Goal: Task Accomplishment & Management: Manage account settings

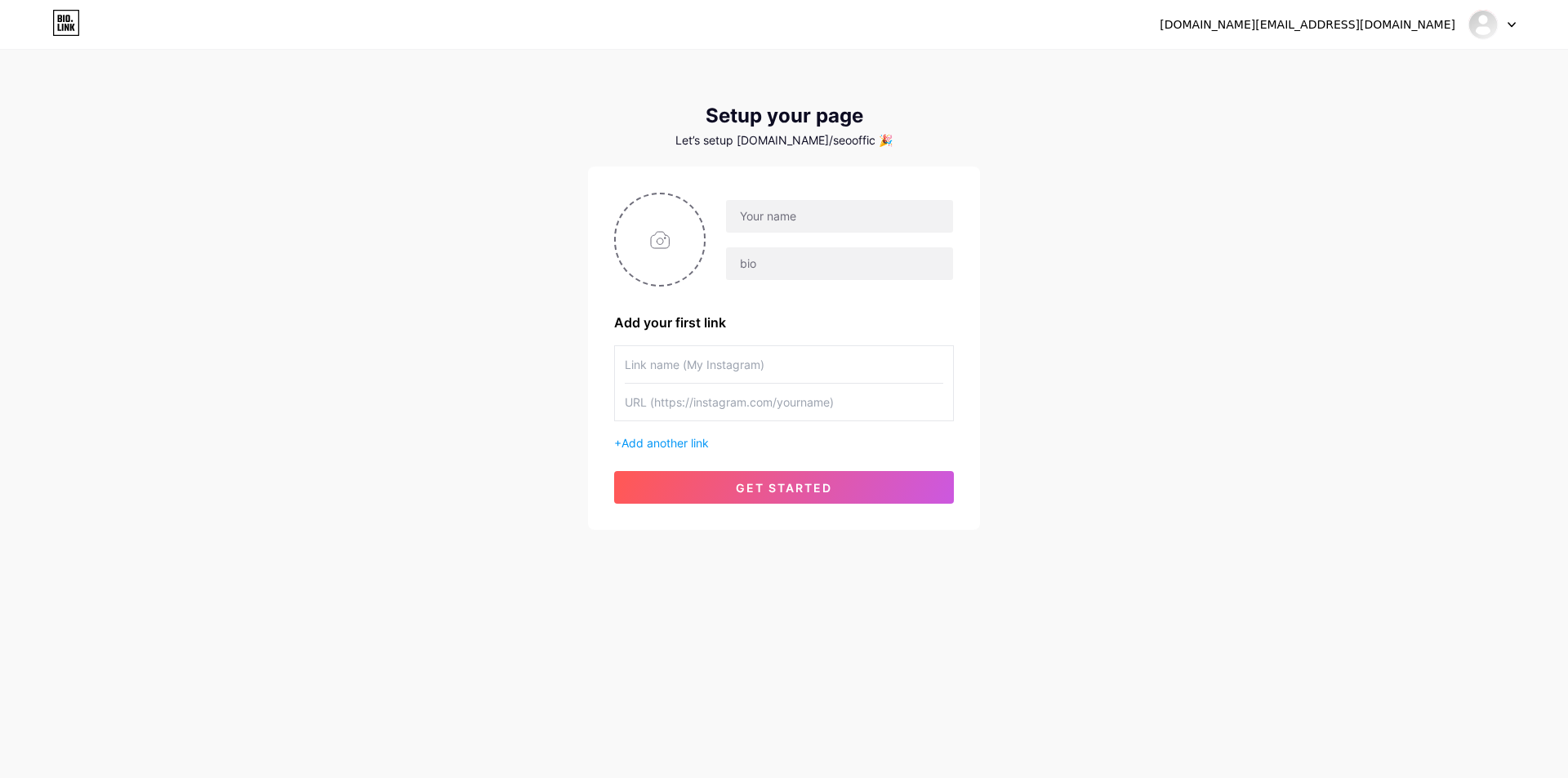
click at [456, 251] on div "[DOMAIN_NAME][EMAIL_ADDRESS][DOMAIN_NAME] Dashboard Logout Setup your page Let’…" at bounding box center [784, 291] width 1568 height 582
click at [763, 217] on input "text" at bounding box center [839, 216] width 227 height 33
type input "Paito [GEOGRAPHIC_DATA]"
click at [782, 272] on input "text" at bounding box center [839, 263] width 227 height 33
type input "p"
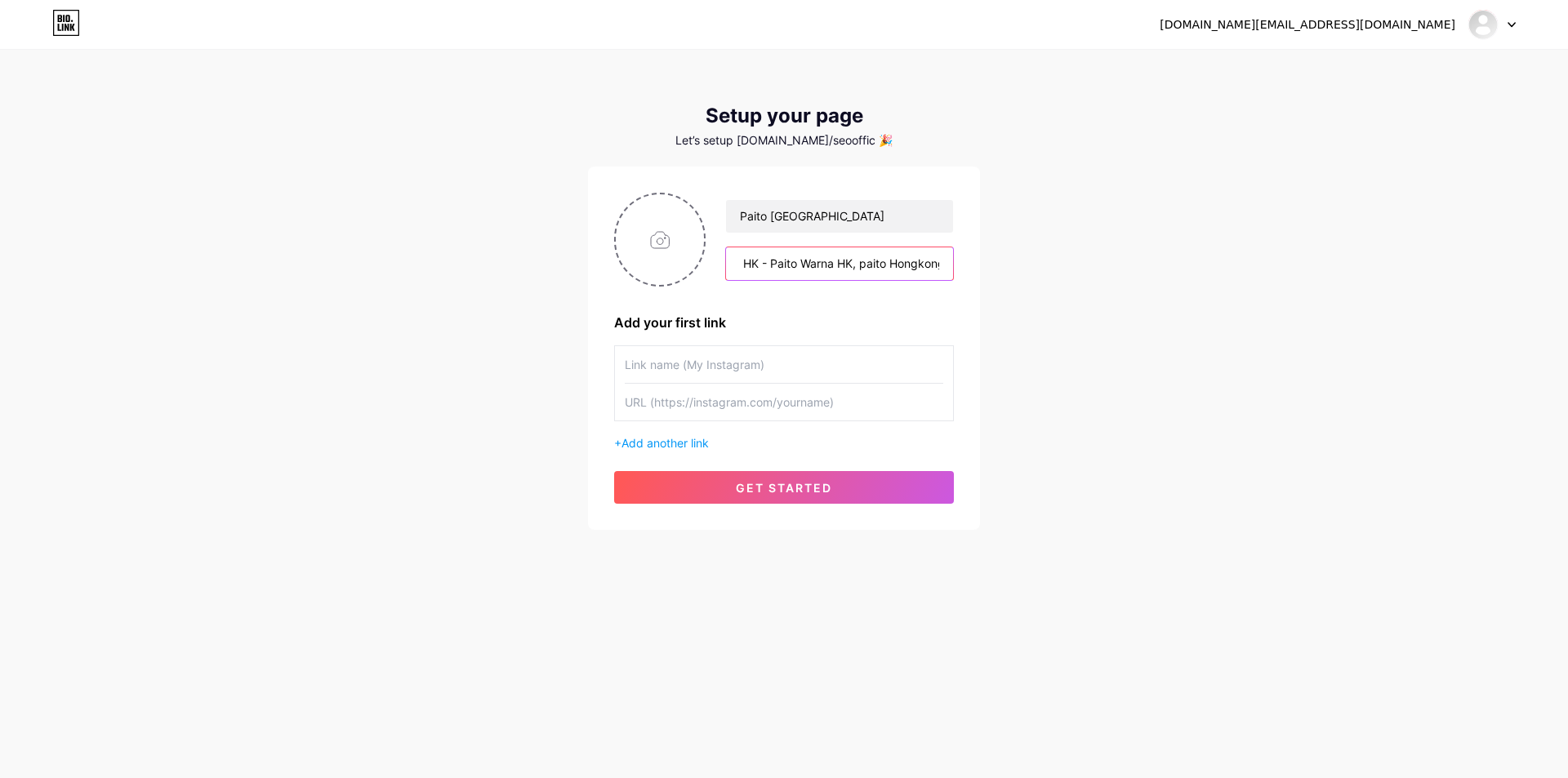
scroll to position [0, 34]
click at [864, 263] on input "paito HK - Paito Warna HK, paito Hongkong" at bounding box center [839, 263] width 227 height 33
click at [857, 262] on input "paito HK - Paito Warna HK, paito Hongkong" at bounding box center [839, 263] width 227 height 33
drag, startPoint x: 844, startPoint y: 264, endPoint x: 712, endPoint y: 279, distance: 132.8
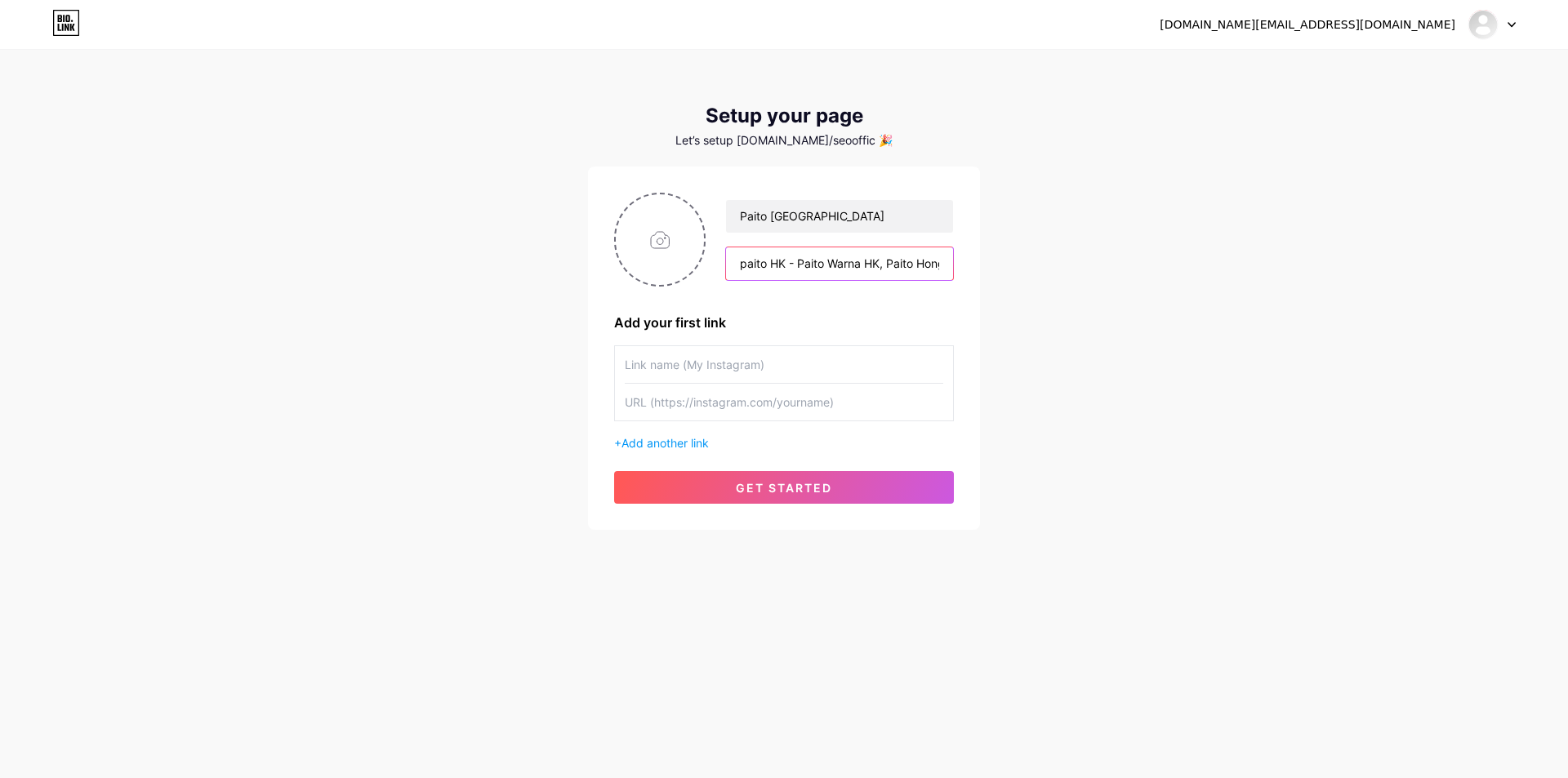
click at [712, 279] on div "Paito Hongkong paito HK - Paito Warna HK, Paito [GEOGRAPHIC_DATA]" at bounding box center [830, 240] width 248 height 82
click at [745, 260] on input "paito HK - Paito Warna HK, Paito Hongkong" at bounding box center [839, 263] width 227 height 33
click at [776, 264] on input "Paito HK - Paito Warna HK, Paito [GEOGRAPHIC_DATA]" at bounding box center [839, 263] width 227 height 33
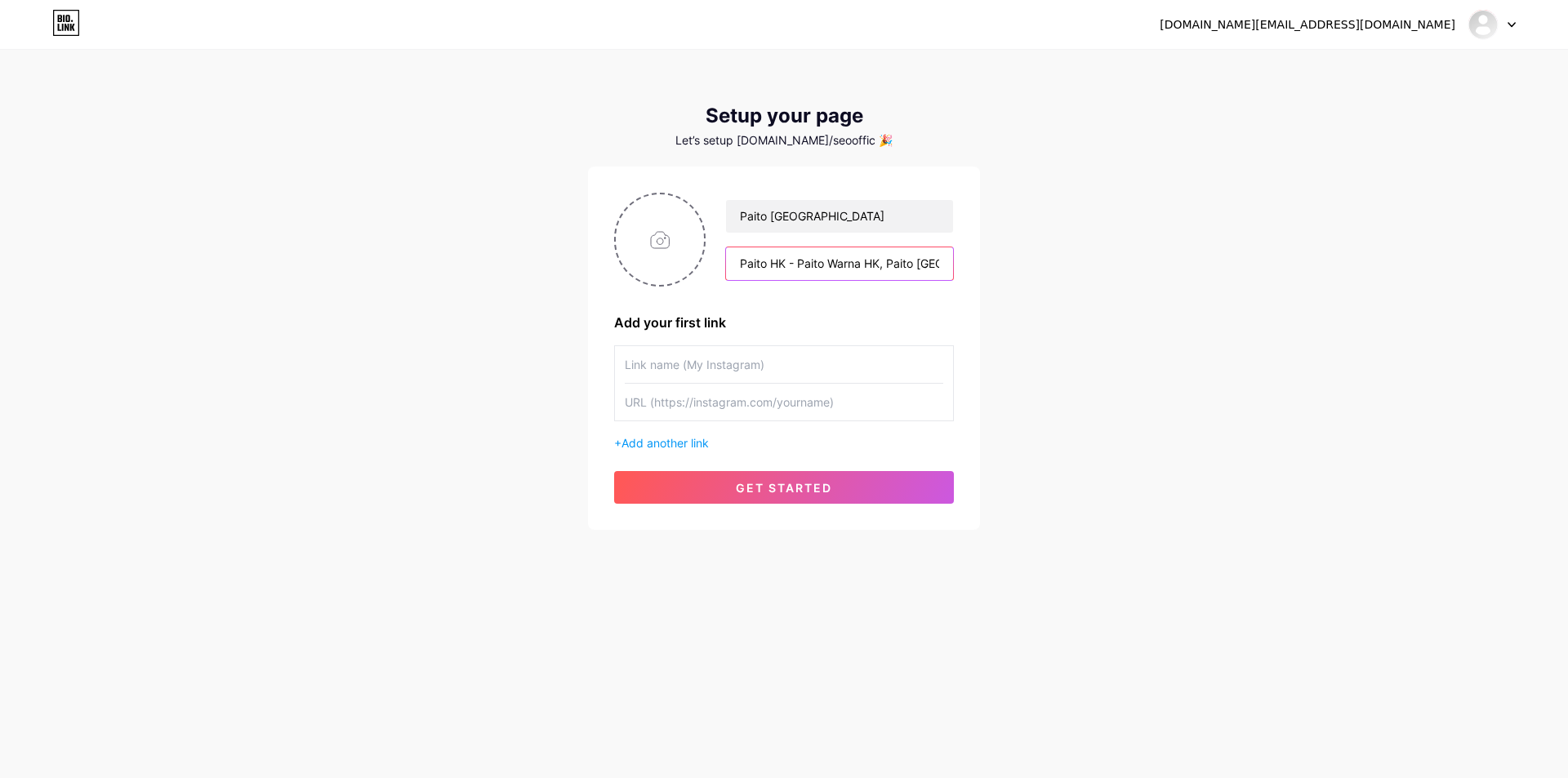
paste input ", Paito Warna HK, [PERSON_NAME] Paito Hongkong adalah data penting yang digunak…"
drag, startPoint x: 872, startPoint y: 262, endPoint x: 925, endPoint y: 269, distance: 53.5
click at [925, 269] on input "Paito HK, Paito Warna HK, [PERSON_NAME] Paito Hongkong adalah data penting yang…" at bounding box center [839, 263] width 227 height 33
type input "Paito HK, Paito Warna HK, [PERSON_NAME] Paito Hongkong adalah data penting yang…"
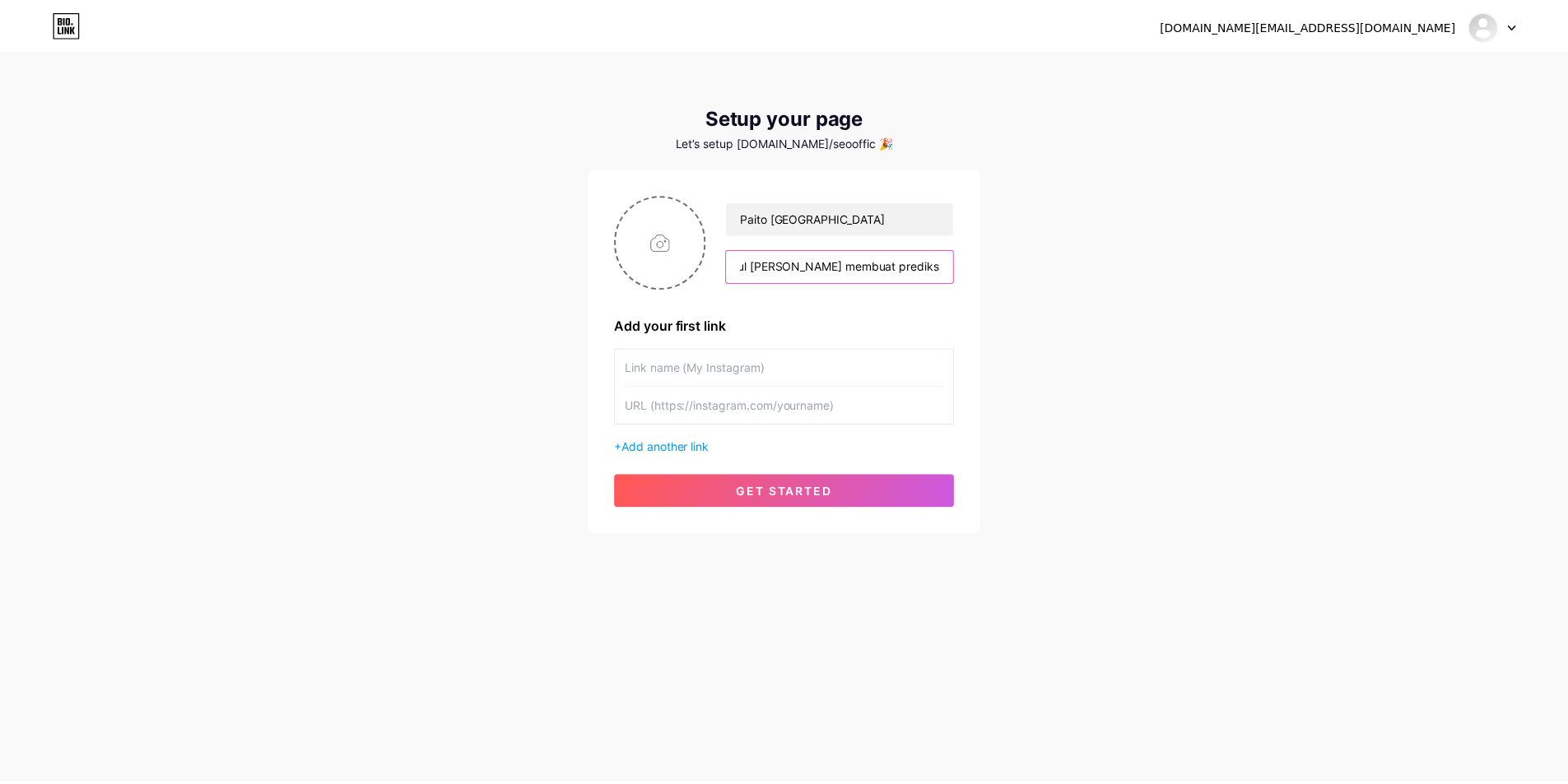
scroll to position [0, 0]
click at [724, 370] on input "text" at bounding box center [790, 367] width 321 height 37
click at [784, 402] on input "text" at bounding box center [790, 405] width 321 height 37
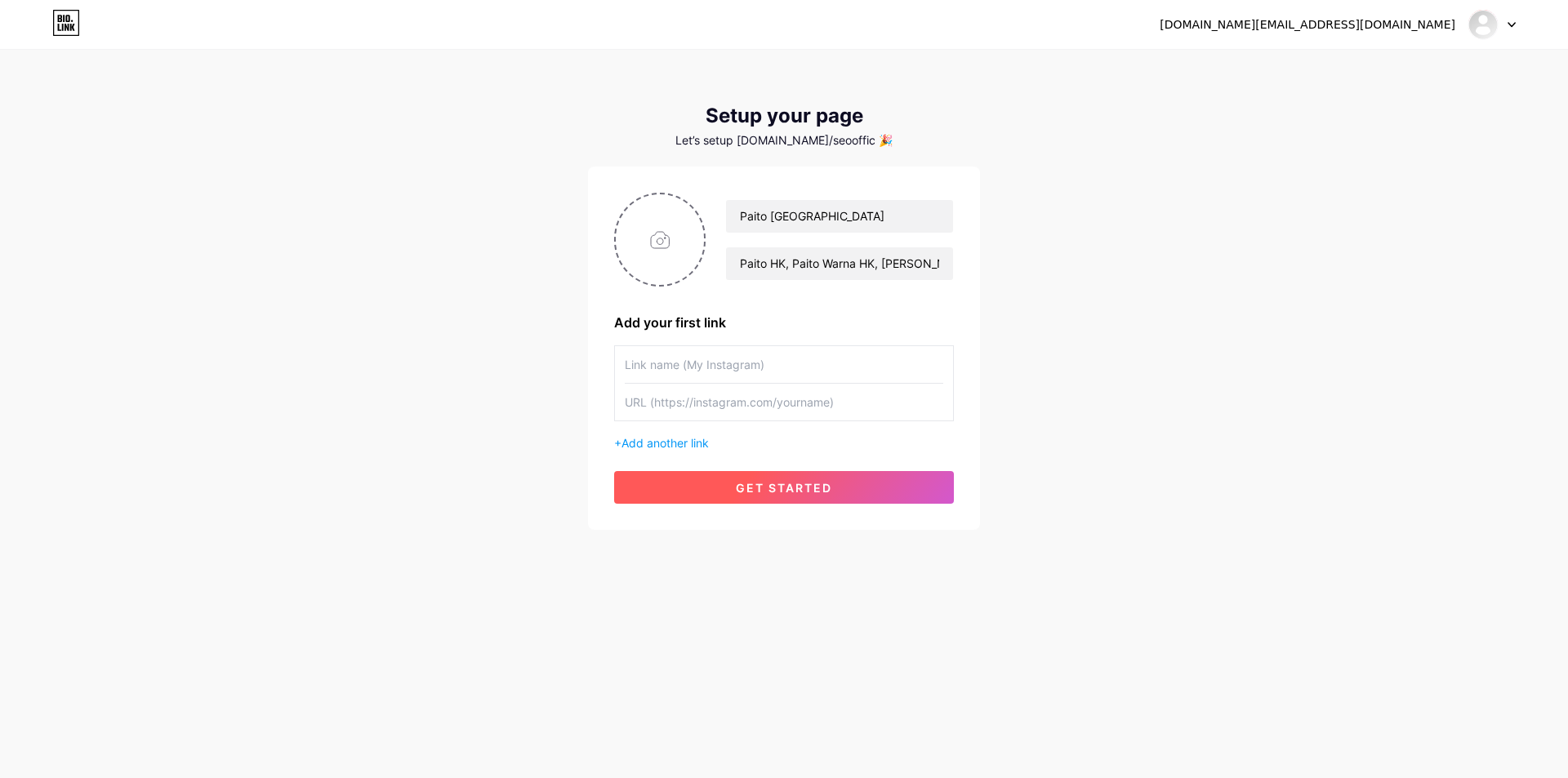
click at [794, 497] on button "get started" at bounding box center [783, 487] width 340 height 33
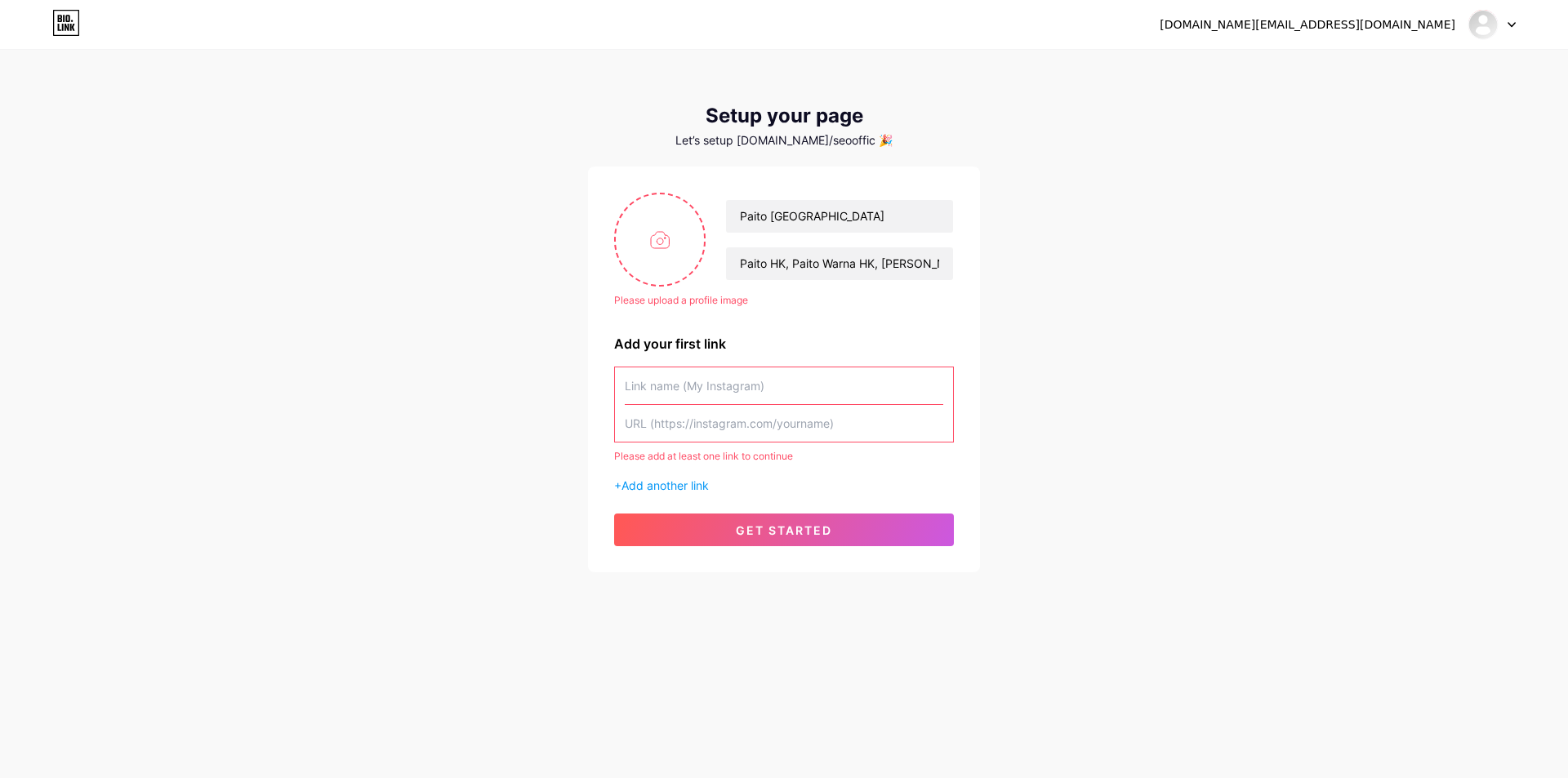
click at [724, 389] on input "text" at bounding box center [784, 385] width 318 height 37
click at [705, 489] on span "Add another link" at bounding box center [664, 484] width 88 height 14
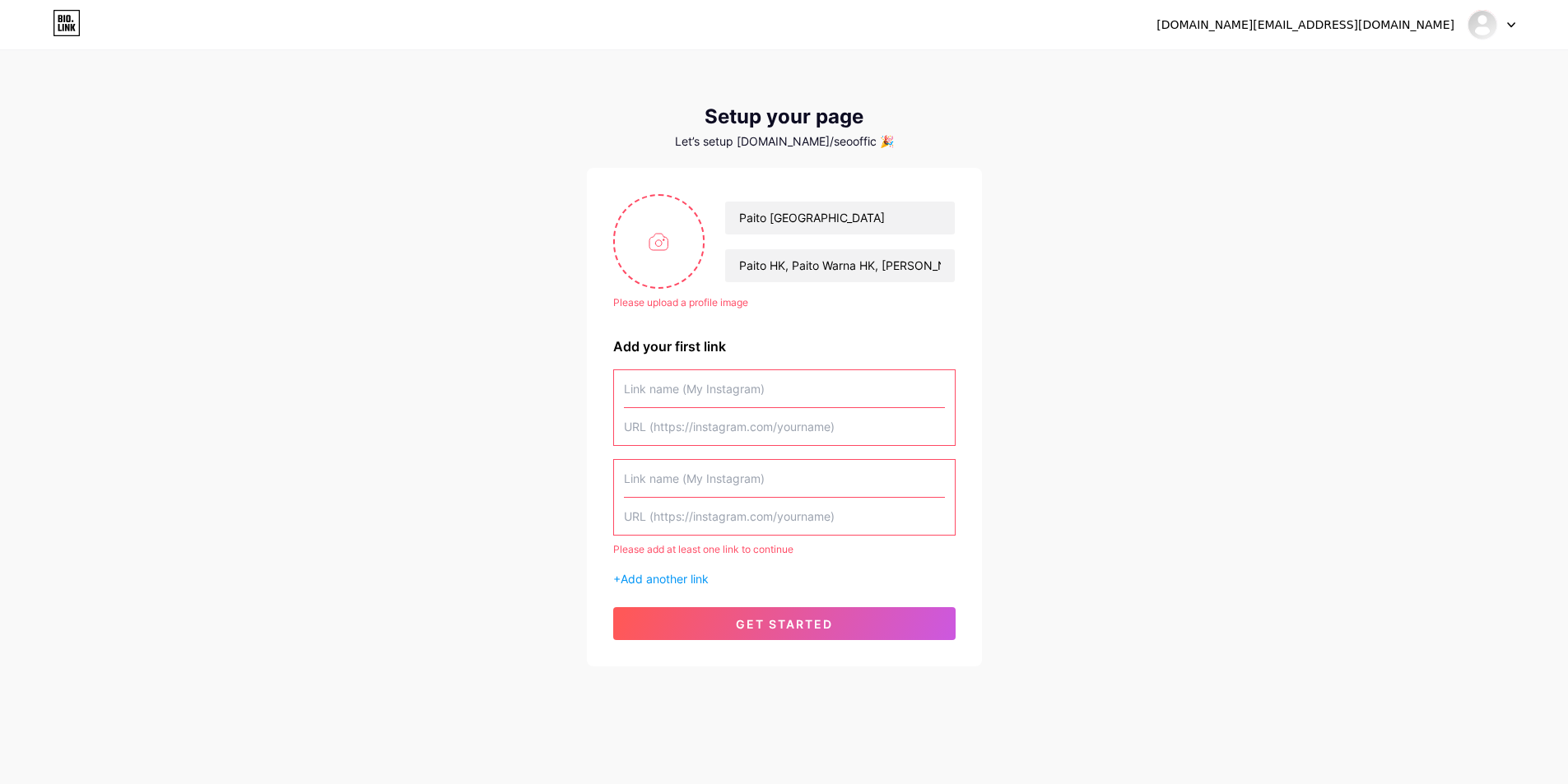
click at [1468, 31] on div at bounding box center [1482, 24] width 29 height 29
click at [1382, 219] on div "[DOMAIN_NAME][EMAIL_ADDRESS][DOMAIN_NAME] Dashboard Logout Setup your page Let’…" at bounding box center [784, 359] width 1568 height 719
click at [781, 396] on input "text" at bounding box center [784, 388] width 321 height 37
click at [744, 616] on span "get started" at bounding box center [784, 623] width 97 height 14
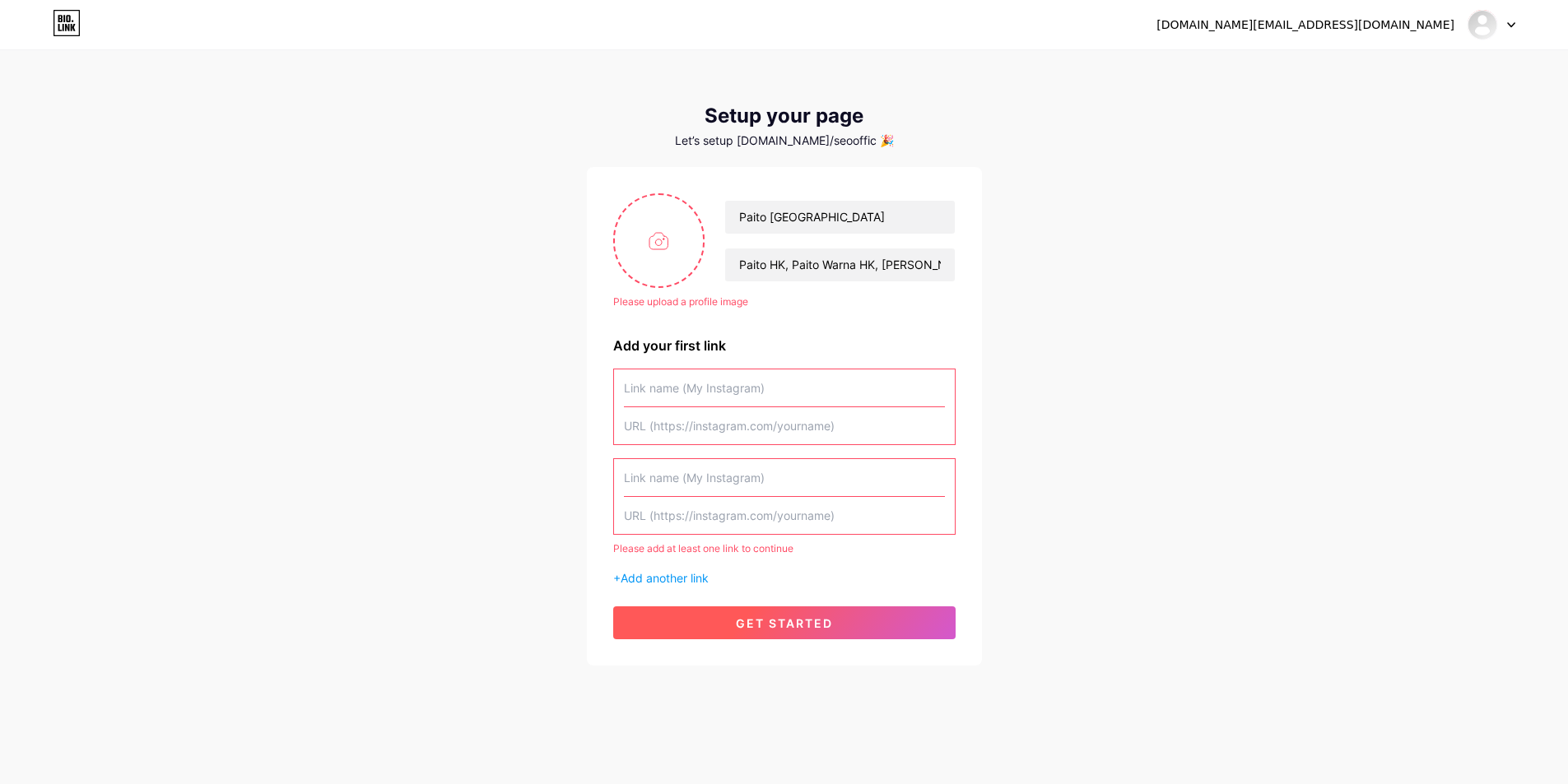
click at [744, 616] on span "get started" at bounding box center [784, 623] width 97 height 14
click at [646, 251] on input "file" at bounding box center [659, 241] width 89 height 91
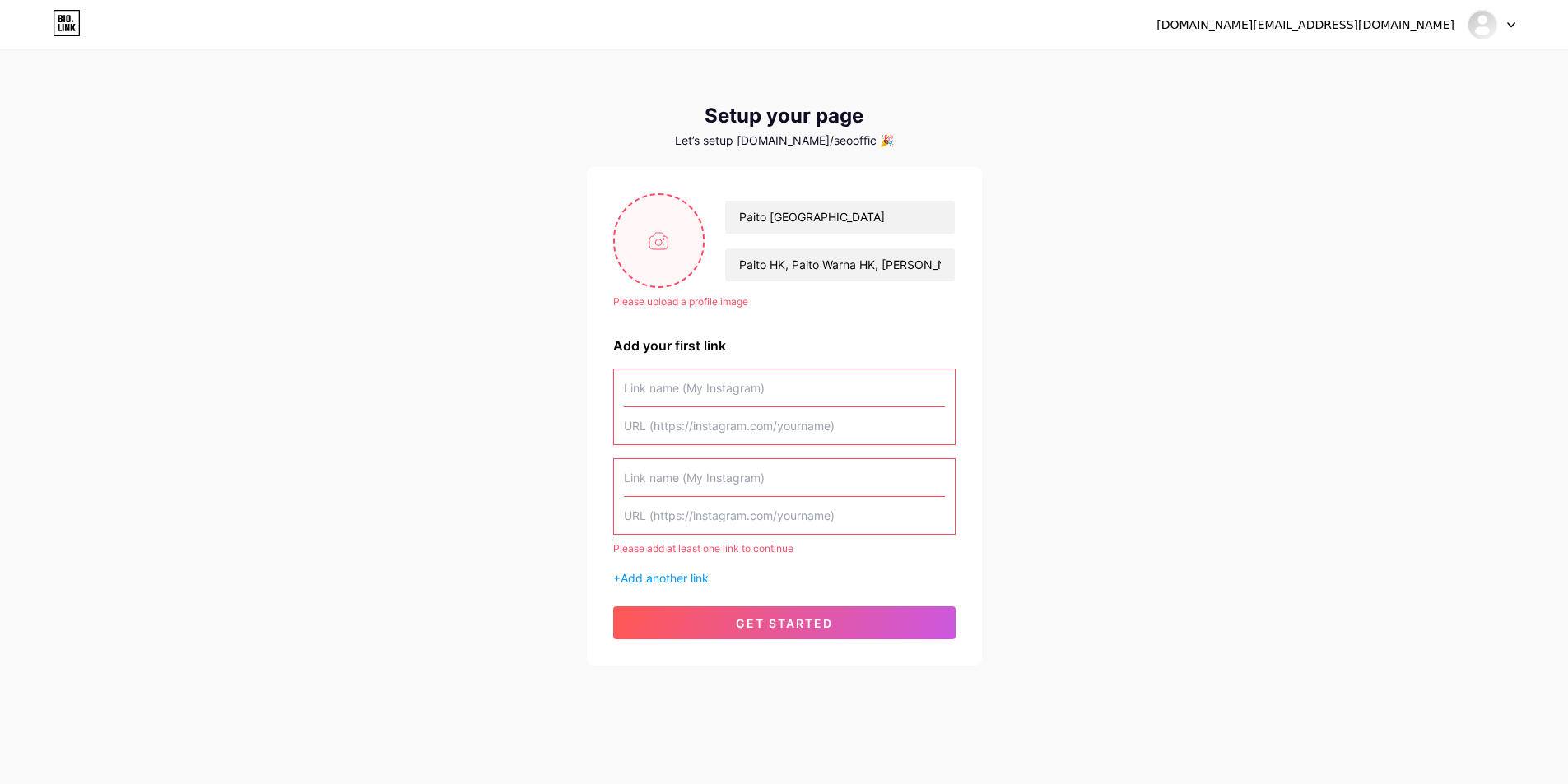
type input "C:\fakepath\faviconhongkonglottonew-removebg-preview.png"
click at [873, 628] on button "get started" at bounding box center [784, 622] width 342 height 33
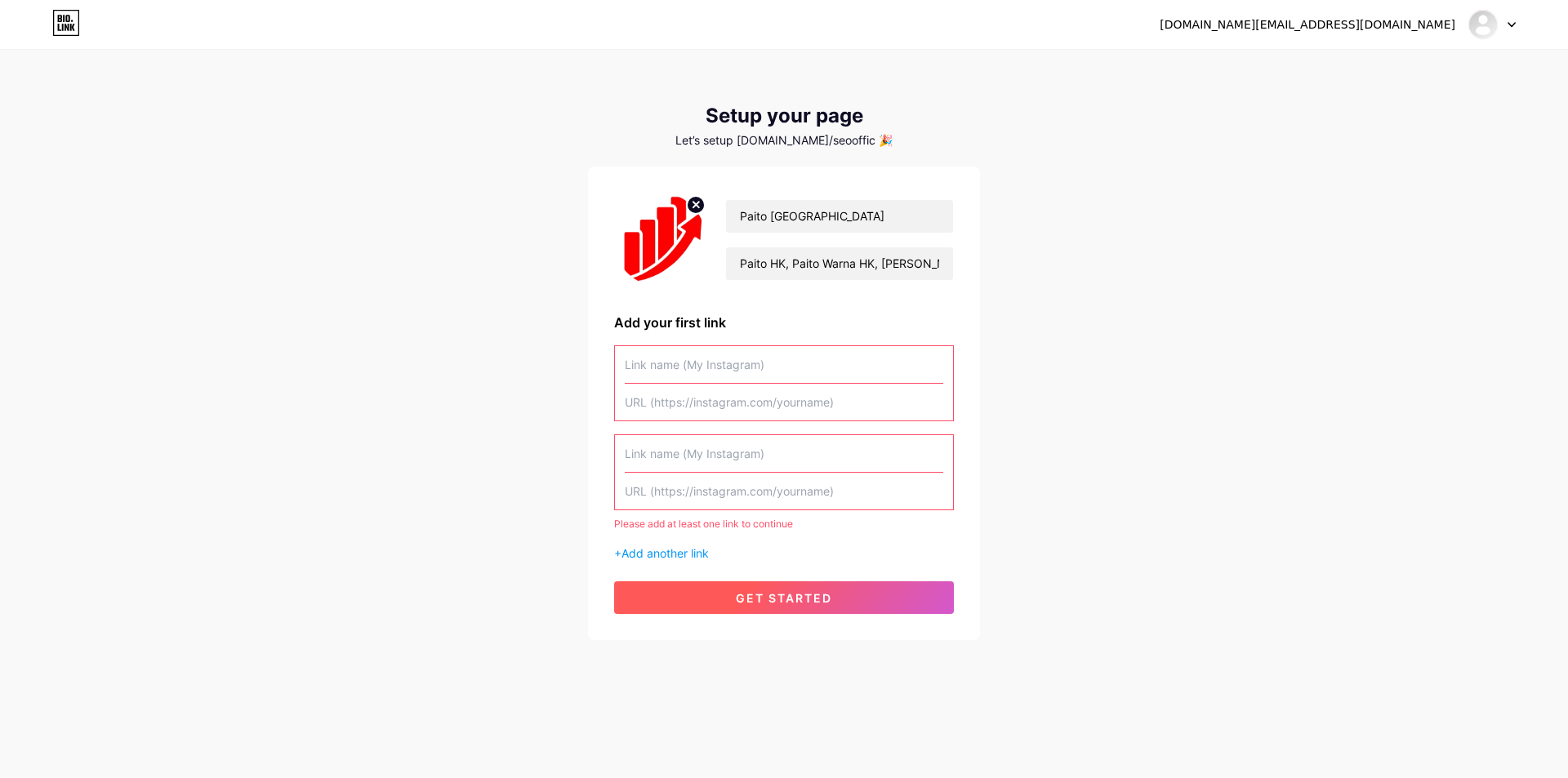
click at [883, 593] on button "get started" at bounding box center [783, 597] width 340 height 33
click at [734, 360] on input "text" at bounding box center [784, 364] width 318 height 37
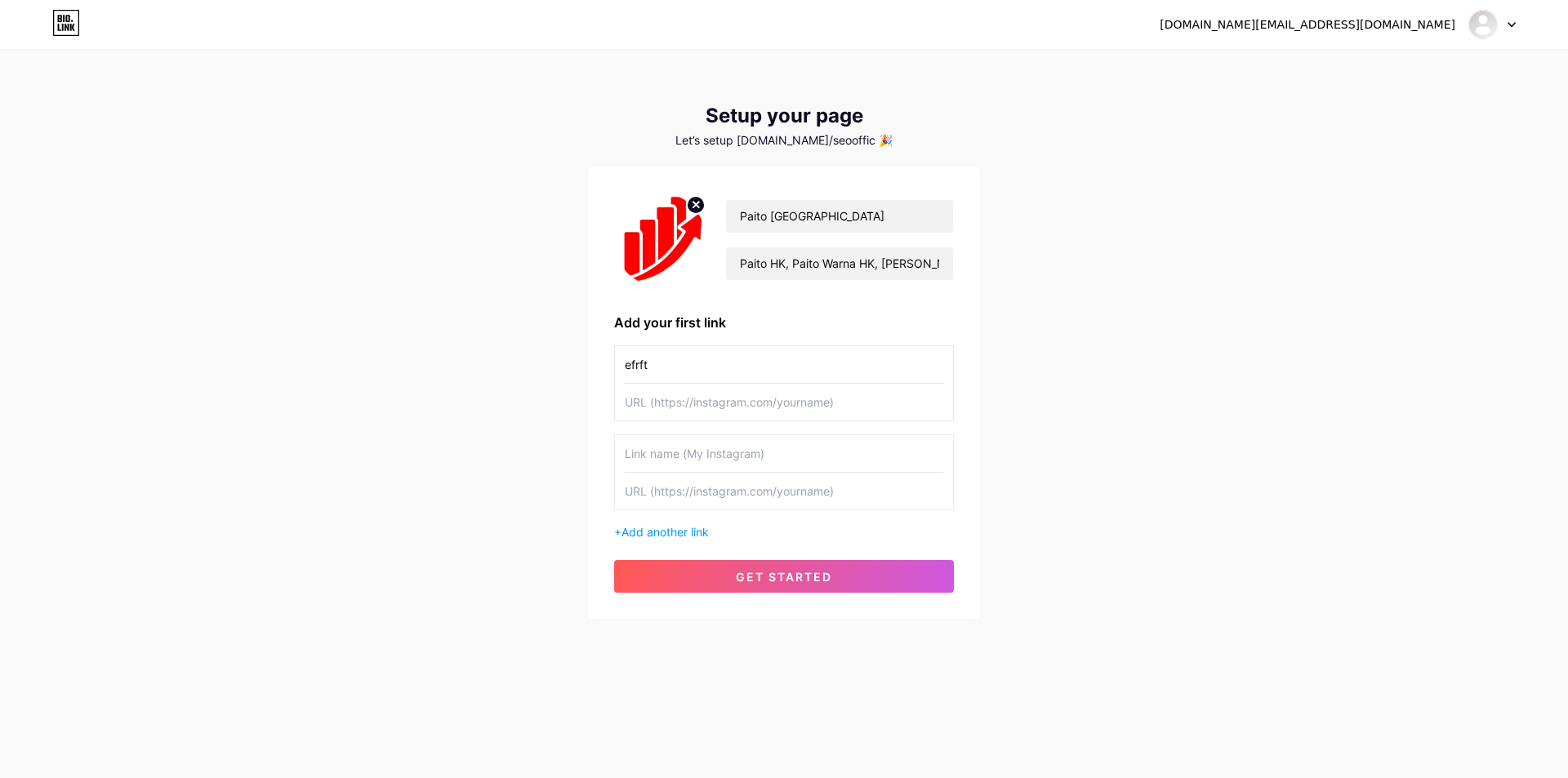
click at [734, 360] on input "efrft" at bounding box center [784, 364] width 318 height 37
click at [728, 391] on input "text" at bounding box center [784, 402] width 318 height 37
click at [691, 359] on input "https:erhfg" at bounding box center [784, 364] width 318 height 37
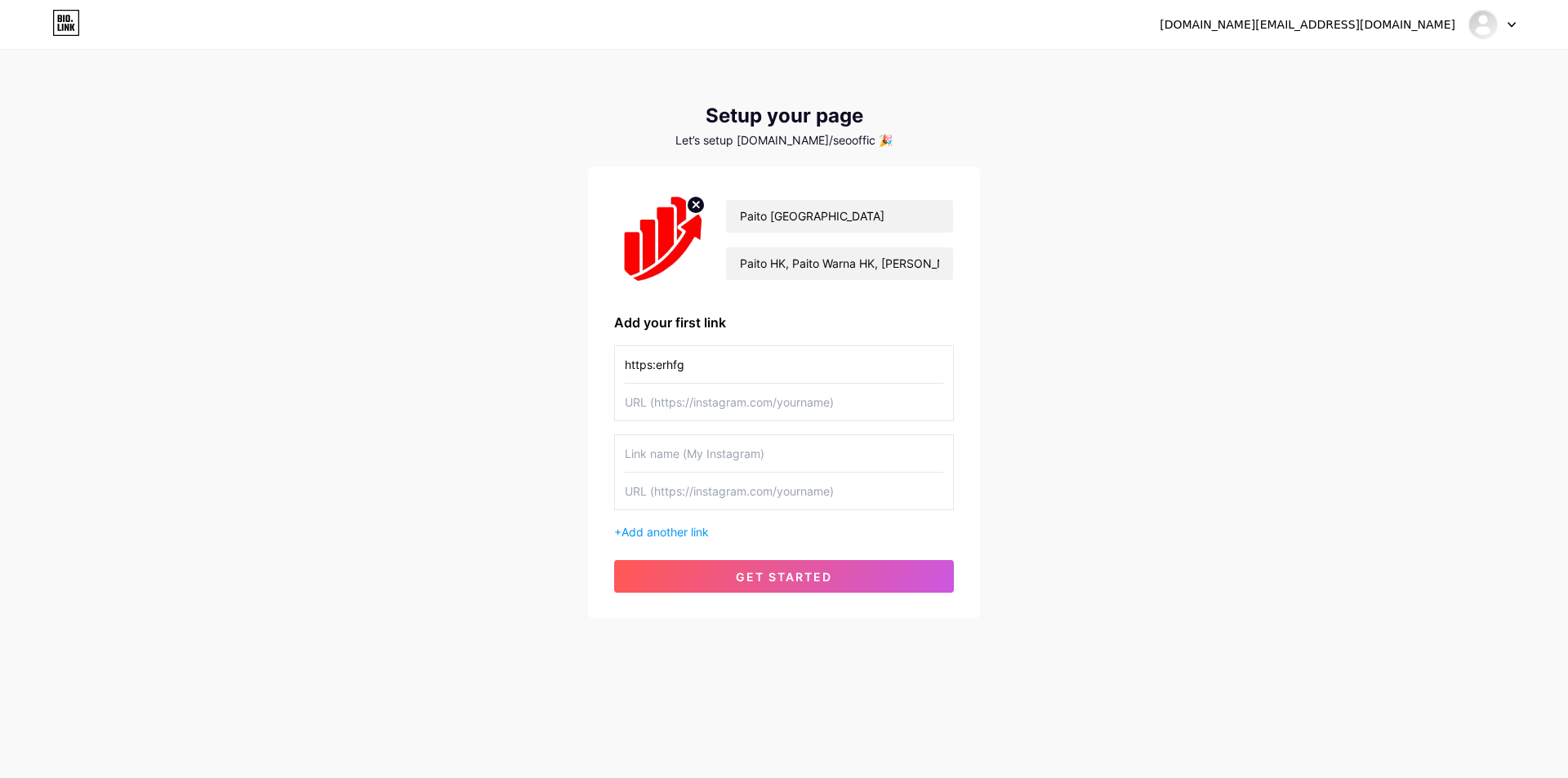
click at [656, 366] on input "https:erhfg" at bounding box center [784, 364] width 318 height 37
type input "[URL]"
click at [679, 409] on input "text" at bounding box center [784, 402] width 318 height 37
paste input "[URL]"
type input "[URL]"
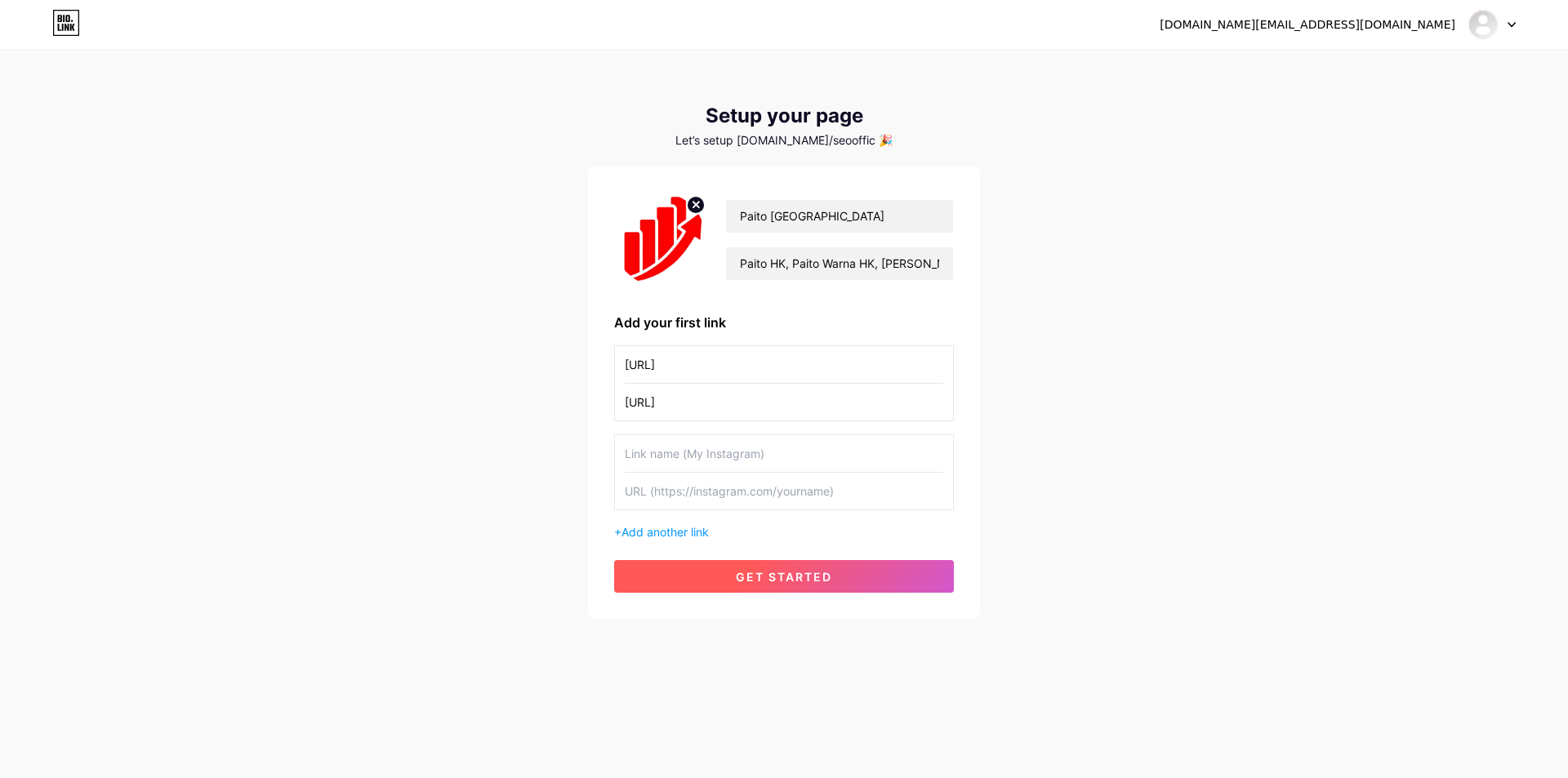
click at [767, 572] on span "get started" at bounding box center [784, 577] width 96 height 14
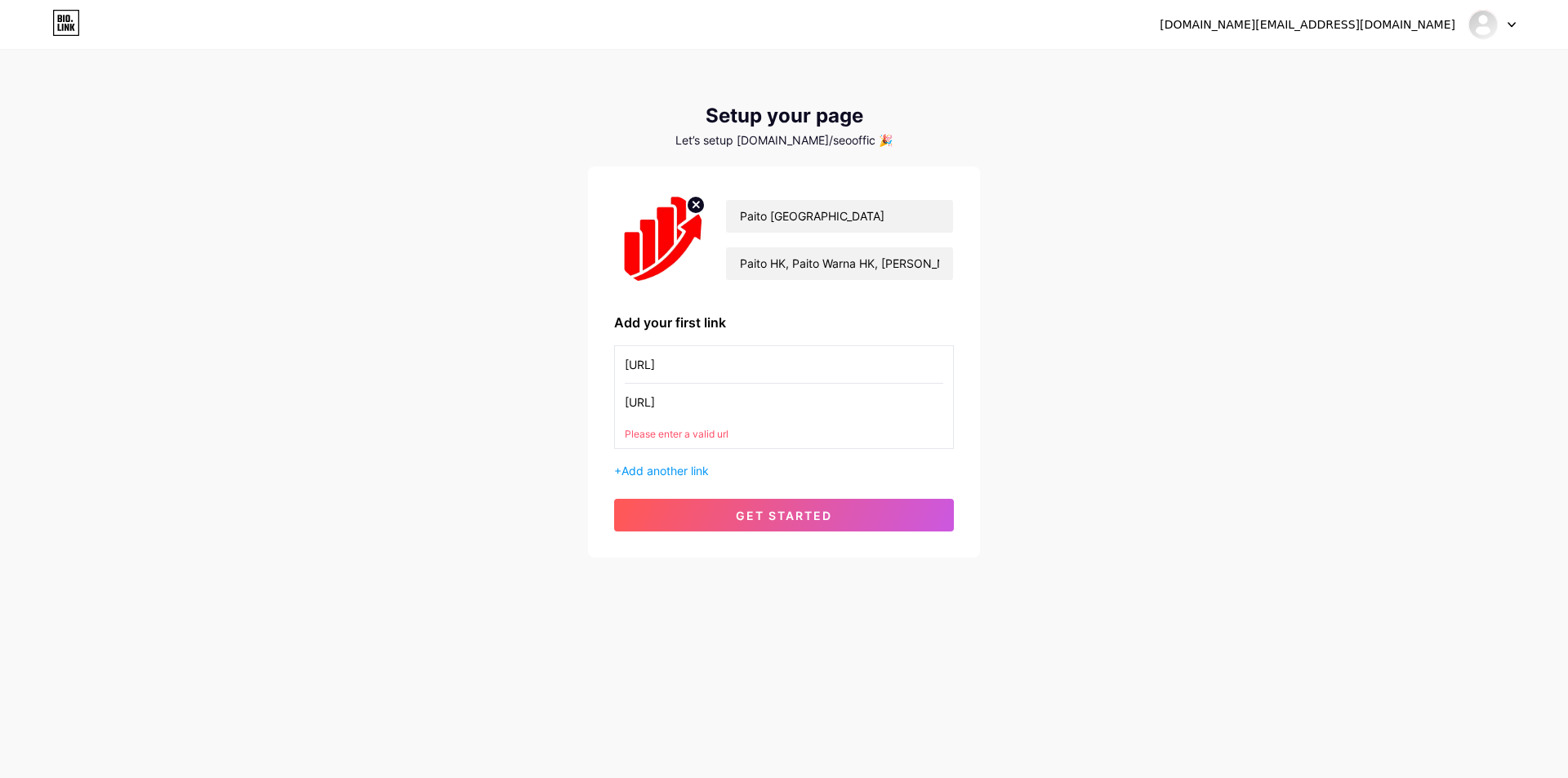
click at [724, 377] on input "[URL]" at bounding box center [784, 364] width 318 height 37
click at [724, 377] on input "[URL][DOMAIN_NAME]" at bounding box center [784, 364] width 318 height 37
type input "[URL][DOMAIN_NAME]"
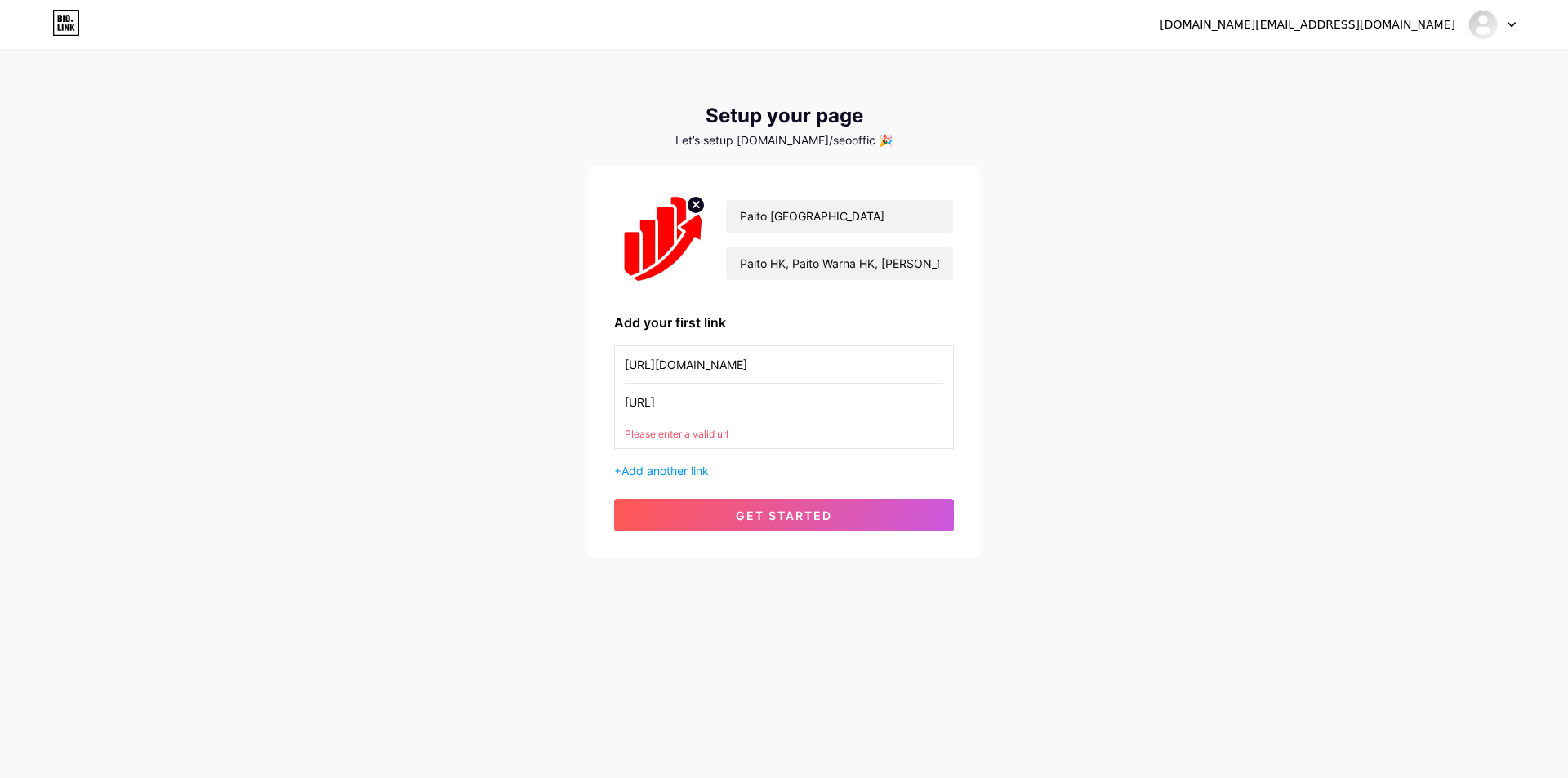
click at [735, 413] on input "[URL]" at bounding box center [784, 402] width 318 height 37
paste input "[URL][DOMAIN_NAME]"
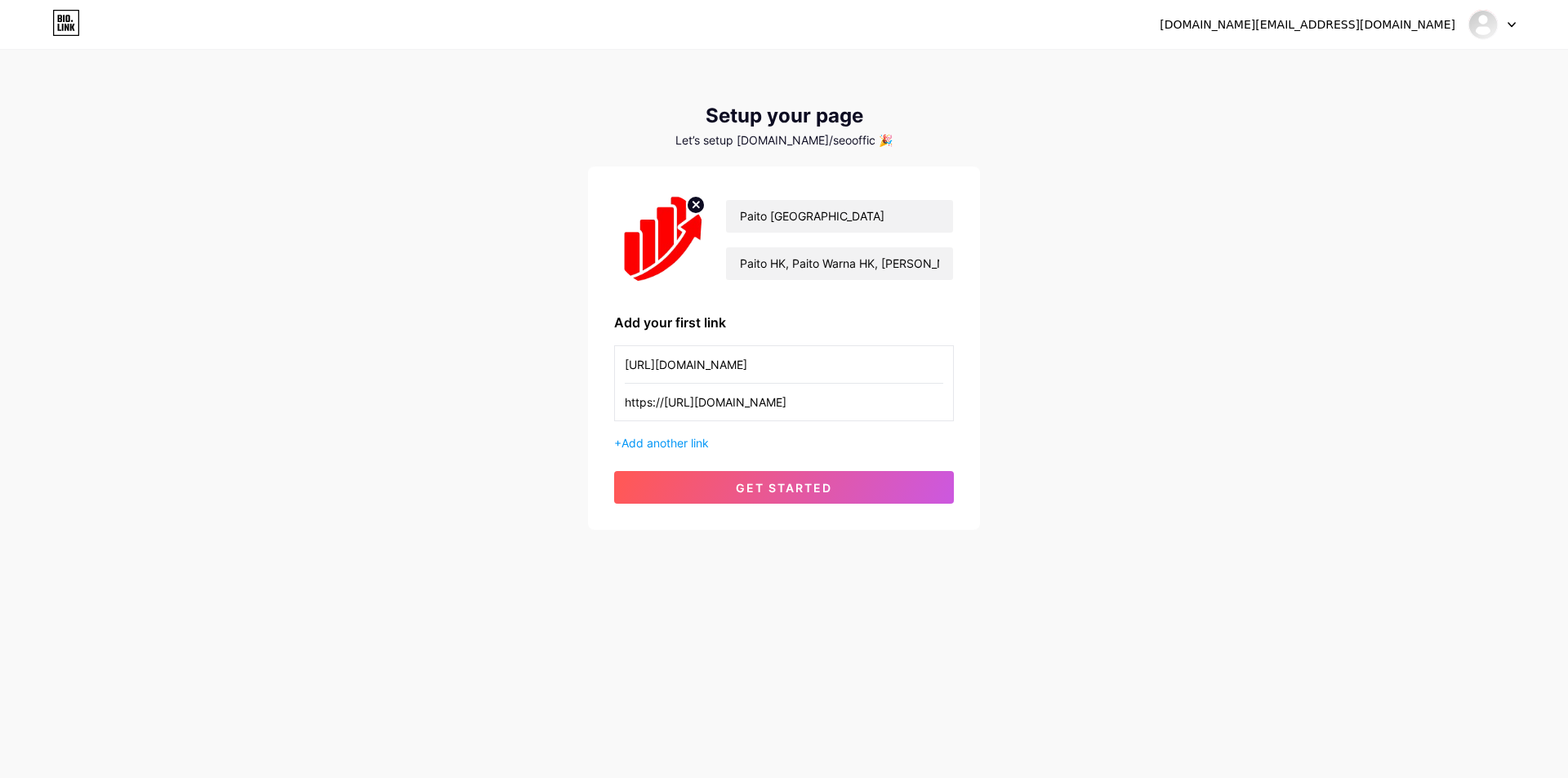
click at [727, 399] on input "https://[URL][DOMAIN_NAME]" at bounding box center [784, 402] width 318 height 37
paste input "text"
type input "[URL][DOMAIN_NAME]"
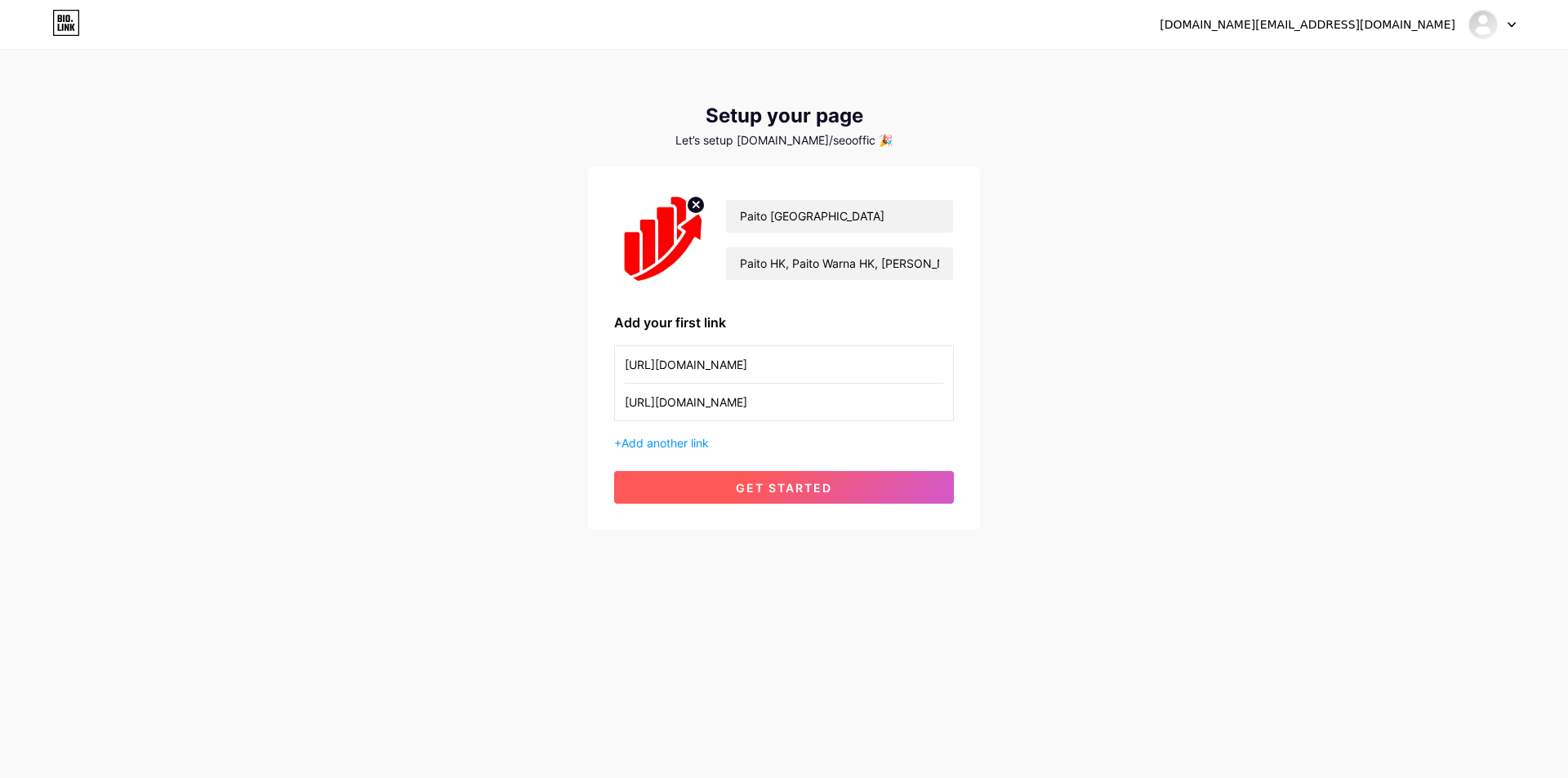
click at [745, 496] on button "get started" at bounding box center [783, 487] width 340 height 33
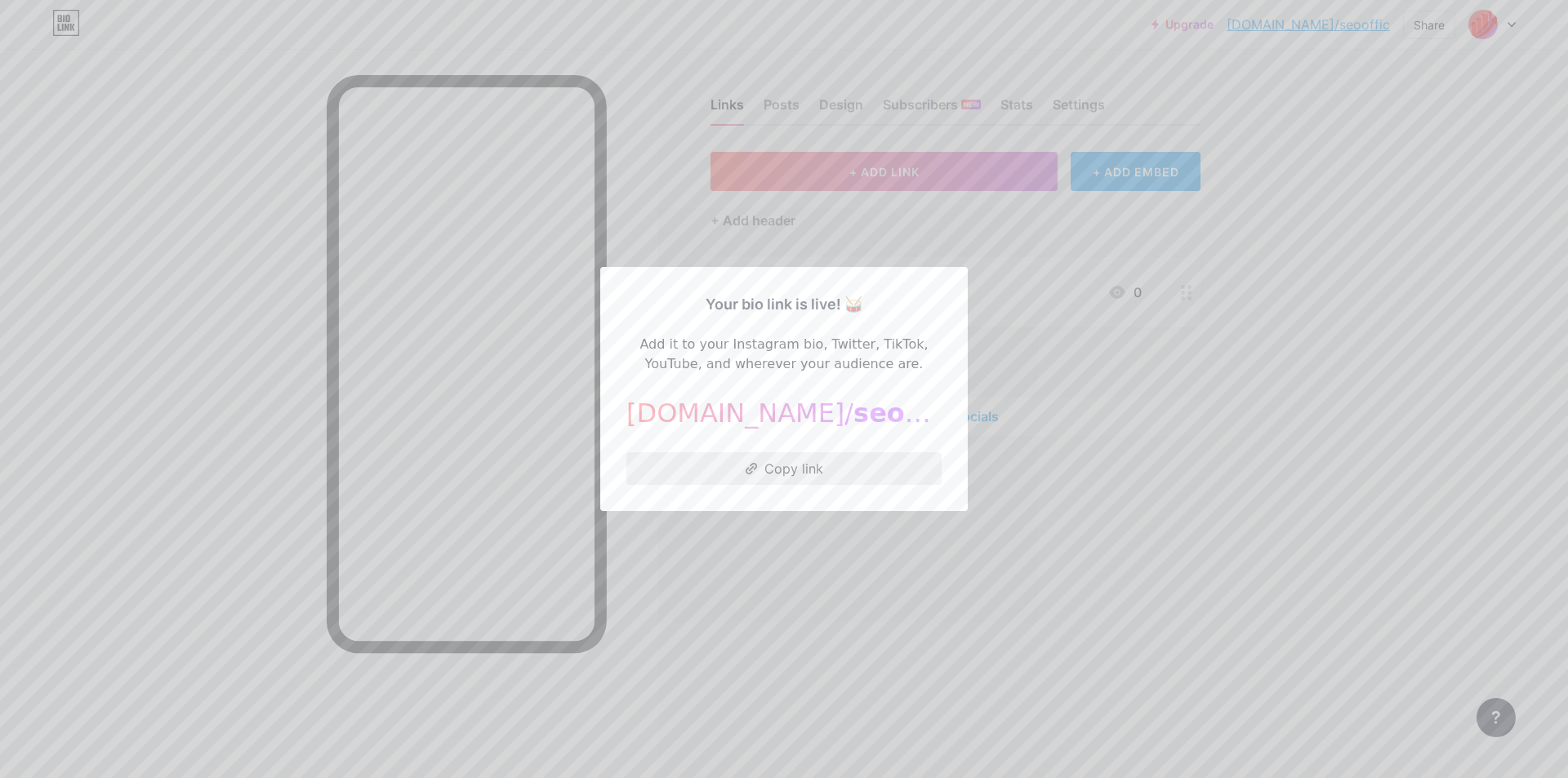
click at [791, 473] on button "Copy link" at bounding box center [783, 468] width 315 height 33
drag, startPoint x: 1272, startPoint y: 380, endPoint x: 1280, endPoint y: 380, distance: 8.0
click at [1278, 380] on div at bounding box center [784, 389] width 1568 height 778
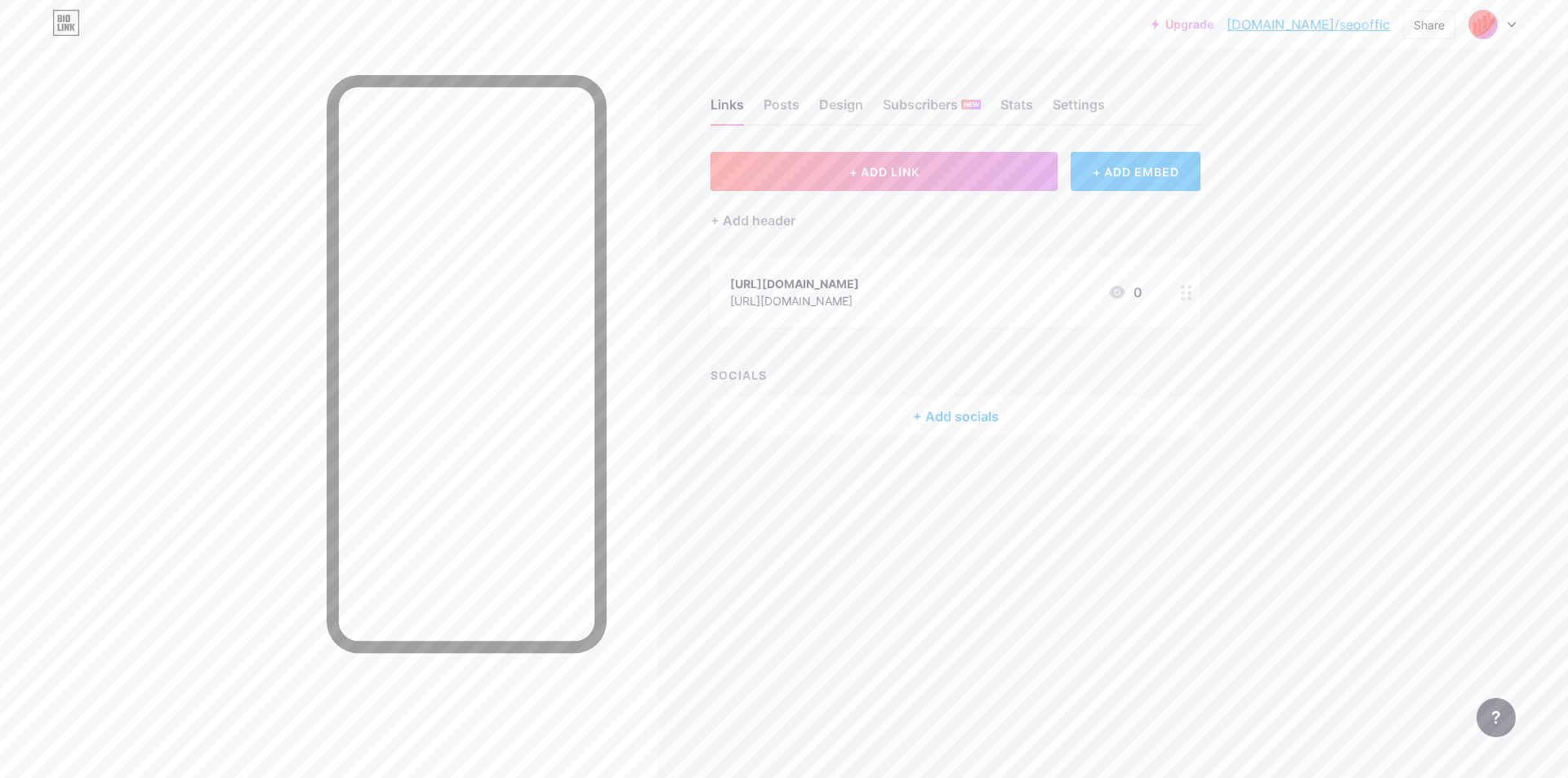
click at [1494, 31] on img at bounding box center [1482, 24] width 26 height 26
click at [1438, 182] on link "Account settings" at bounding box center [1413, 184] width 202 height 44
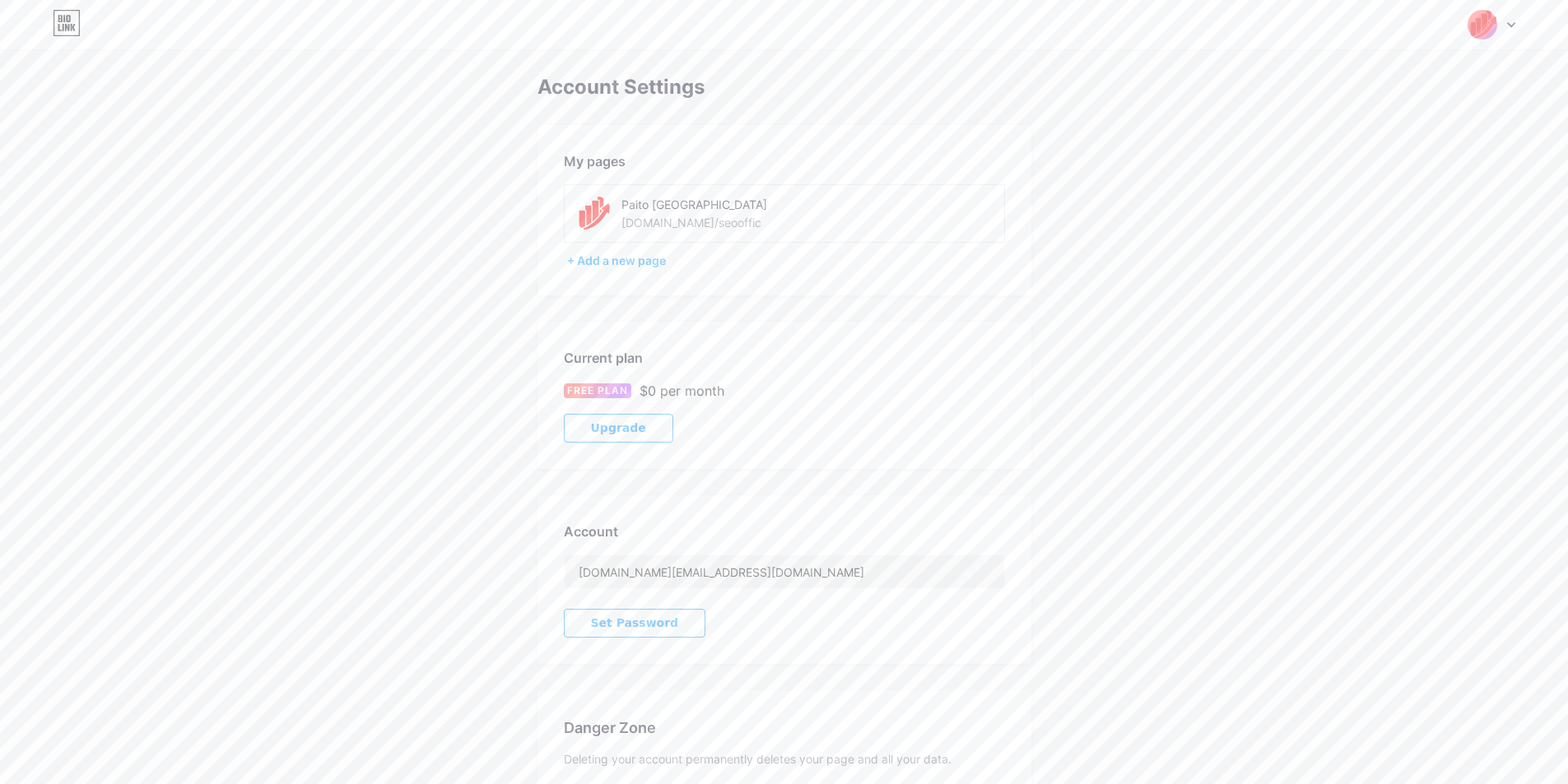
click at [680, 221] on div "[DOMAIN_NAME]/seooffic" at bounding box center [691, 223] width 139 height 17
click at [690, 210] on div "Paito [GEOGRAPHIC_DATA]" at bounding box center [738, 204] width 233 height 17
click at [692, 209] on div "Paito [GEOGRAPHIC_DATA]" at bounding box center [738, 204] width 233 height 17
click at [718, 218] on div "Paito Hongkong [DOMAIN_NAME]/seooffic" at bounding box center [738, 213] width 233 height 37
click at [606, 259] on div "+ Add a new page" at bounding box center [786, 260] width 438 height 16
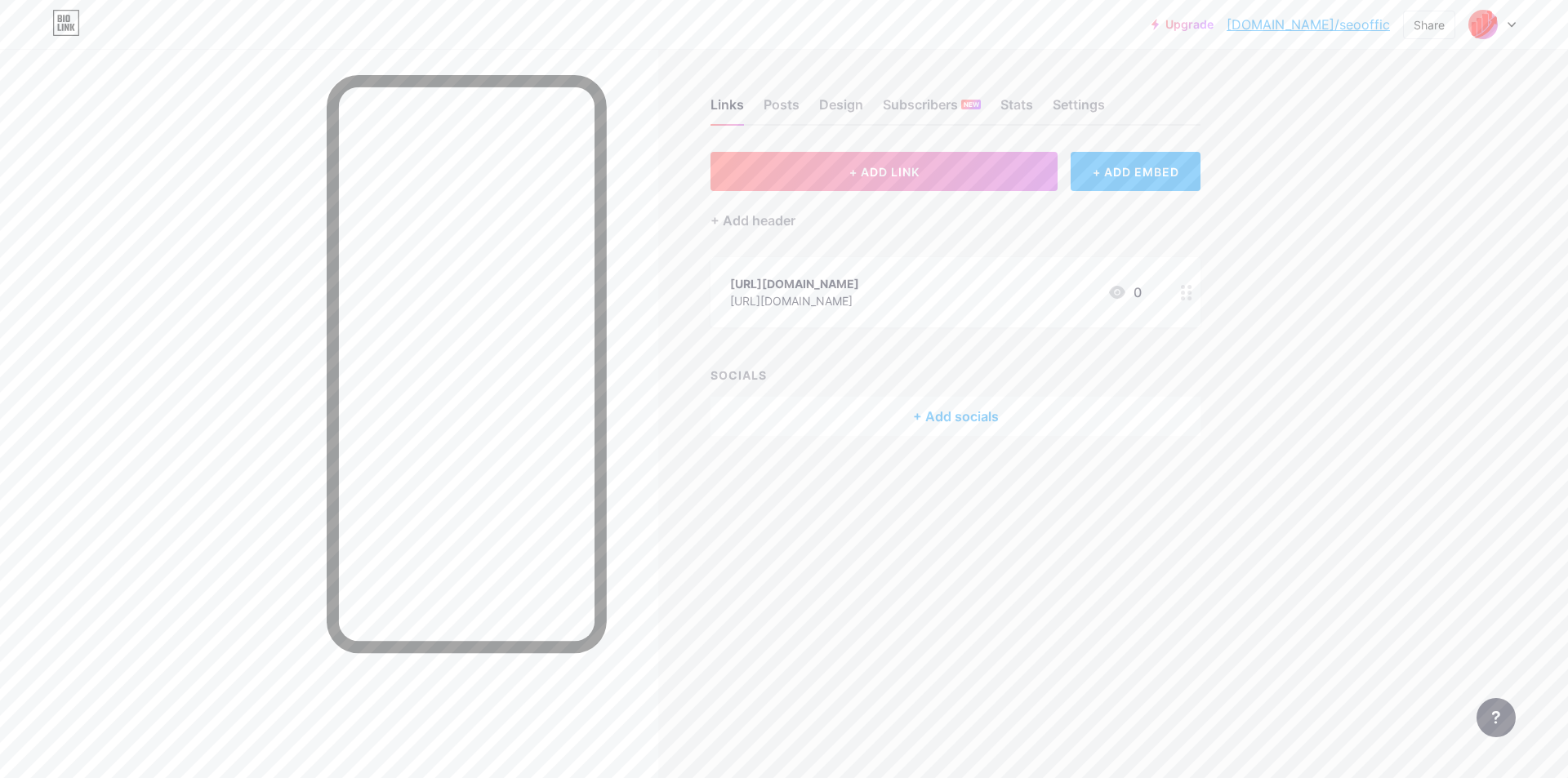
click at [1189, 291] on circle at bounding box center [1190, 293] width 4 height 4
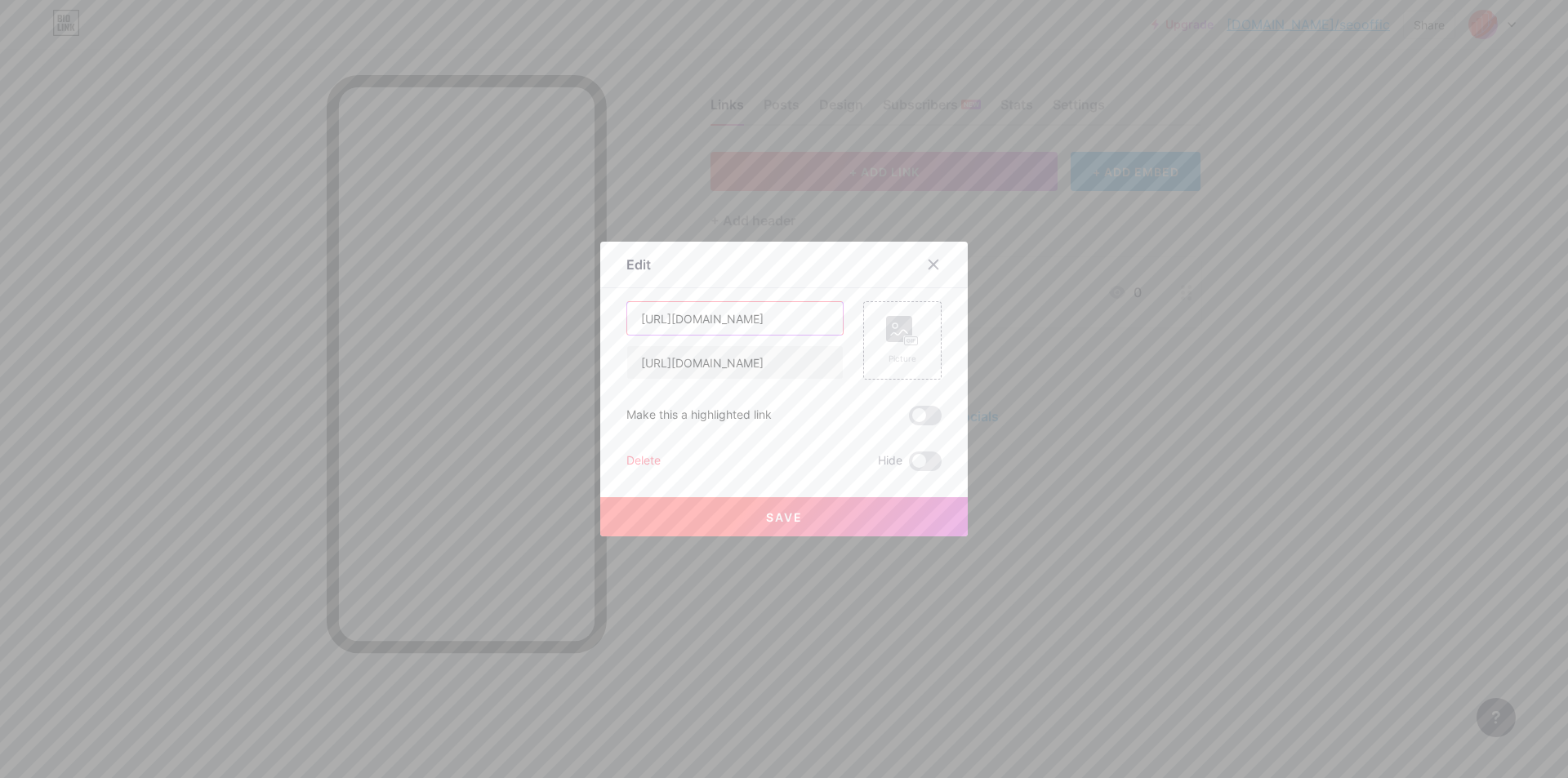
click at [736, 320] on input "[URL][DOMAIN_NAME]" at bounding box center [734, 318] width 216 height 33
paste input "://[TECHNICAL_ID][URL]"
type input "[URL][TECHNICAL_ID]"
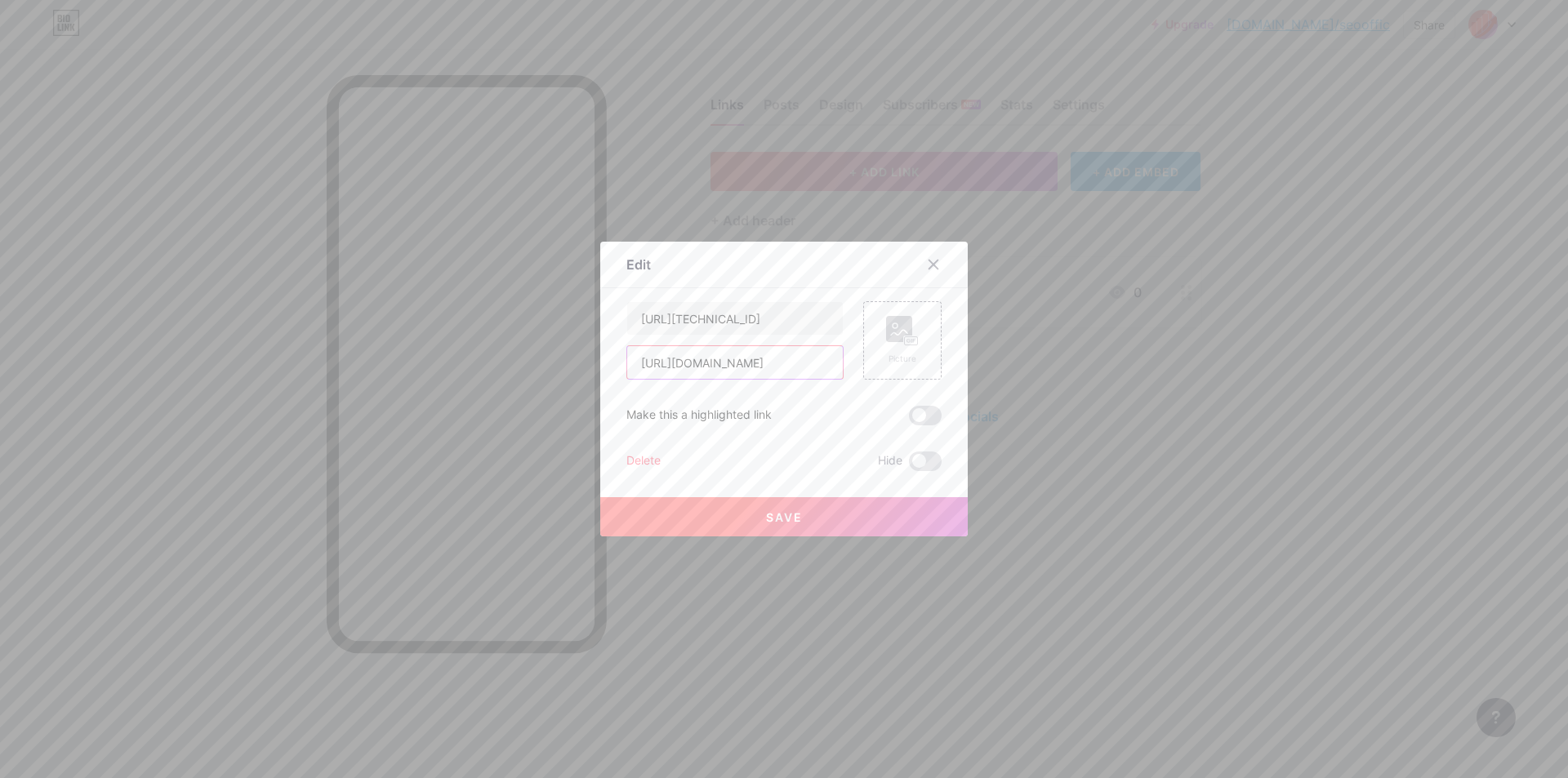
click at [776, 374] on input "[URL][DOMAIN_NAME]" at bounding box center [734, 362] width 216 height 33
paste input "://[TECHNICAL_ID][URL]"
type input "[URL][TECHNICAL_ID]"
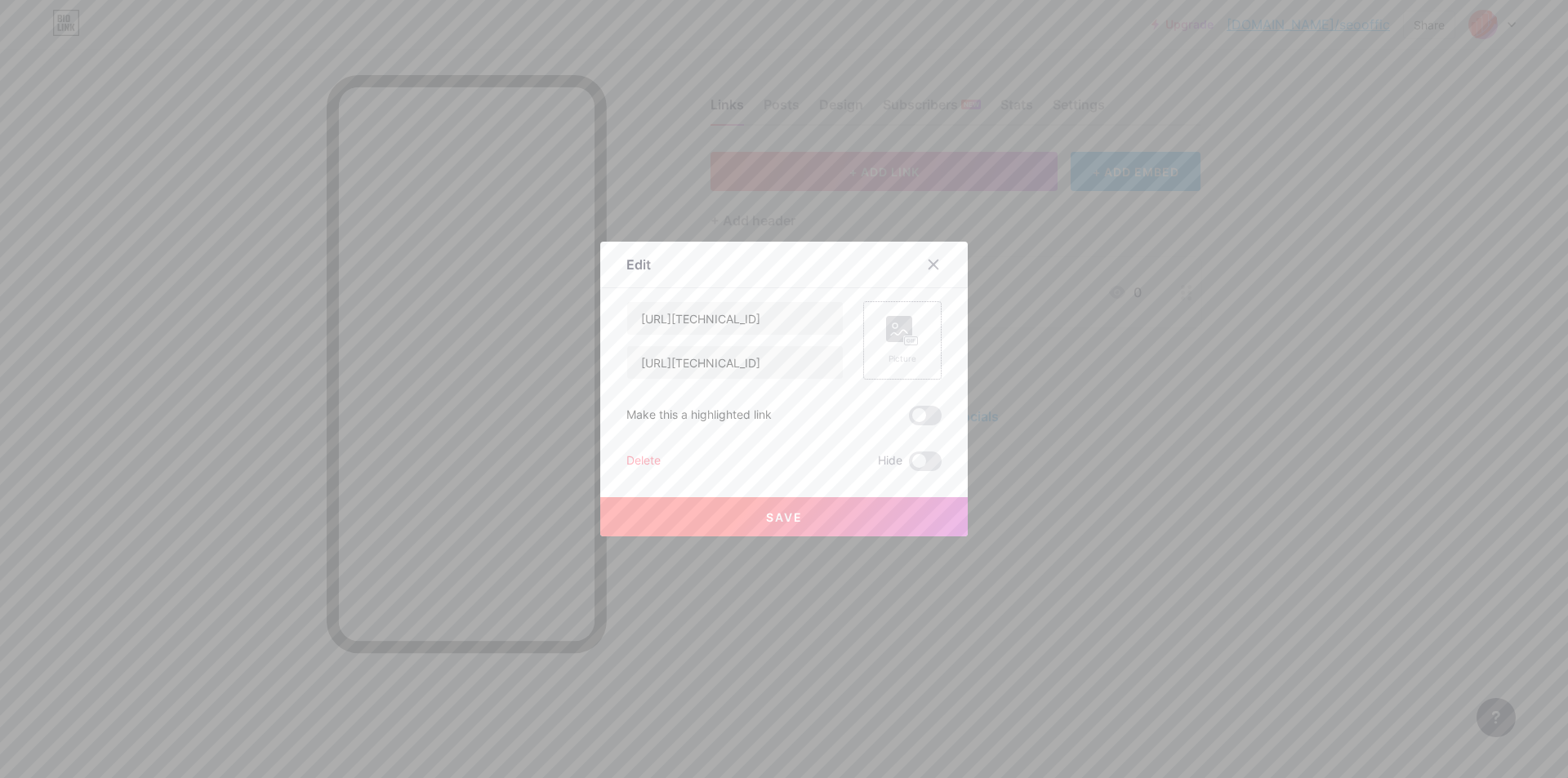
click at [903, 348] on div "Picture" at bounding box center [902, 341] width 33 height 49
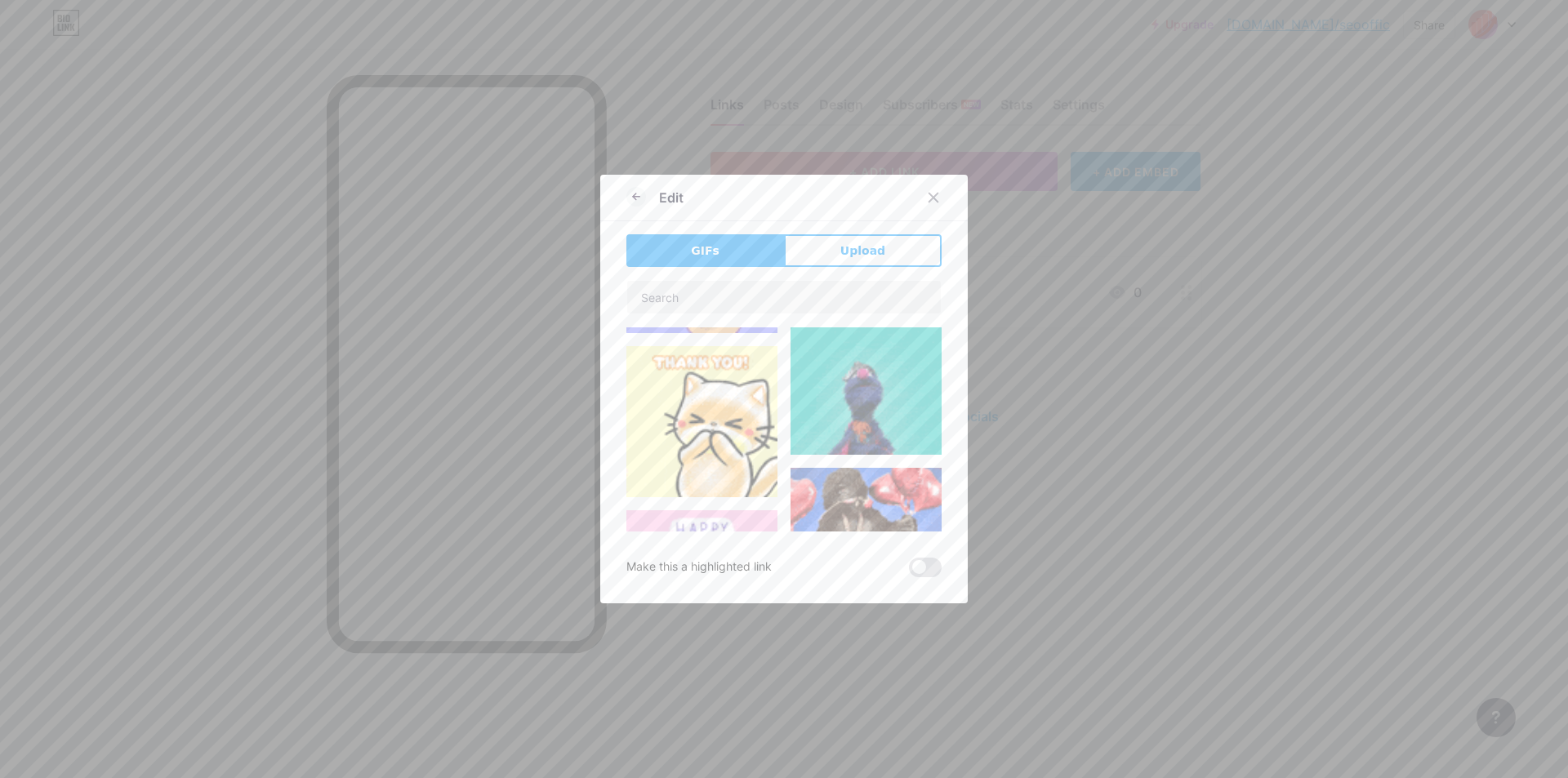
scroll to position [163, 0]
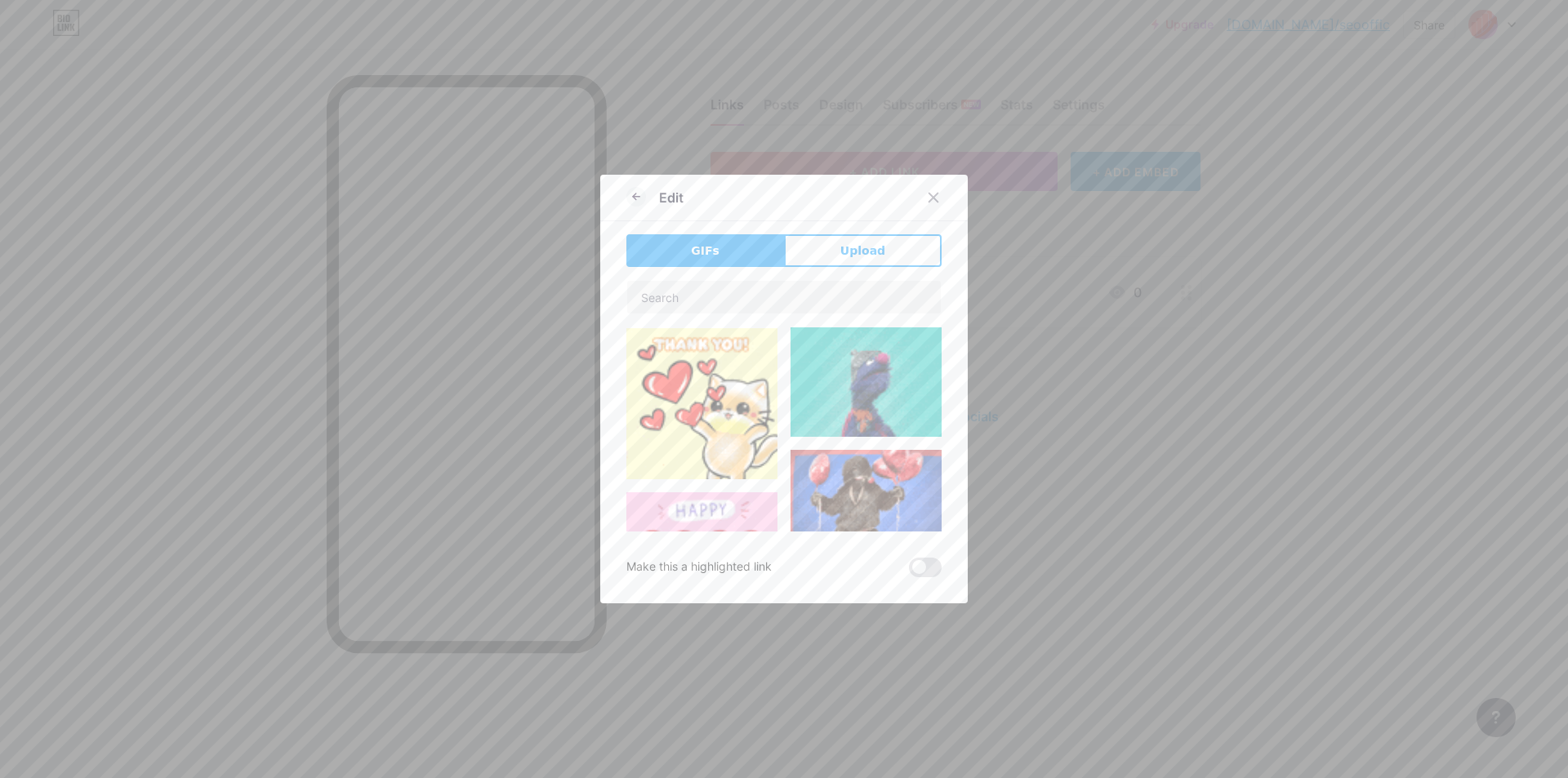
click at [731, 403] on img at bounding box center [701, 404] width 151 height 151
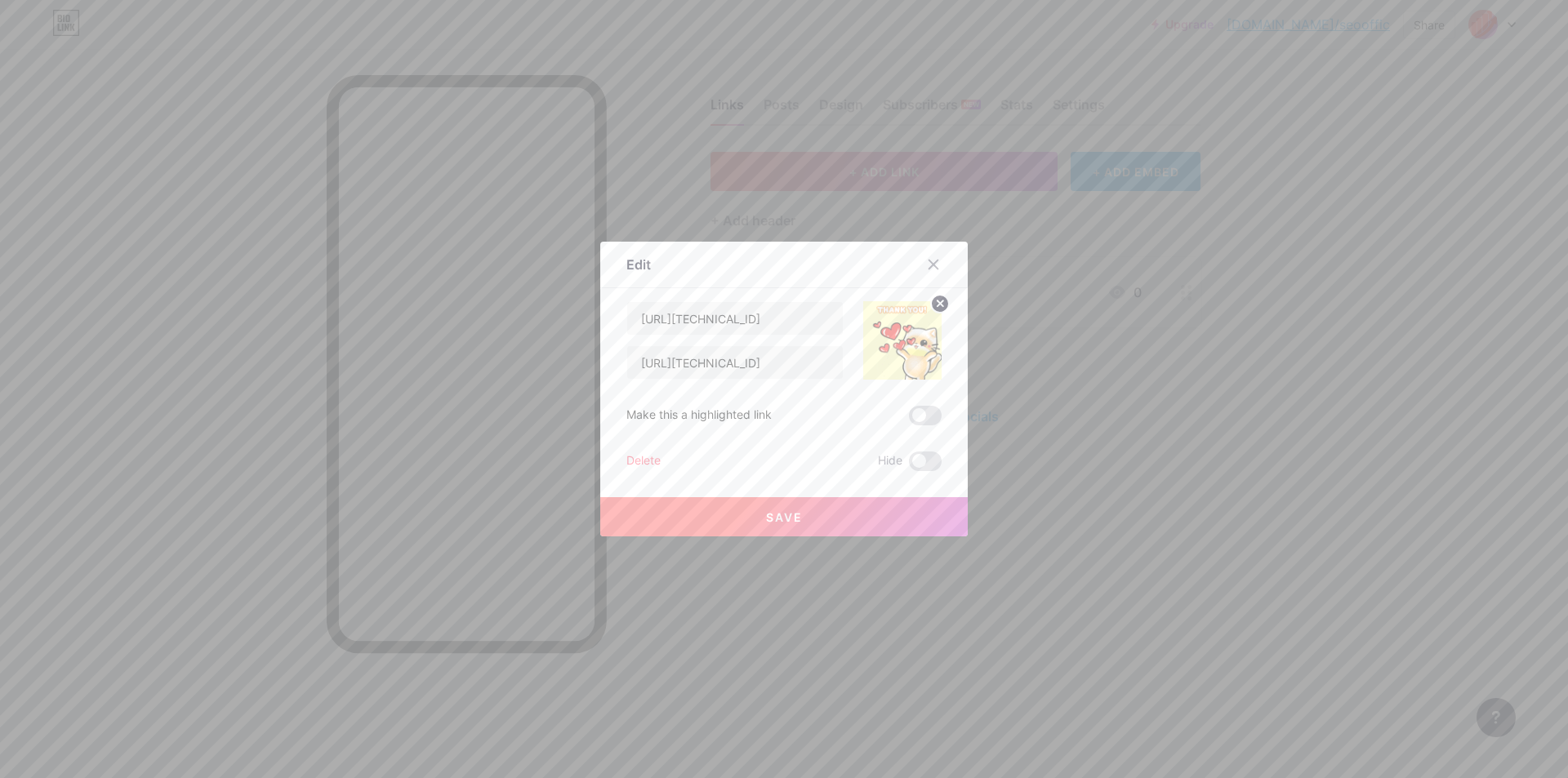
click at [787, 508] on button "Save" at bounding box center [784, 516] width 367 height 40
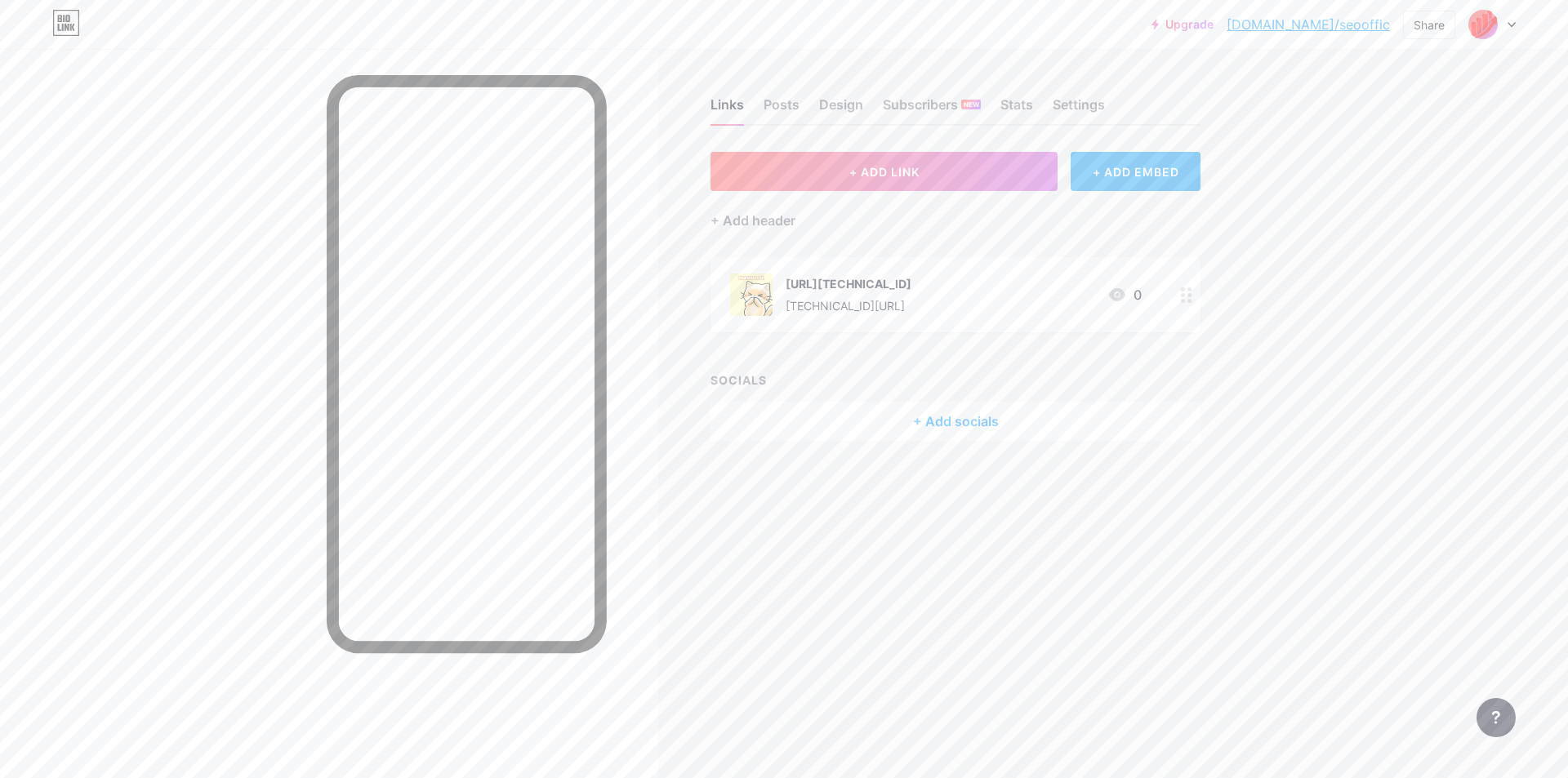
click at [977, 427] on div "+ Add socials" at bounding box center [955, 421] width 489 height 40
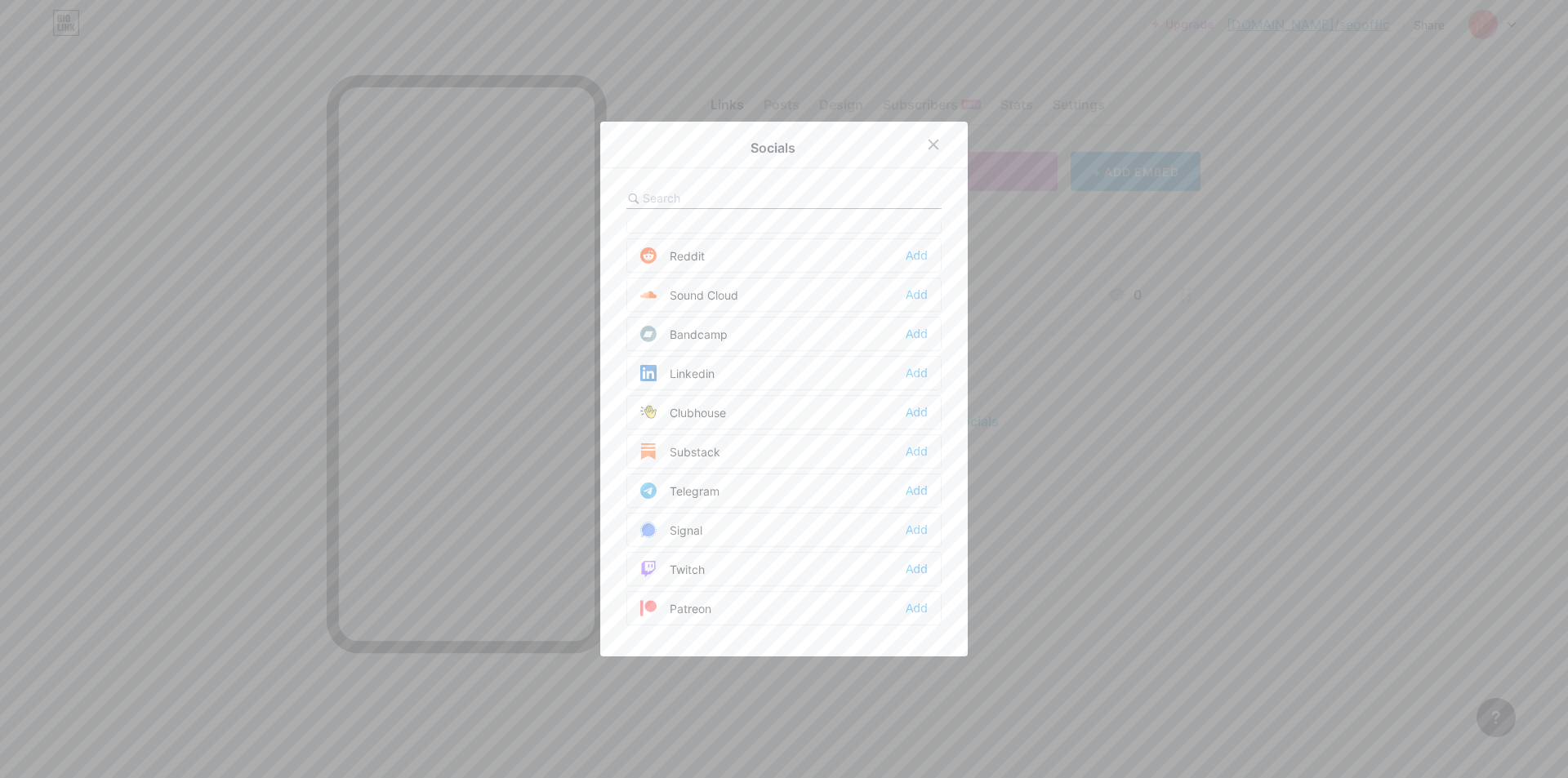
click at [830, 380] on div "Linkedin Add" at bounding box center [783, 373] width 315 height 34
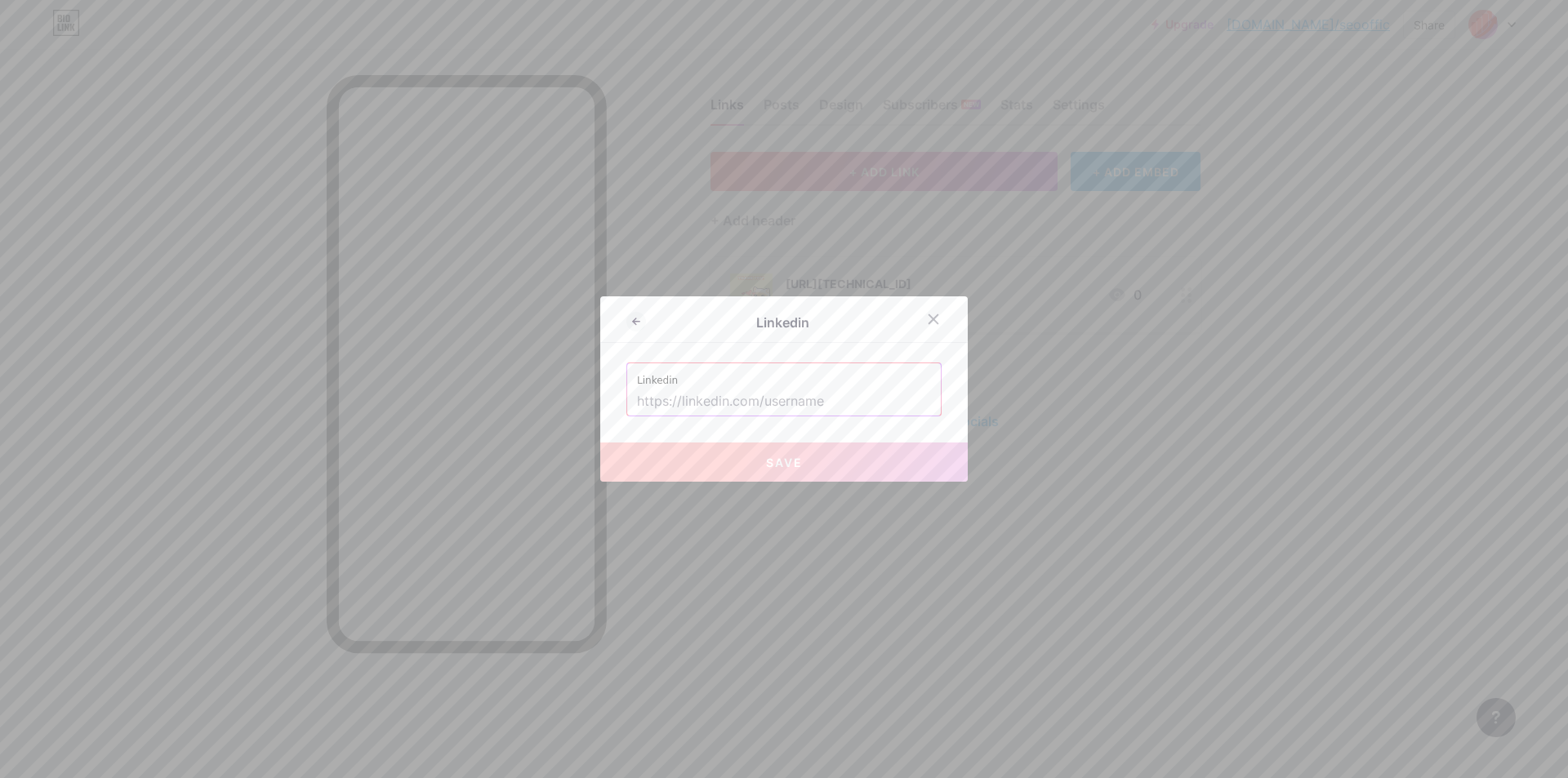
click at [826, 409] on input "text" at bounding box center [784, 401] width 294 height 27
click at [929, 319] on icon at bounding box center [934, 320] width 9 height 9
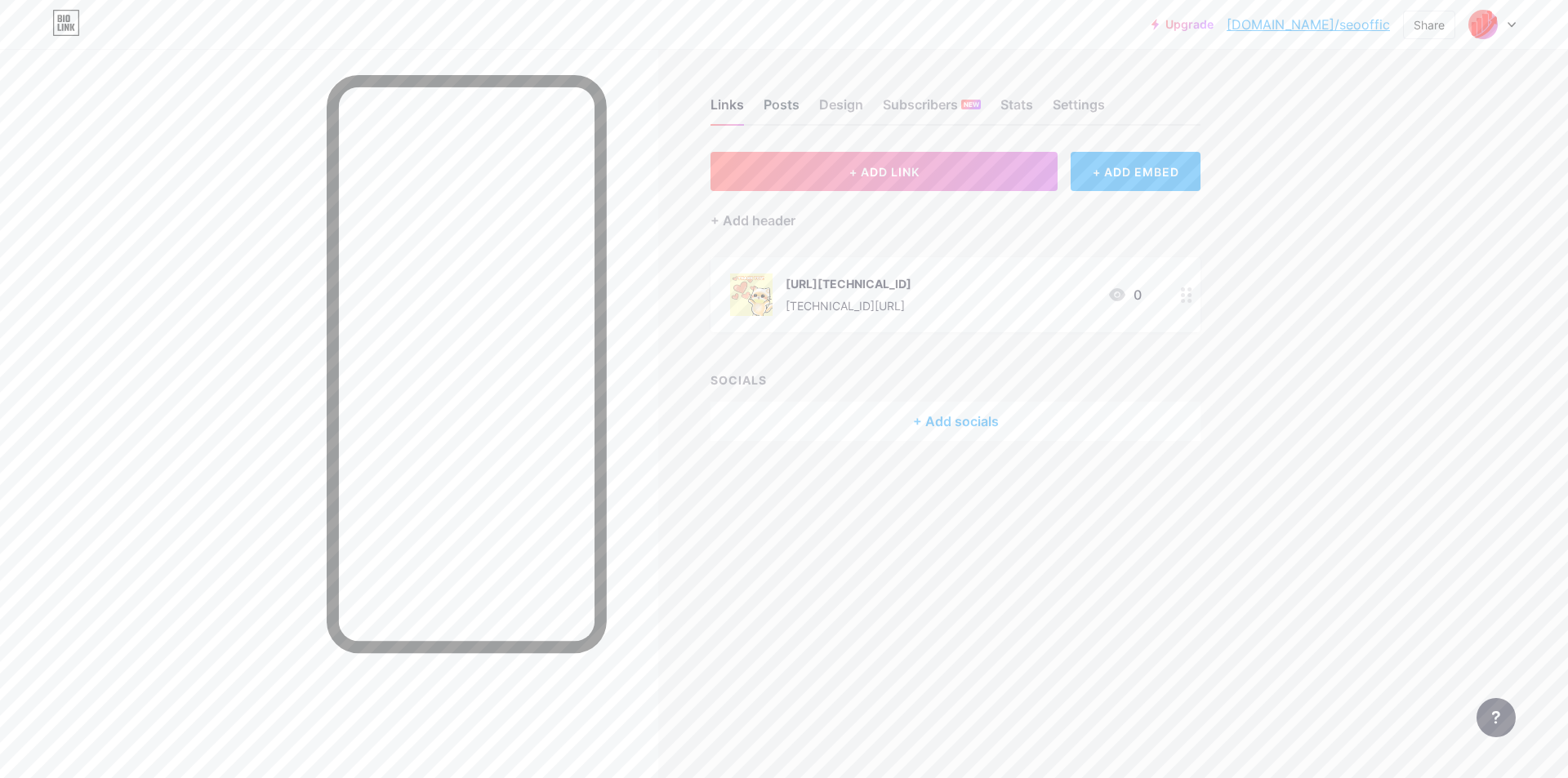
click at [788, 103] on div "Posts" at bounding box center [781, 109] width 36 height 29
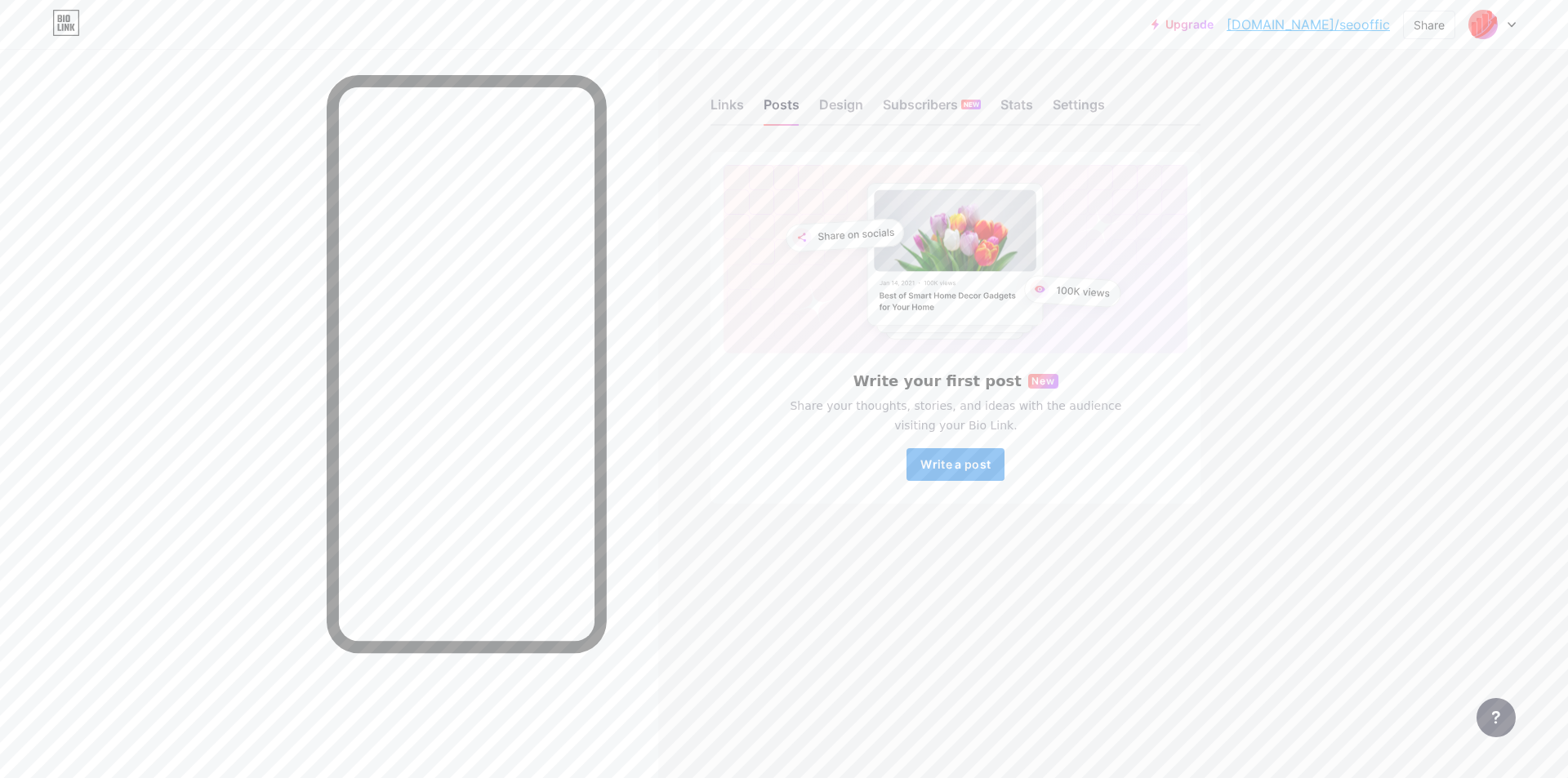
click at [952, 458] on span "Write a post" at bounding box center [955, 464] width 71 height 14
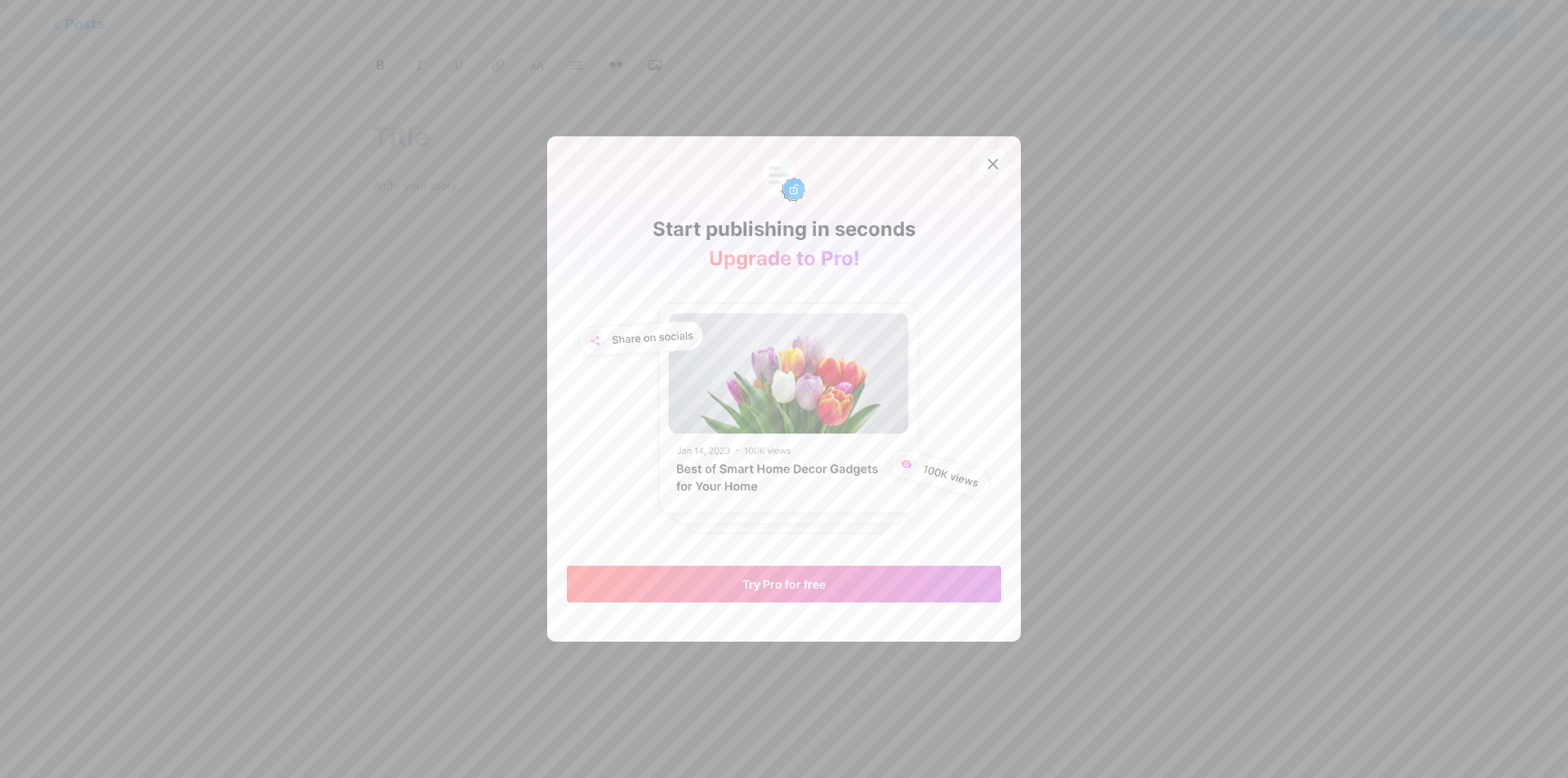
click at [990, 161] on icon at bounding box center [994, 165] width 9 height 9
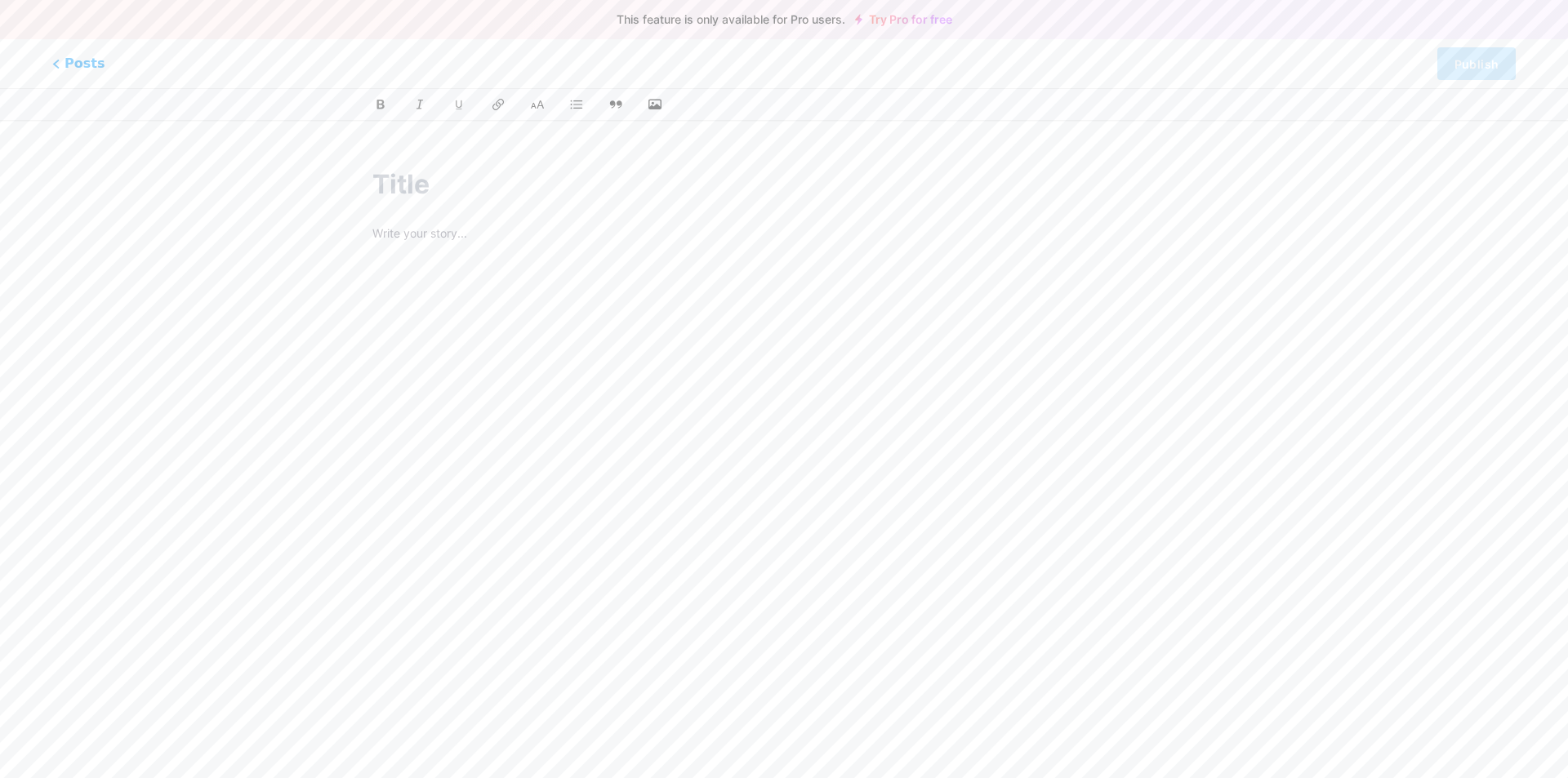
click at [458, 186] on input "text" at bounding box center [784, 184] width 823 height 40
paste input "Paito [GEOGRAPHIC_DATA]"
type input "Paito [GEOGRAPHIC_DATA]"
click at [452, 257] on div at bounding box center [784, 428] width 823 height 408
type input "paito-[GEOGRAPHIC_DATA]"
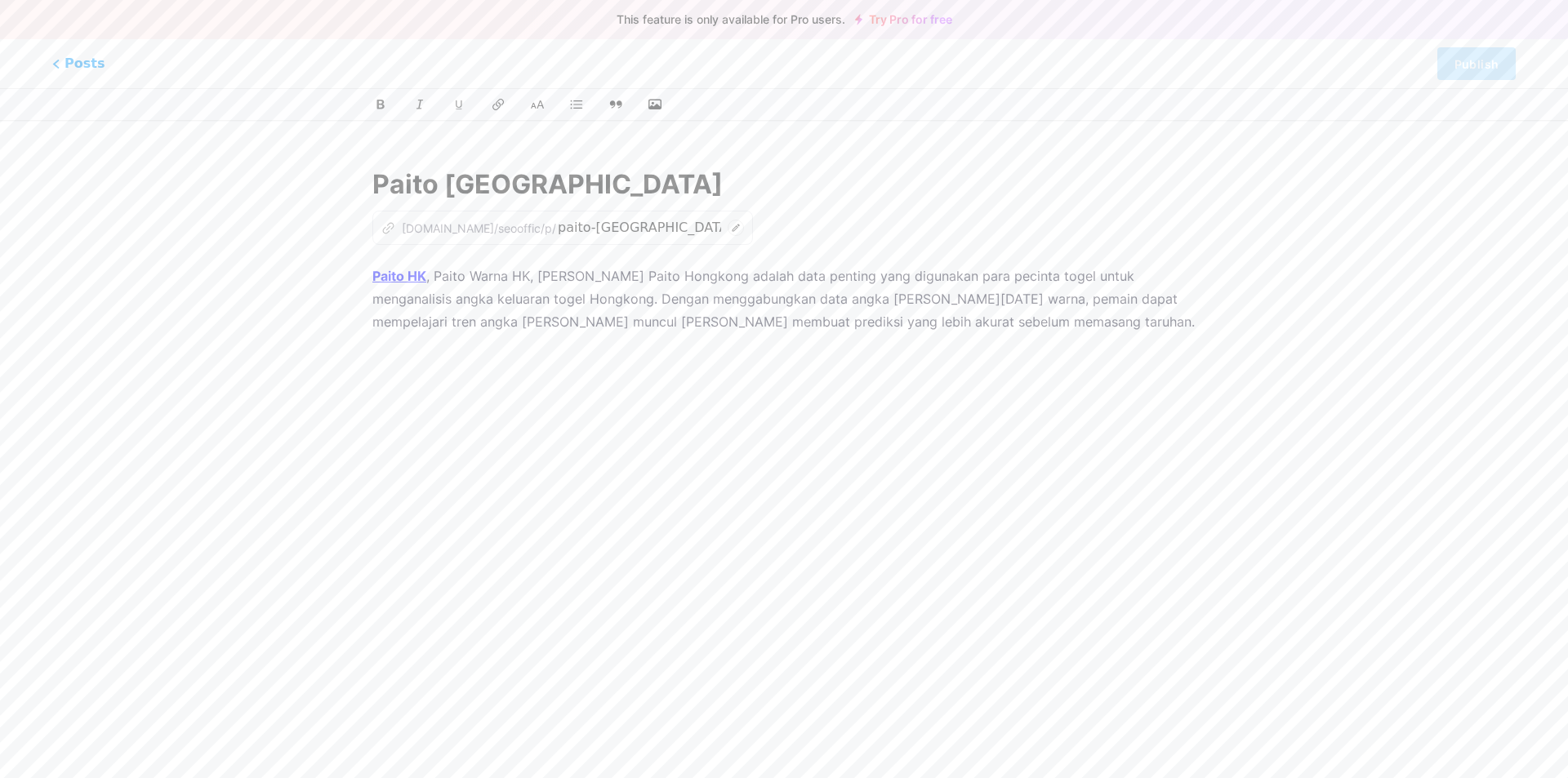
click at [519, 337] on div "Paito HK , Paito Warna HK, [PERSON_NAME] Paito Hongkong adalah data penting yan…" at bounding box center [784, 468] width 823 height 408
click at [973, 302] on p "Paito HK , Paito Warna HK, [PERSON_NAME] Paito Hongkong adalah data penting yan…" at bounding box center [784, 298] width 823 height 69
click at [692, 216] on div "z [DOMAIN_NAME]/[PERSON_NAME]/p/ paito-[GEOGRAPHIC_DATA]" at bounding box center [784, 228] width 823 height 34
click at [682, 227] on div "z [DOMAIN_NAME]/[PERSON_NAME]/p/ paito-[GEOGRAPHIC_DATA]" at bounding box center [563, 228] width 380 height 34
click at [677, 229] on div "z [DOMAIN_NAME]/[PERSON_NAME]/p/ paito-[GEOGRAPHIC_DATA]" at bounding box center [563, 228] width 380 height 34
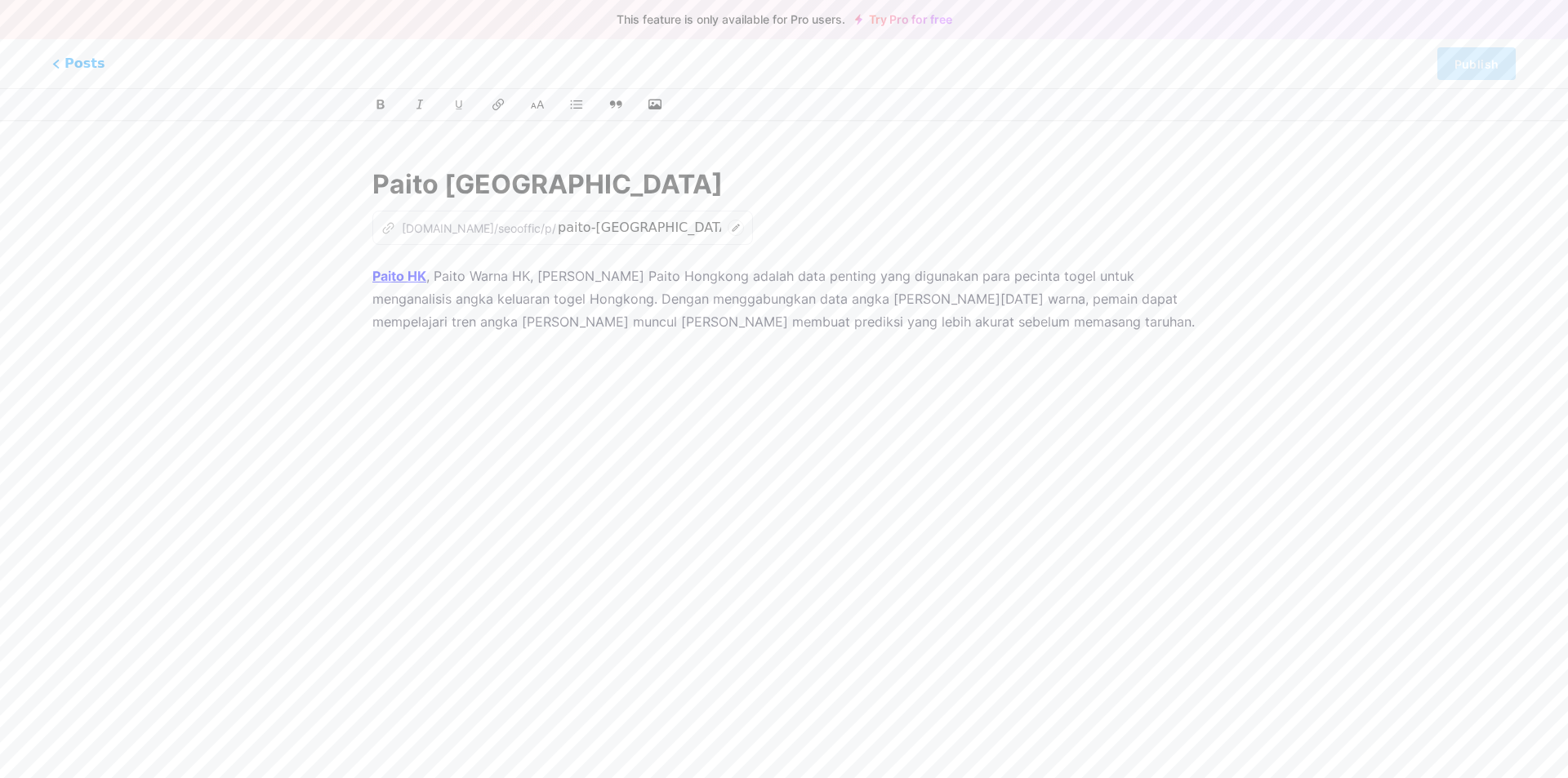
click at [728, 228] on icon at bounding box center [735, 227] width 16 height 16
drag, startPoint x: 625, startPoint y: 229, endPoint x: 536, endPoint y: 231, distance: 89.0
click at [557, 231] on input "paito-[GEOGRAPHIC_DATA]" at bounding box center [638, 228] width 163 height 20
click at [675, 293] on p "Paito HK , Paito Warna HK, [PERSON_NAME] Paito Hongkong adalah data penting yan…" at bounding box center [784, 298] width 823 height 69
drag, startPoint x: 843, startPoint y: 153, endPoint x: 1211, endPoint y: 196, distance: 370.5
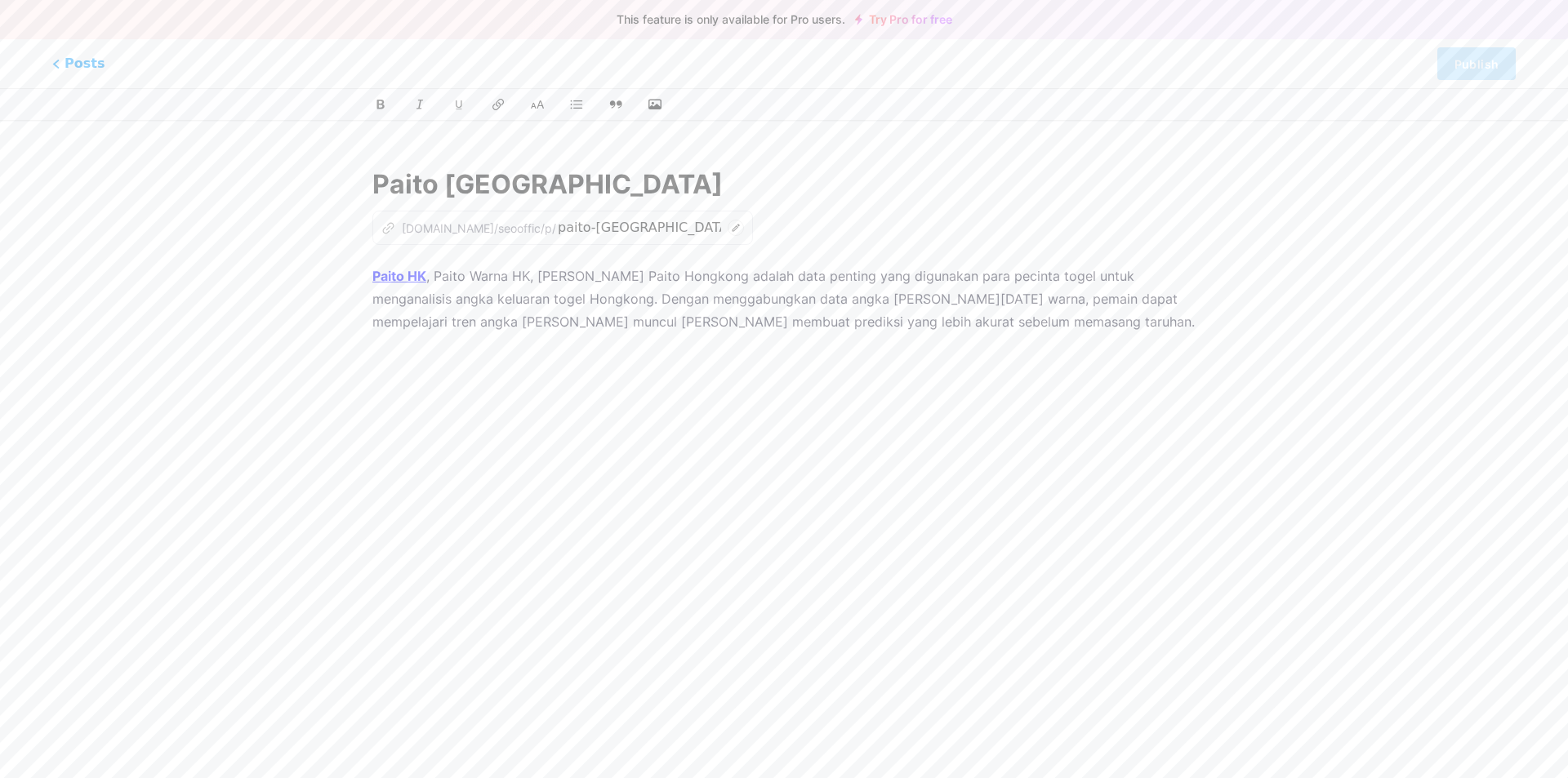
click at [844, 153] on div "Paito Hongkong z [DOMAIN_NAME]/seooffic/p/ paito-hongkong Paito HK , Paito Warn…" at bounding box center [783, 421] width 869 height 553
click at [76, 68] on span "Posts" at bounding box center [79, 63] width 58 height 22
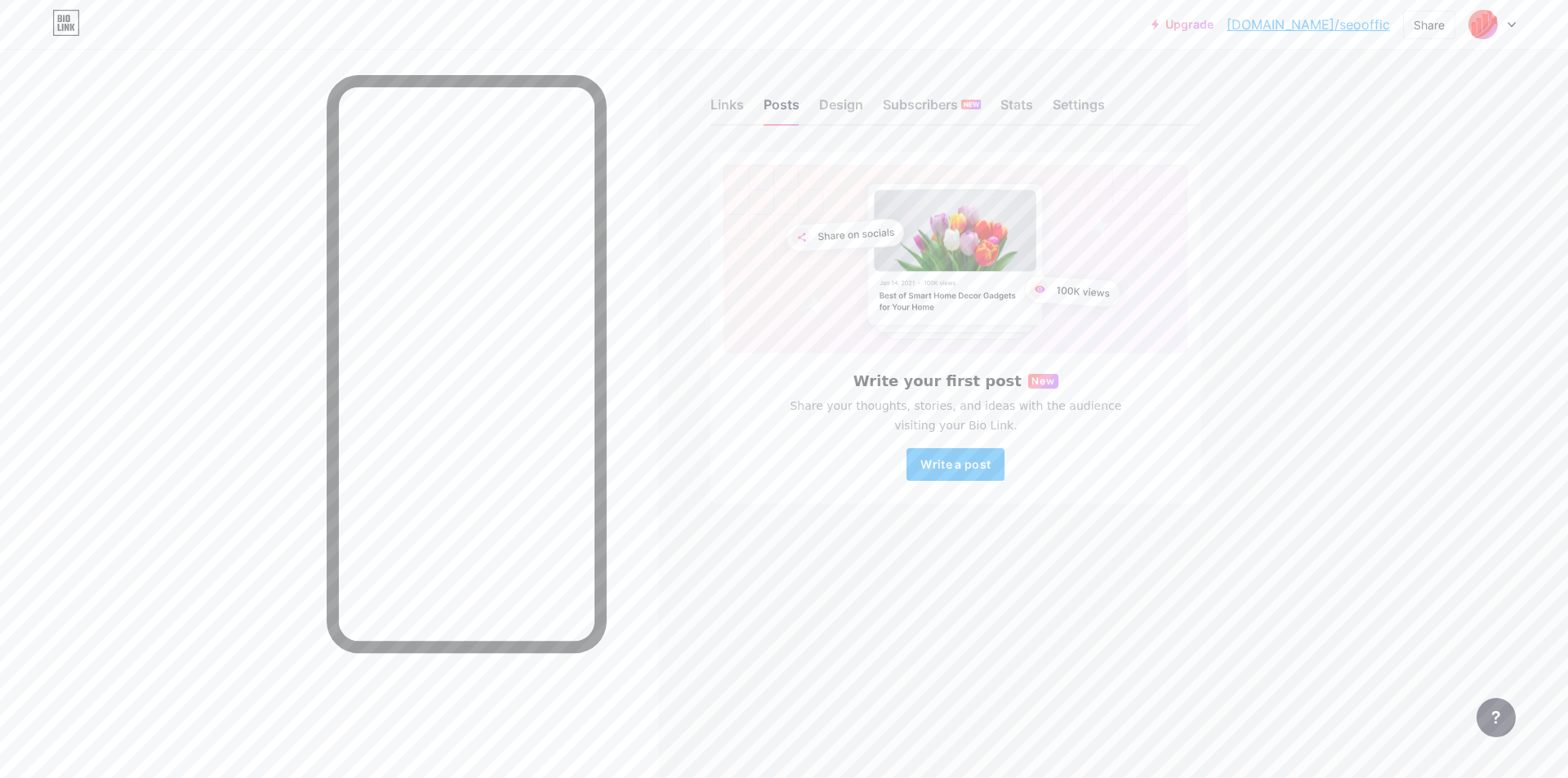
click at [1332, 21] on link "[DOMAIN_NAME]/seooffic" at bounding box center [1307, 24] width 163 height 20
click at [722, 95] on div "Links" at bounding box center [728, 109] width 34 height 29
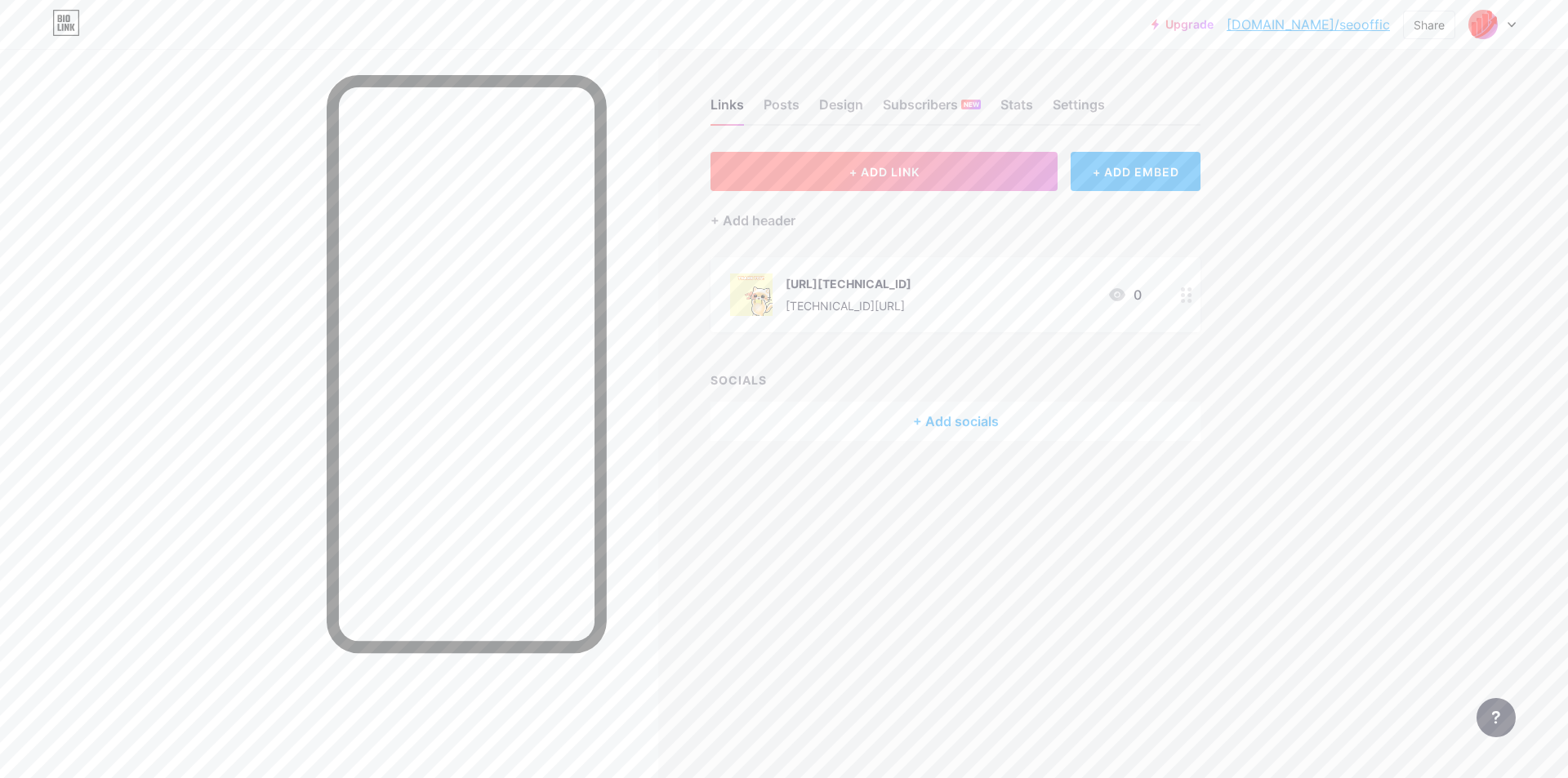
click at [1004, 183] on button "+ ADD LINK" at bounding box center [884, 171] width 347 height 40
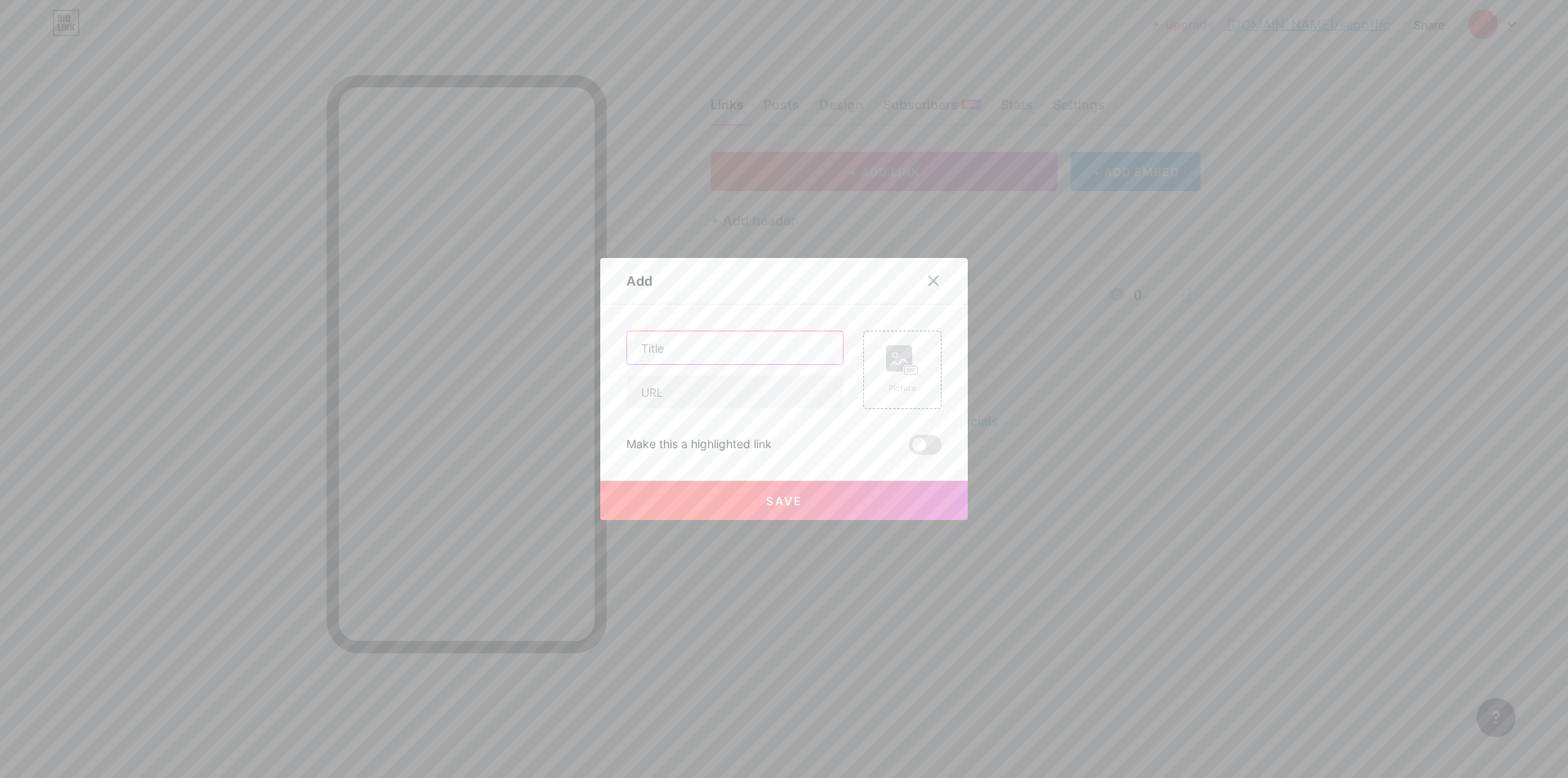
click at [726, 350] on input "text" at bounding box center [734, 347] width 216 height 33
click at [644, 341] on input "paito Warna HK" at bounding box center [734, 347] width 216 height 33
type input "Paito Warna HK"
click at [662, 391] on input "text" at bounding box center [734, 391] width 216 height 33
type input "[URL][TECHNICAL_ID]"
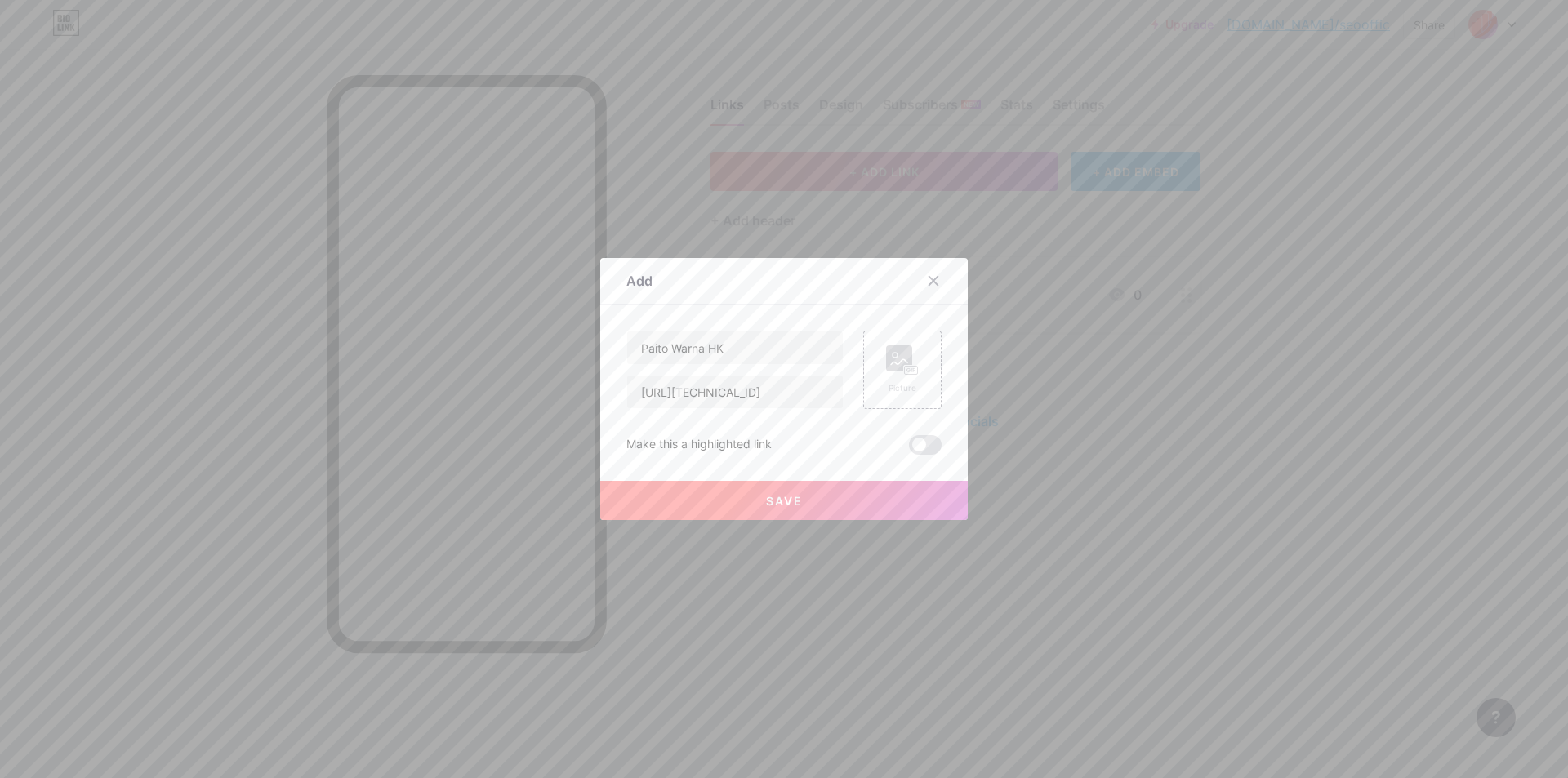
click at [790, 510] on button "Save" at bounding box center [784, 500] width 367 height 40
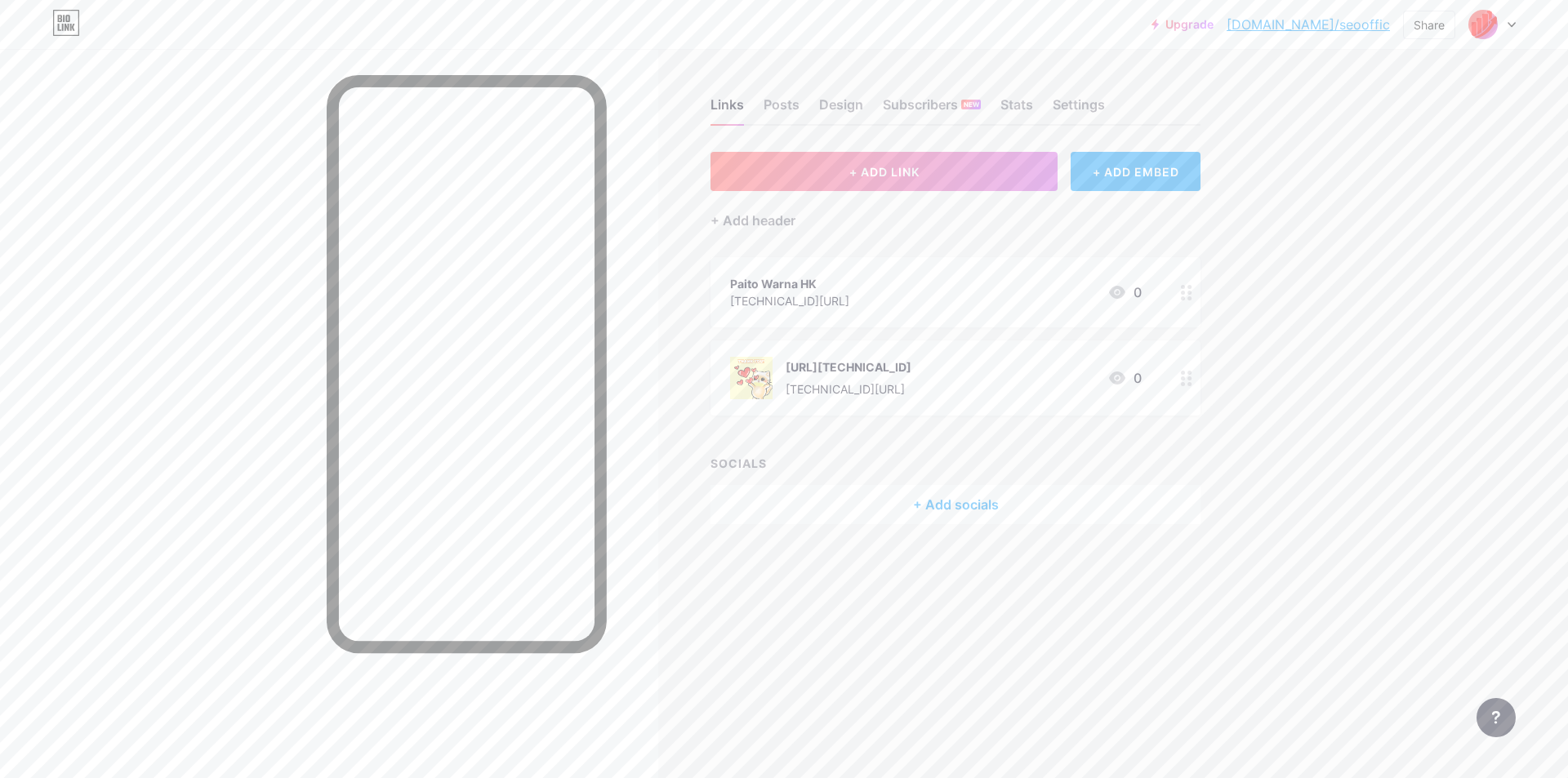
click at [1191, 296] on circle at bounding box center [1190, 298] width 4 height 4
click at [904, 361] on div "Picture" at bounding box center [902, 358] width 33 height 12
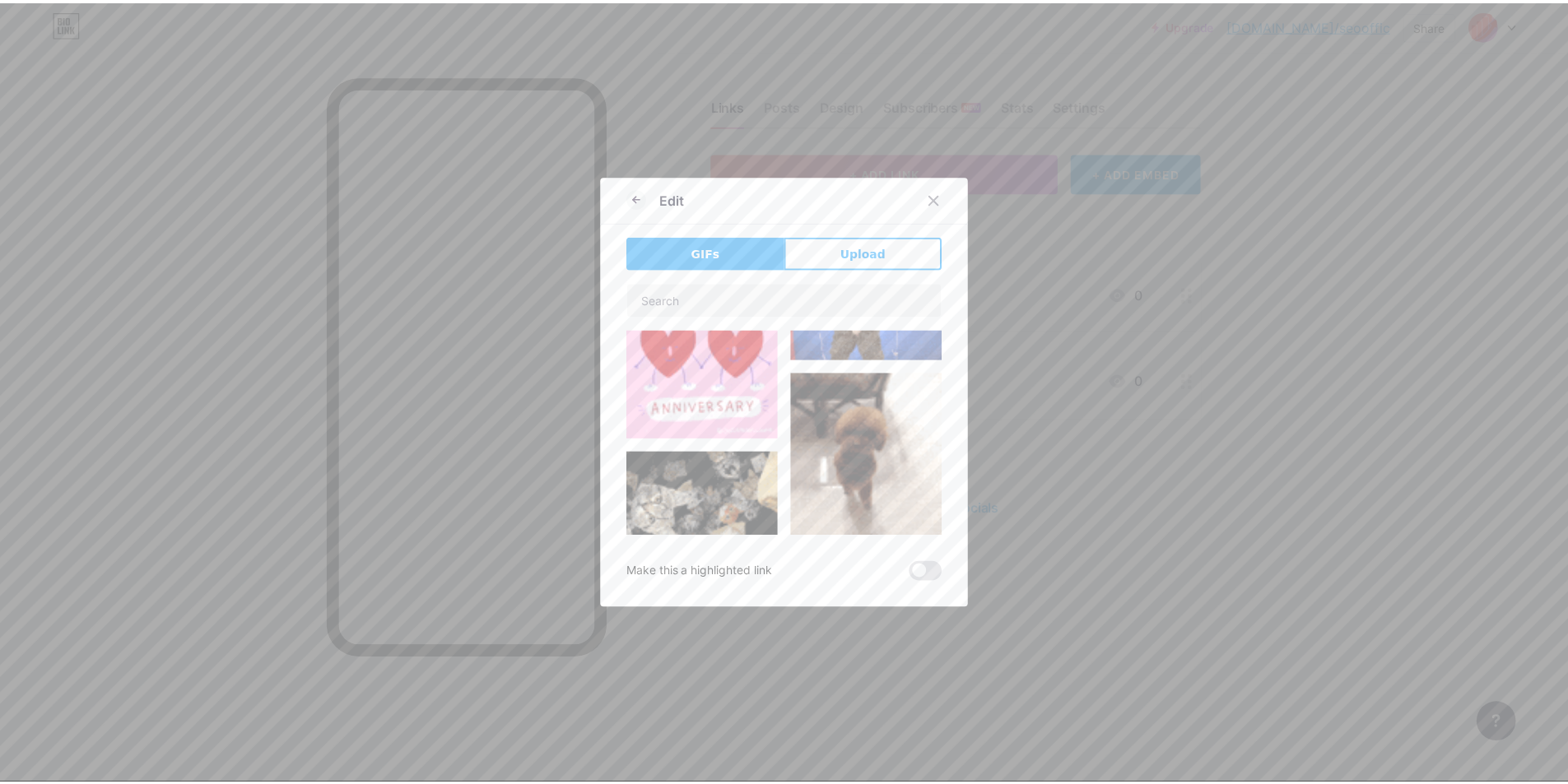
scroll to position [411, 0]
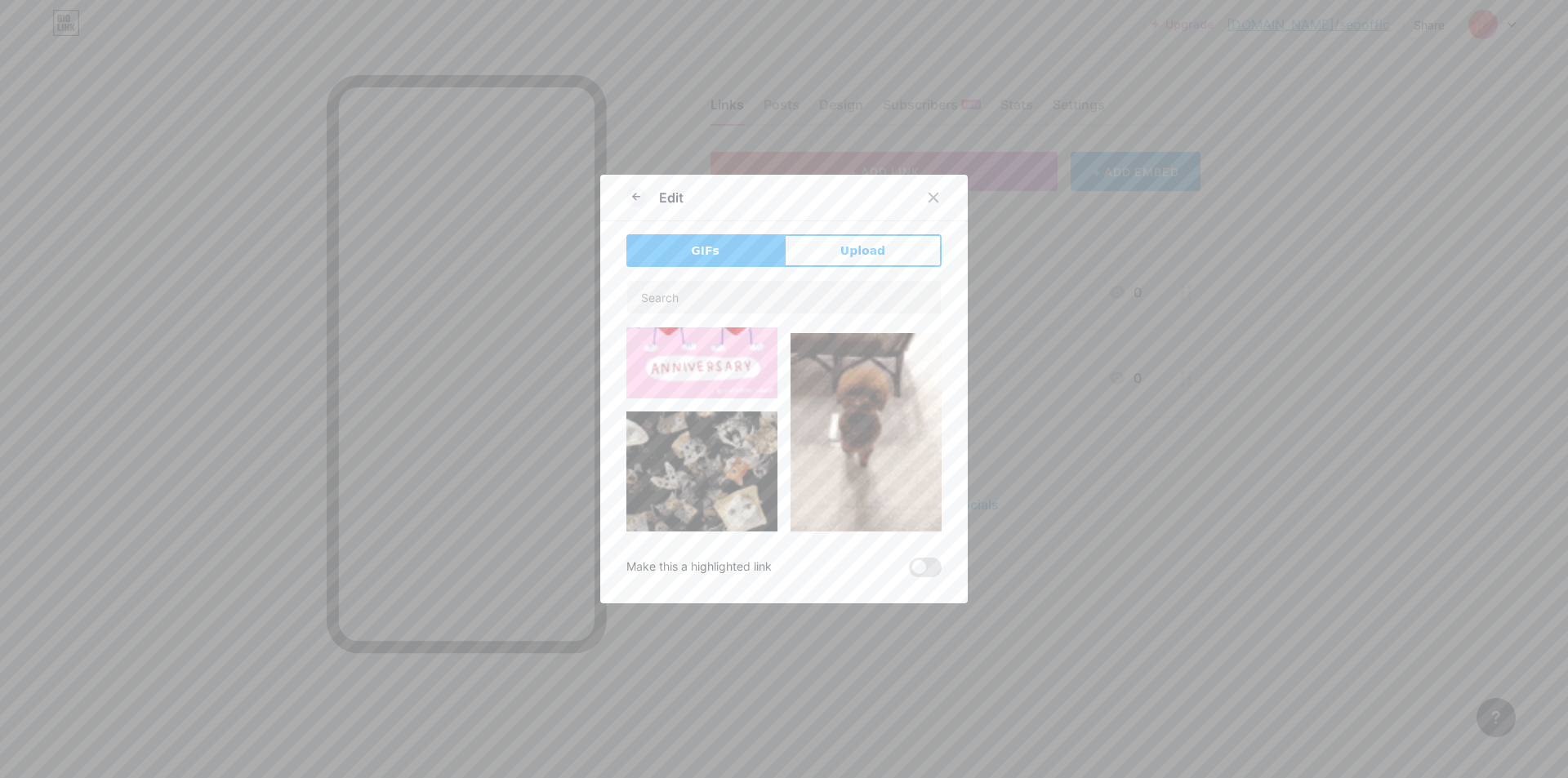
click at [836, 395] on img at bounding box center [866, 432] width 151 height 198
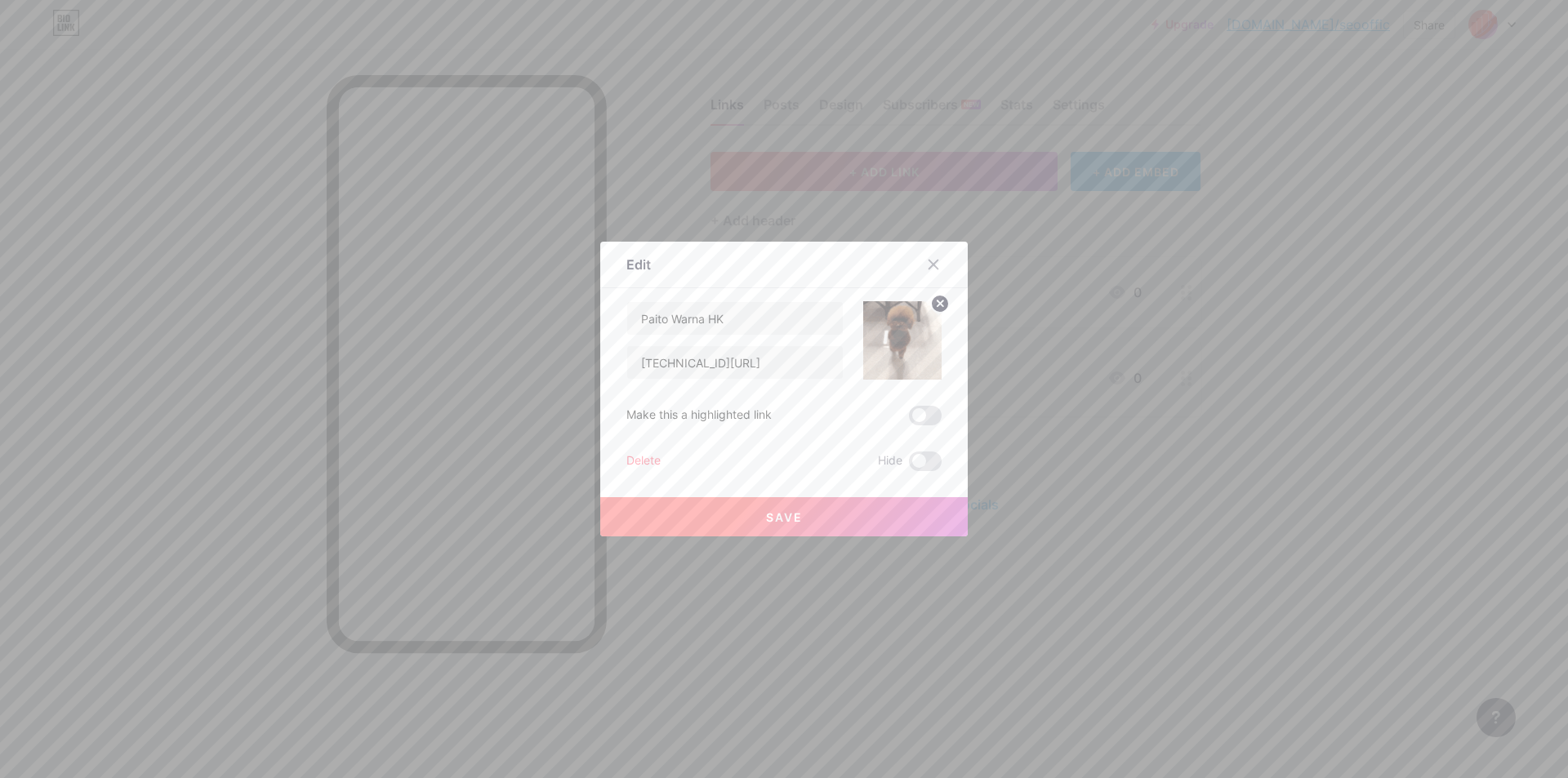
click at [842, 516] on button "Save" at bounding box center [784, 516] width 367 height 40
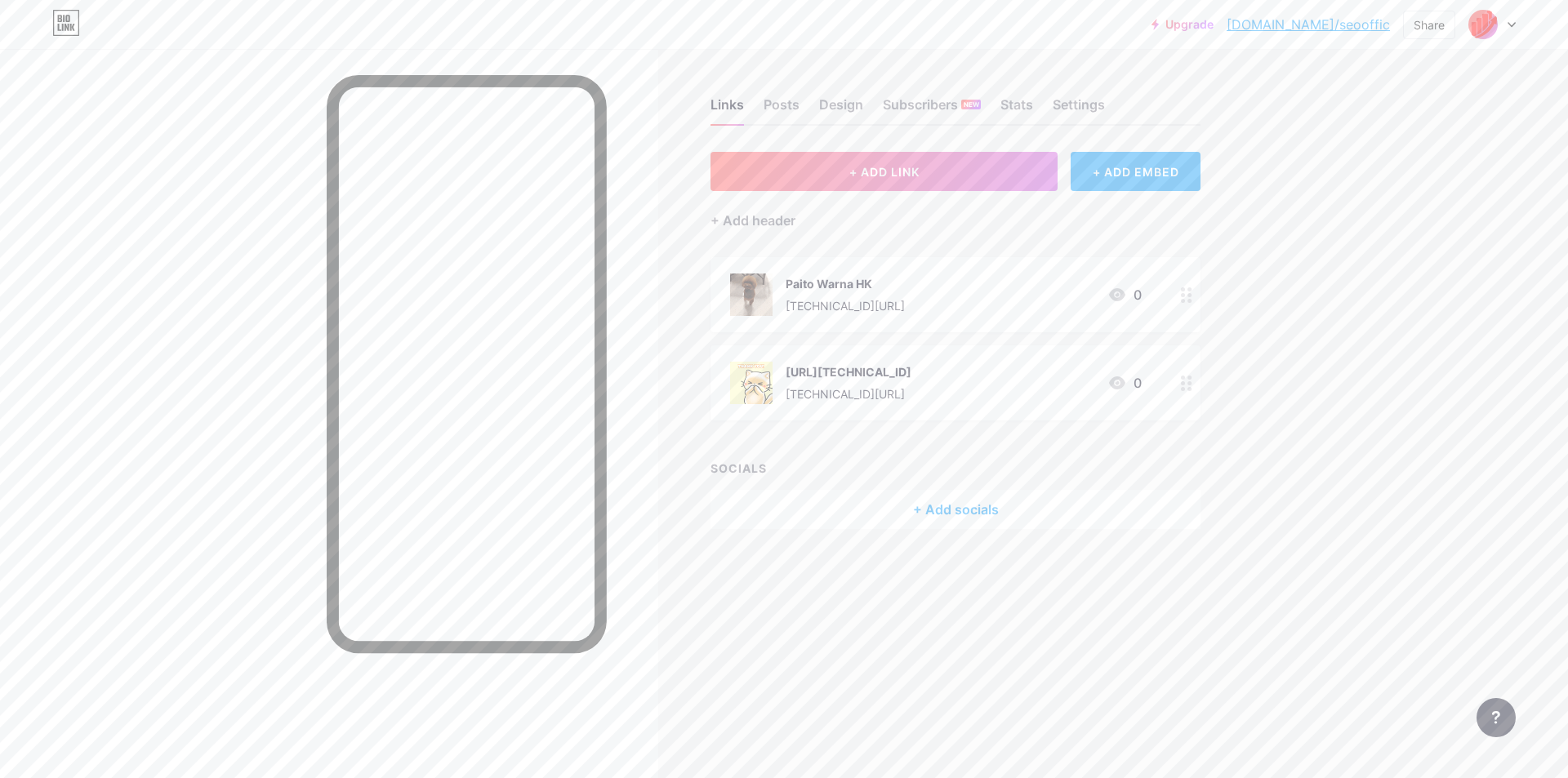
click at [1186, 389] on icon at bounding box center [1186, 383] width 11 height 15
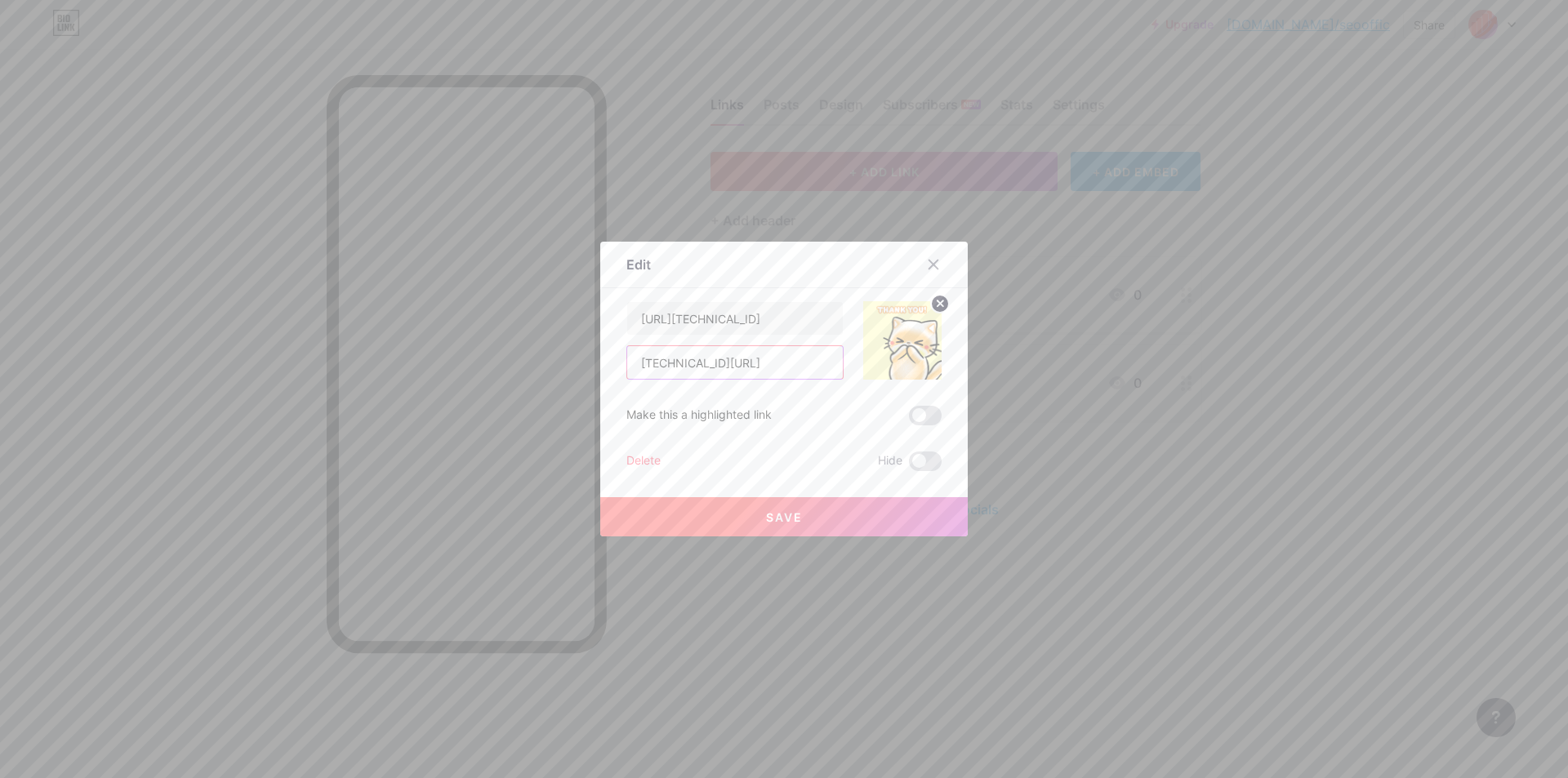
click at [772, 362] on input "[TECHNICAL_ID][URL]" at bounding box center [734, 362] width 216 height 33
type input "Paito [GEOGRAPHIC_DATA]"
click at [790, 515] on span "Save" at bounding box center [784, 516] width 37 height 14
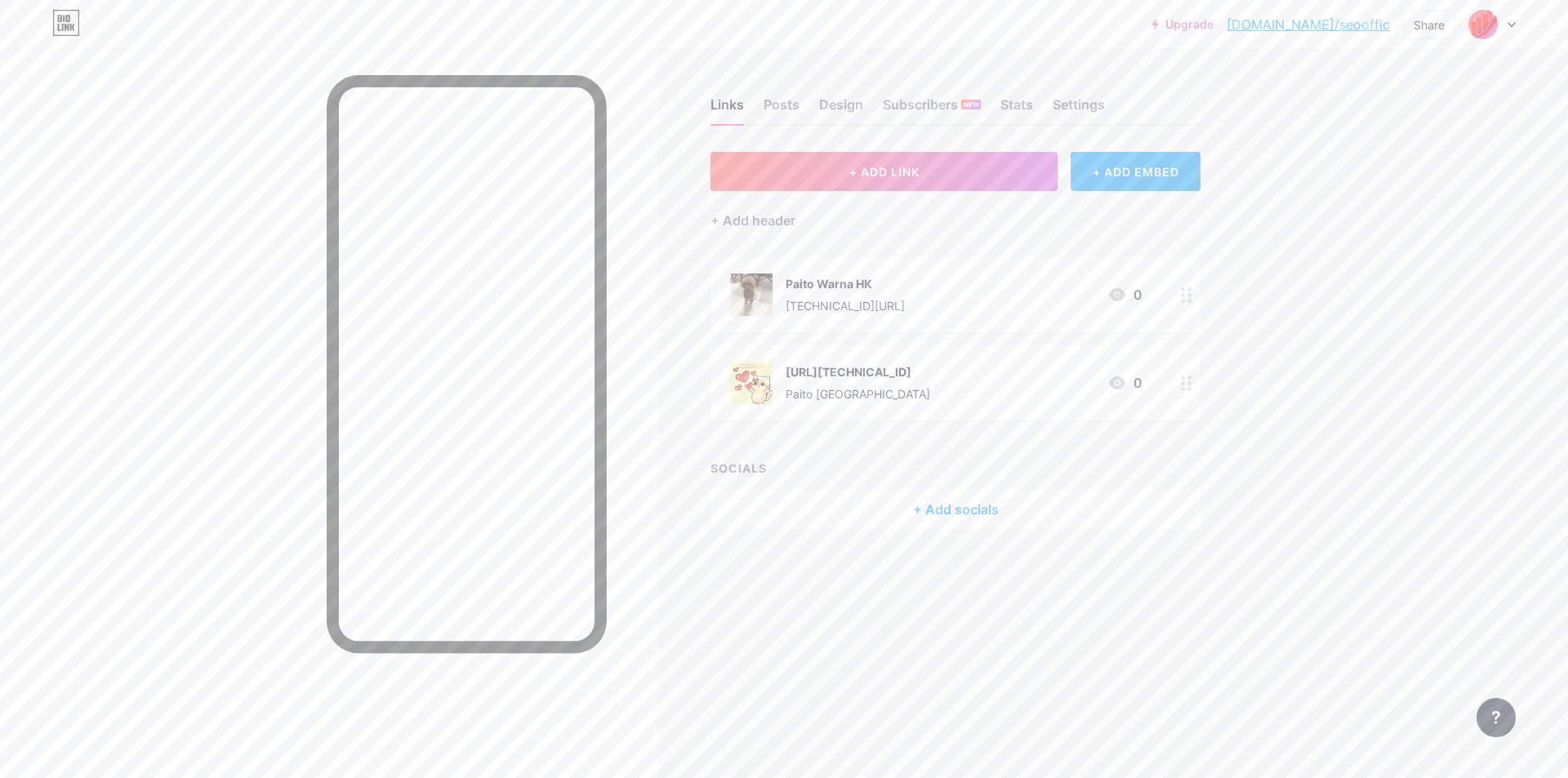
click at [1189, 383] on circle at bounding box center [1190, 383] width 4 height 4
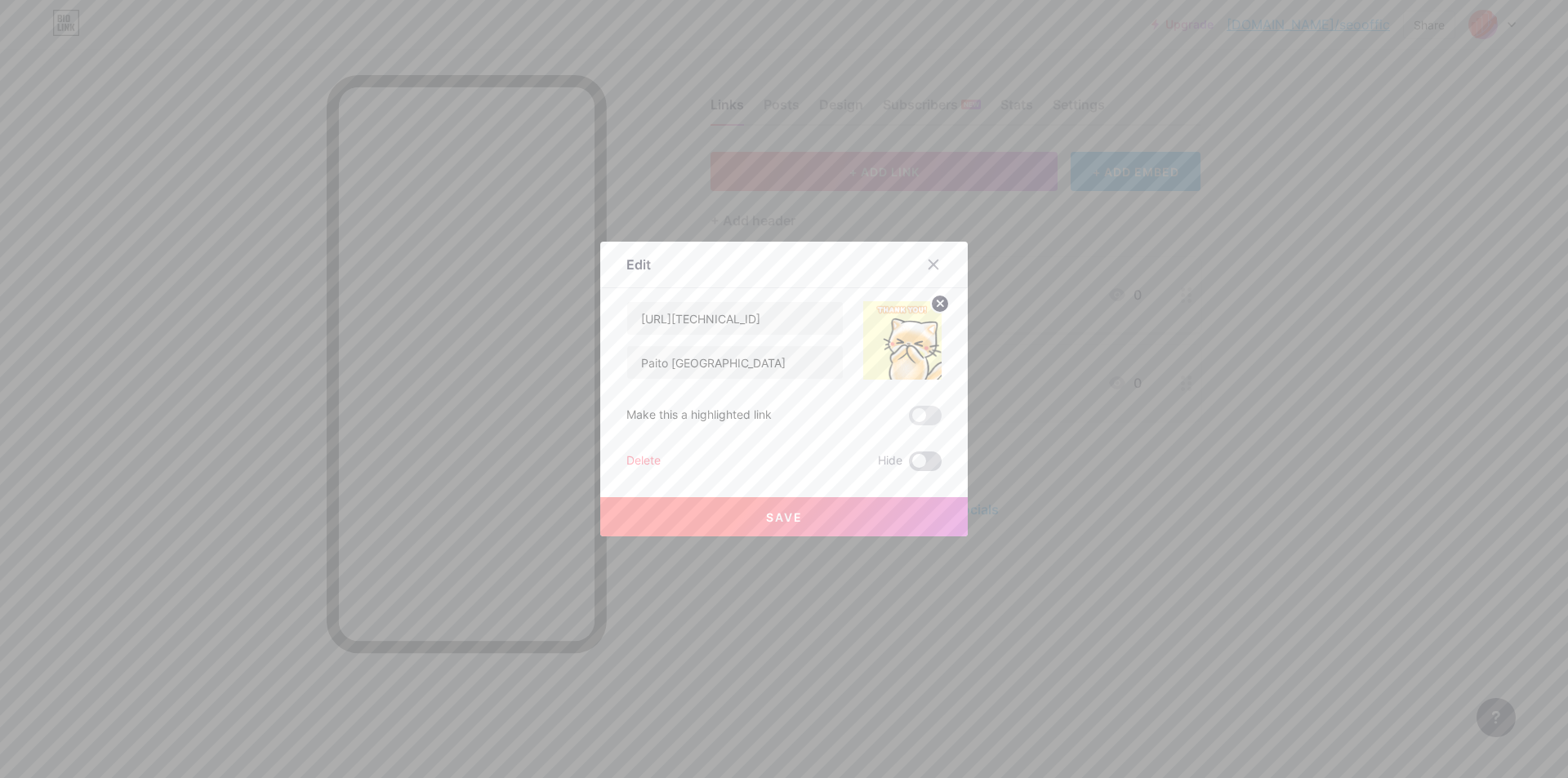
click at [918, 459] on span at bounding box center [925, 461] width 33 height 20
click at [909, 465] on input "checkbox" at bounding box center [909, 465] width 0 height 0
click at [752, 360] on input "Paito [GEOGRAPHIC_DATA]" at bounding box center [734, 362] width 216 height 33
click at [748, 313] on input "[URL][TECHNICAL_ID]" at bounding box center [734, 318] width 216 height 33
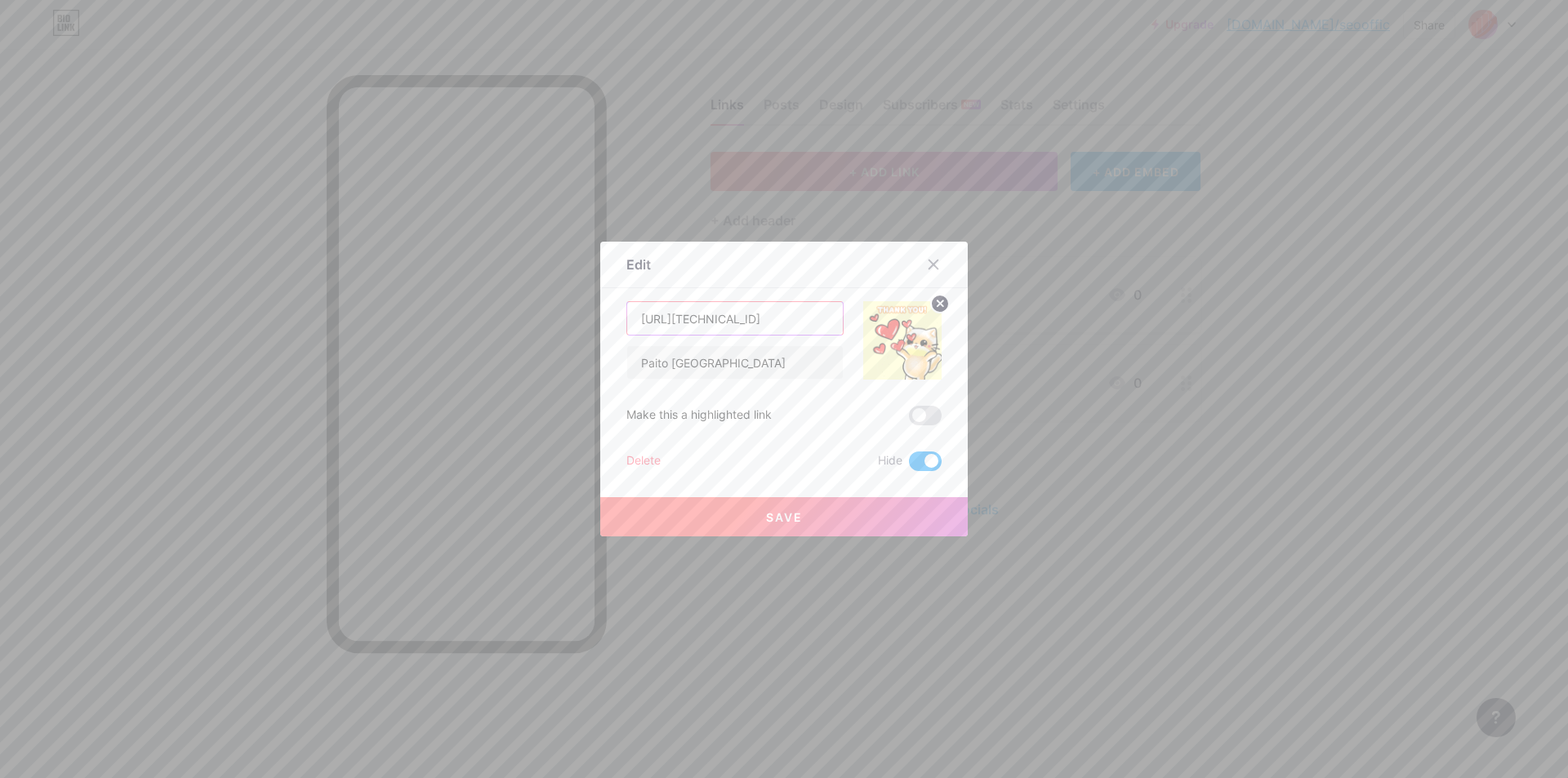
click at [748, 313] on input "[URL][TECHNICAL_ID]" at bounding box center [734, 318] width 216 height 33
click at [747, 373] on input "Paito [GEOGRAPHIC_DATA]" at bounding box center [734, 362] width 216 height 33
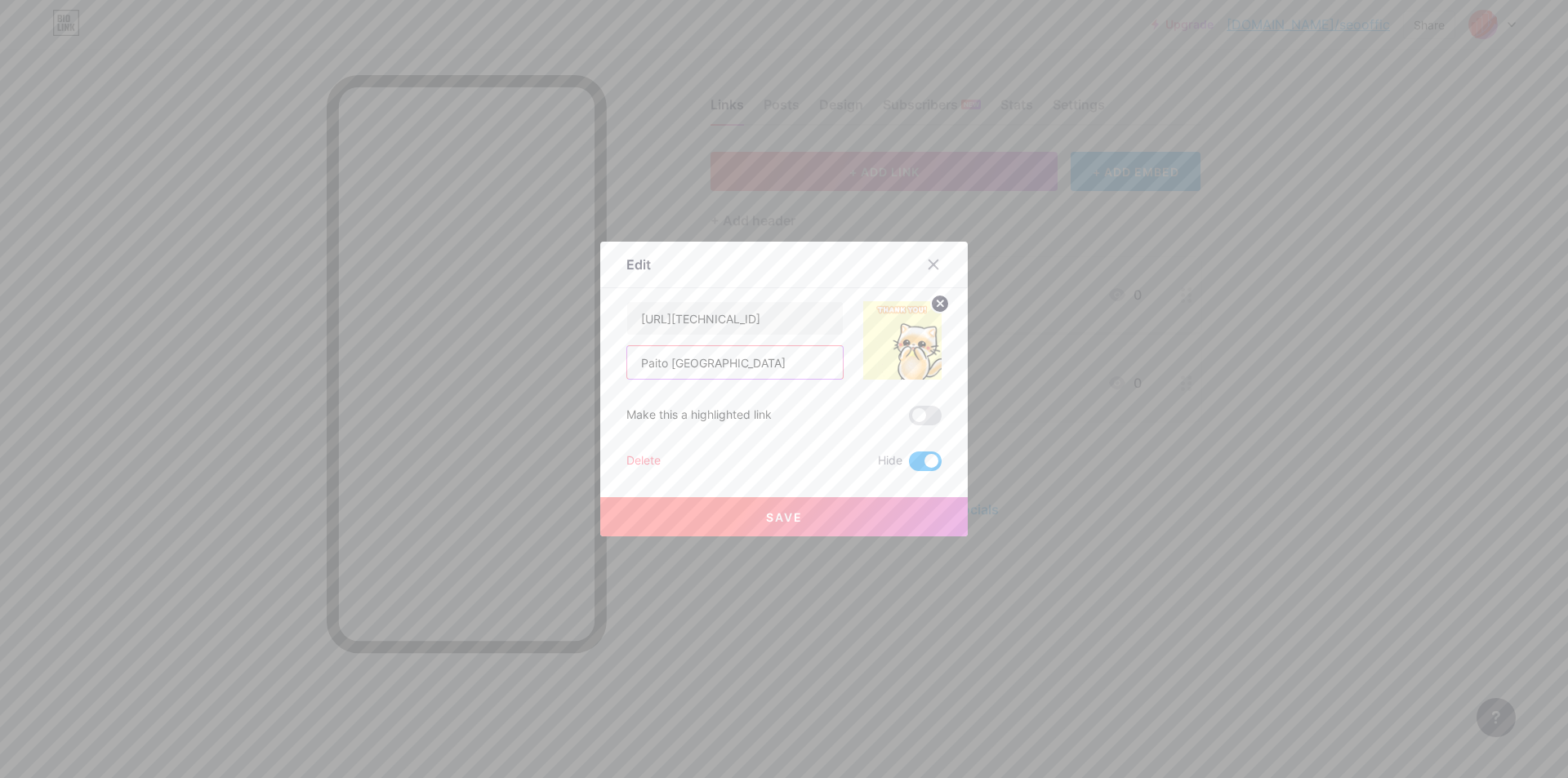
paste input "[URL][TECHNICAL_ID]"
type input "[URL][TECHNICAL_ID]"
click at [797, 522] on button "Save" at bounding box center [784, 516] width 367 height 40
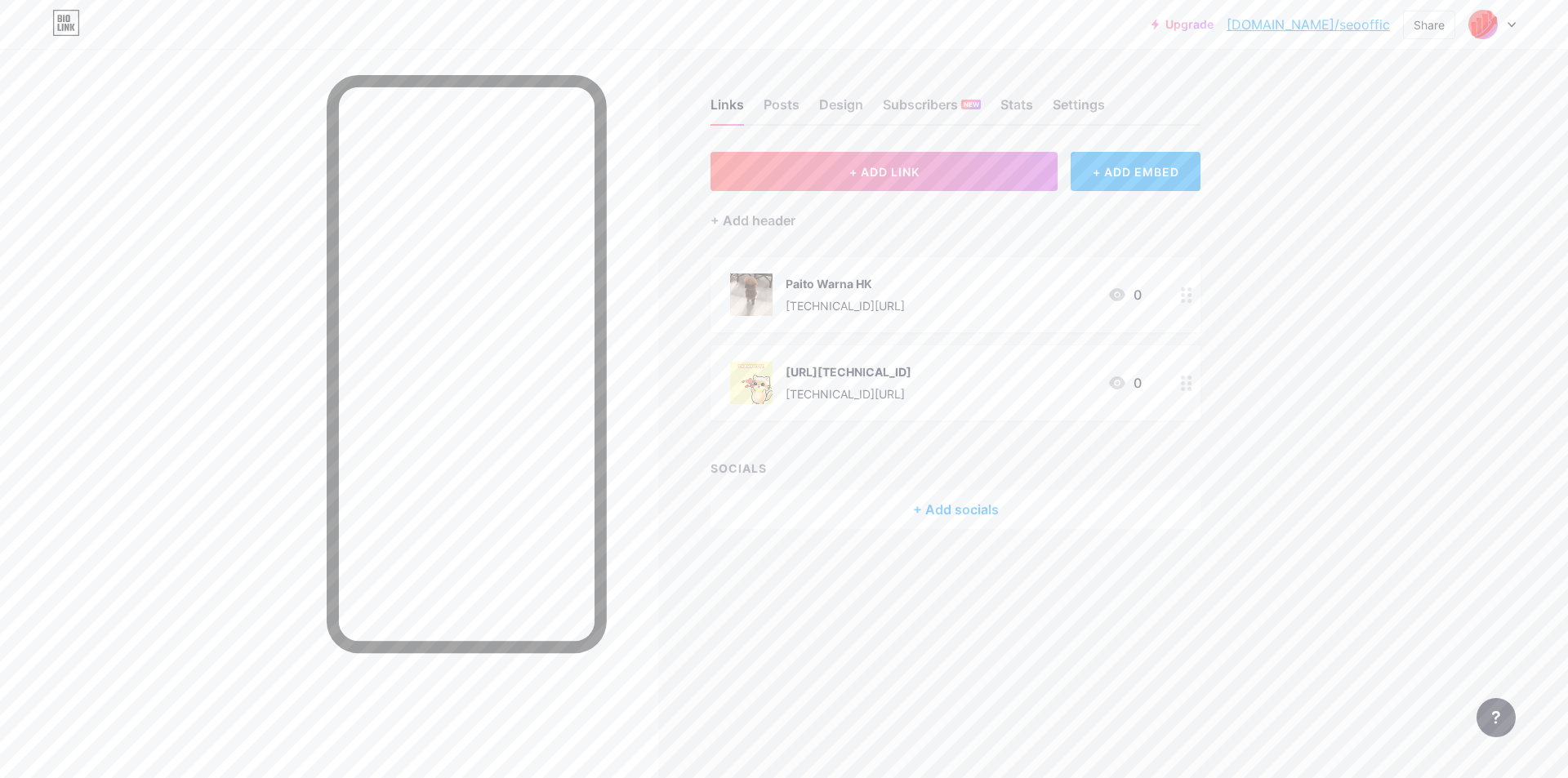
click at [814, 618] on div "Links Posts Design Subscribers NEW Stats Settings + ADD LINK + ADD EMBED + Add …" at bounding box center [634, 389] width 1269 height 778
click at [889, 171] on span "+ ADD LINK" at bounding box center [884, 171] width 71 height 14
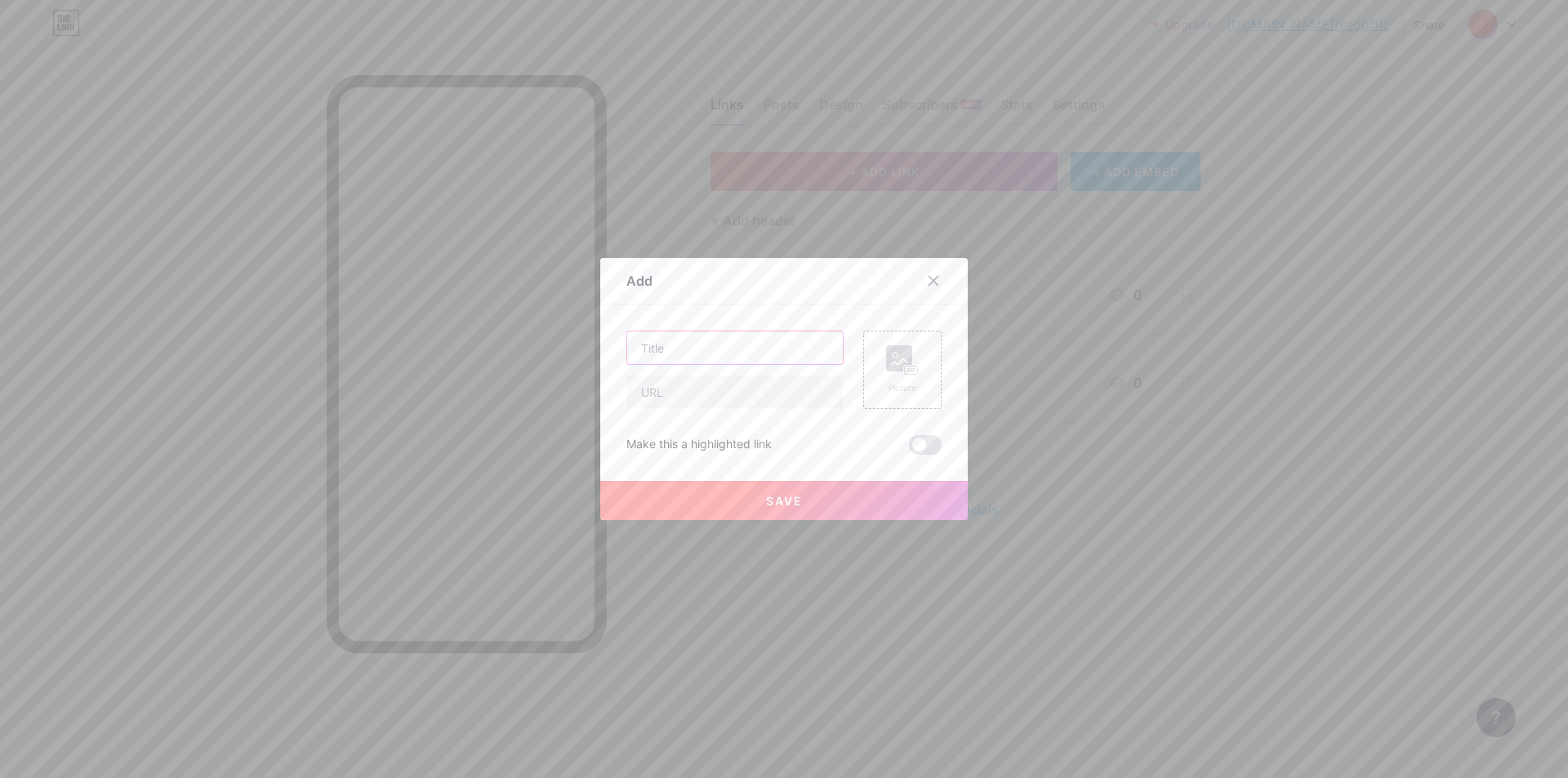
click at [718, 355] on input "text" at bounding box center [734, 347] width 216 height 33
type input "Paito SDY Lotto"
click at [708, 354] on input "Paito SDY Lotto" at bounding box center [734, 347] width 216 height 33
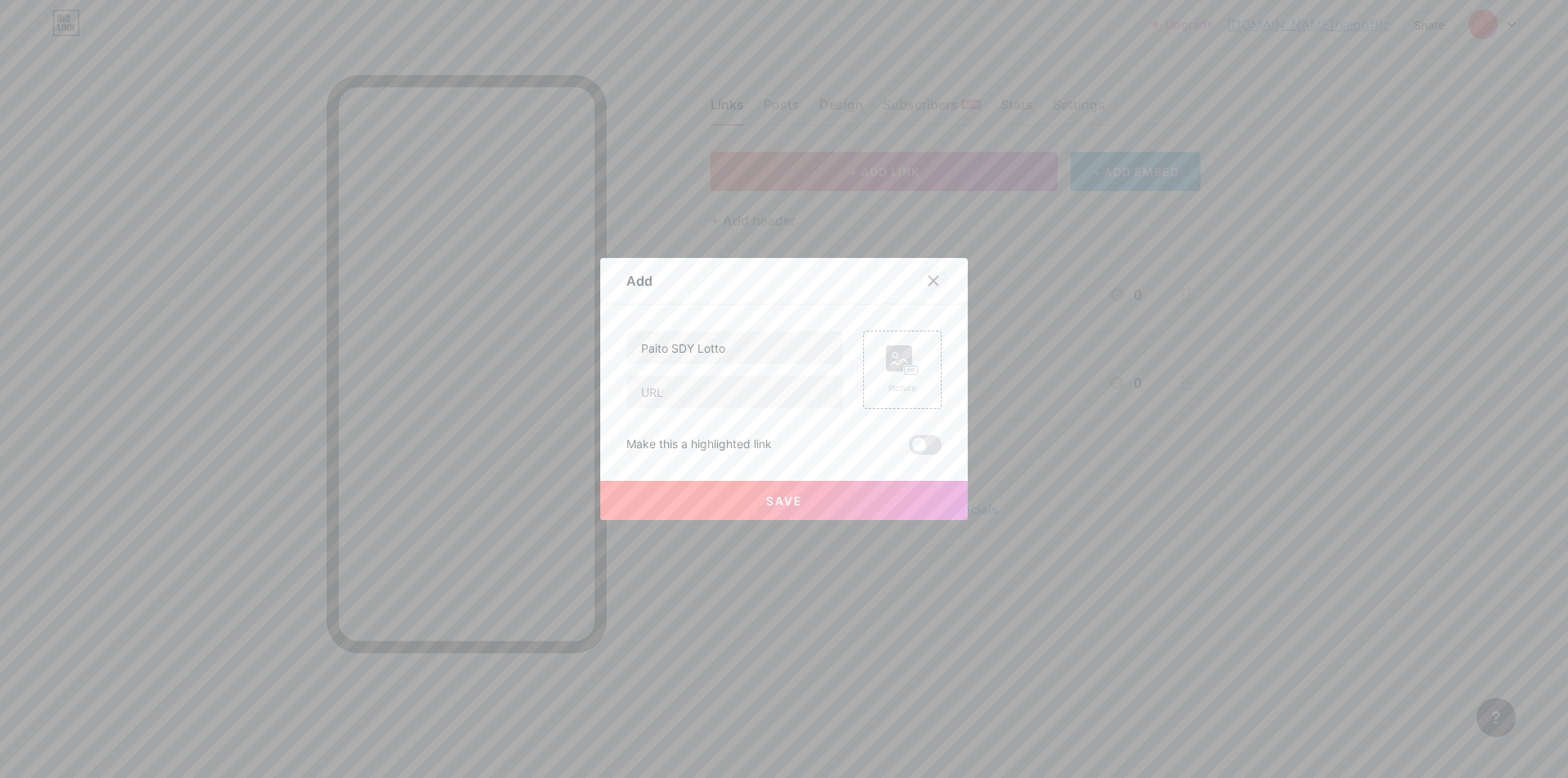
click at [927, 280] on icon at bounding box center [934, 280] width 13 height 13
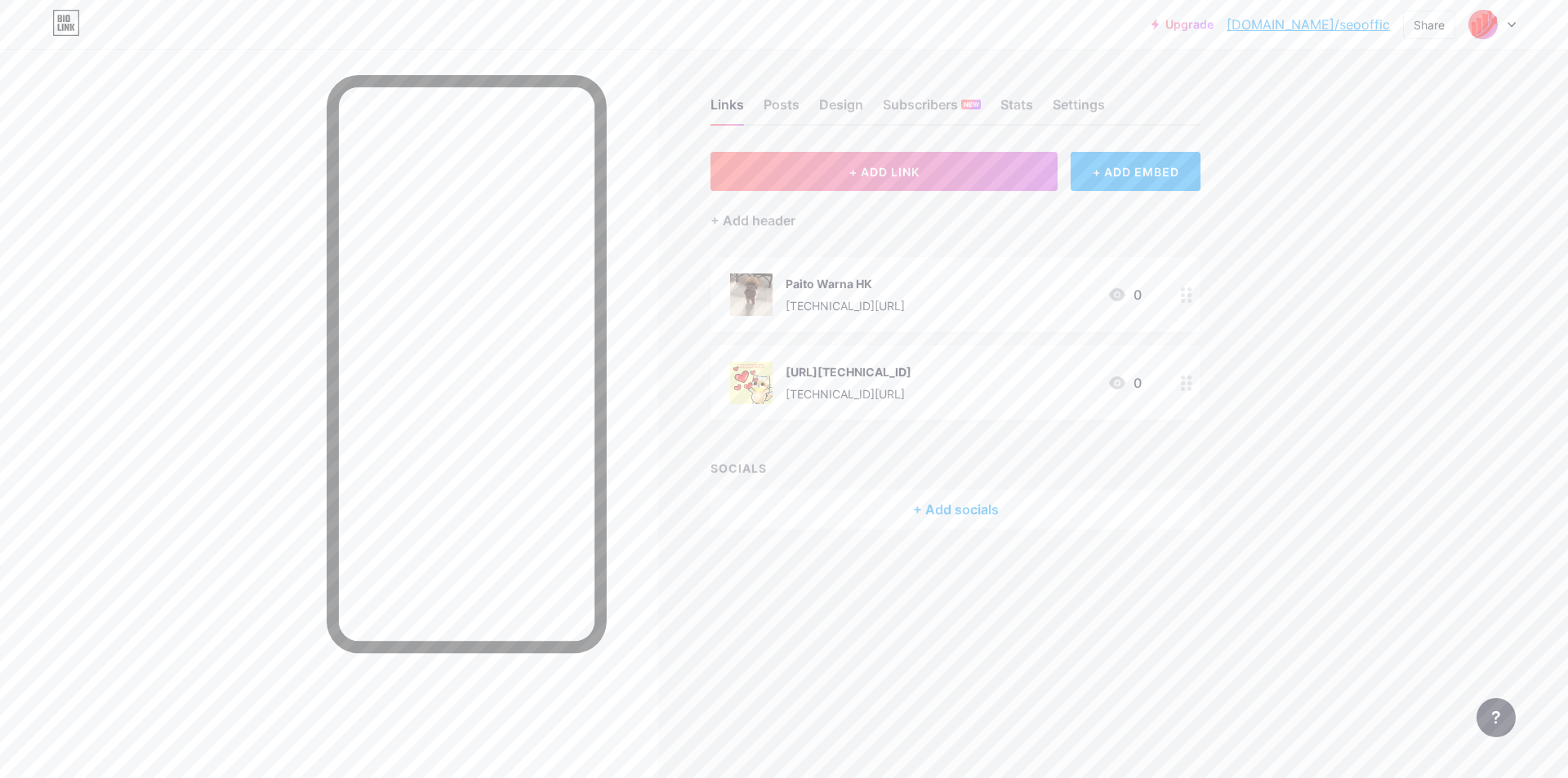
click at [890, 611] on div "Links Posts Design Subscribers NEW Stats Settings + ADD LINK + ADD EMBED + Add …" at bounding box center [634, 389] width 1269 height 778
click at [1507, 23] on div at bounding box center [1492, 24] width 47 height 29
click at [1457, 193] on link "Account settings" at bounding box center [1413, 184] width 202 height 44
